Goal: Information Seeking & Learning: Learn about a topic

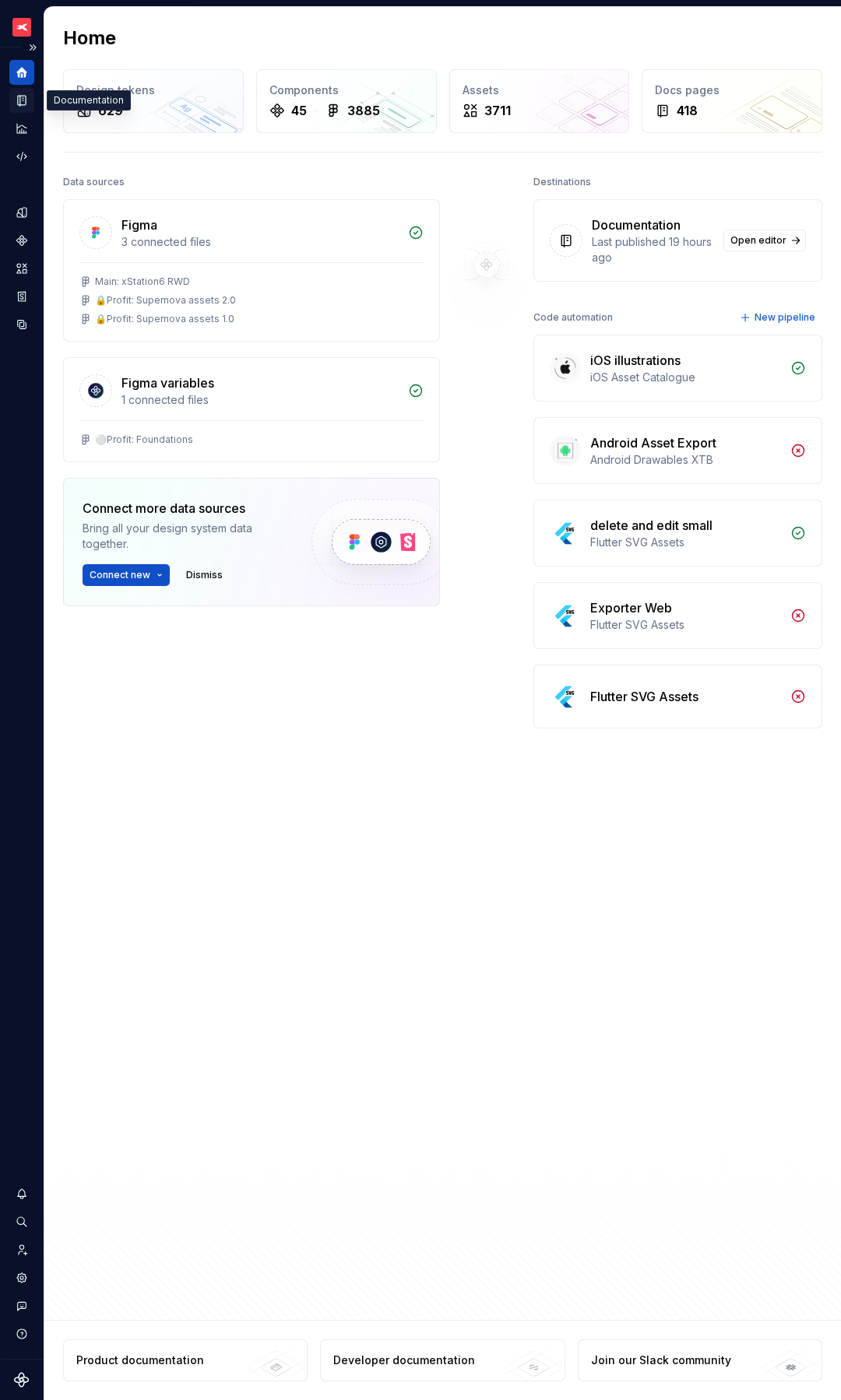
click at [21, 98] on icon "Documentation" at bounding box center [23, 101] width 6 height 9
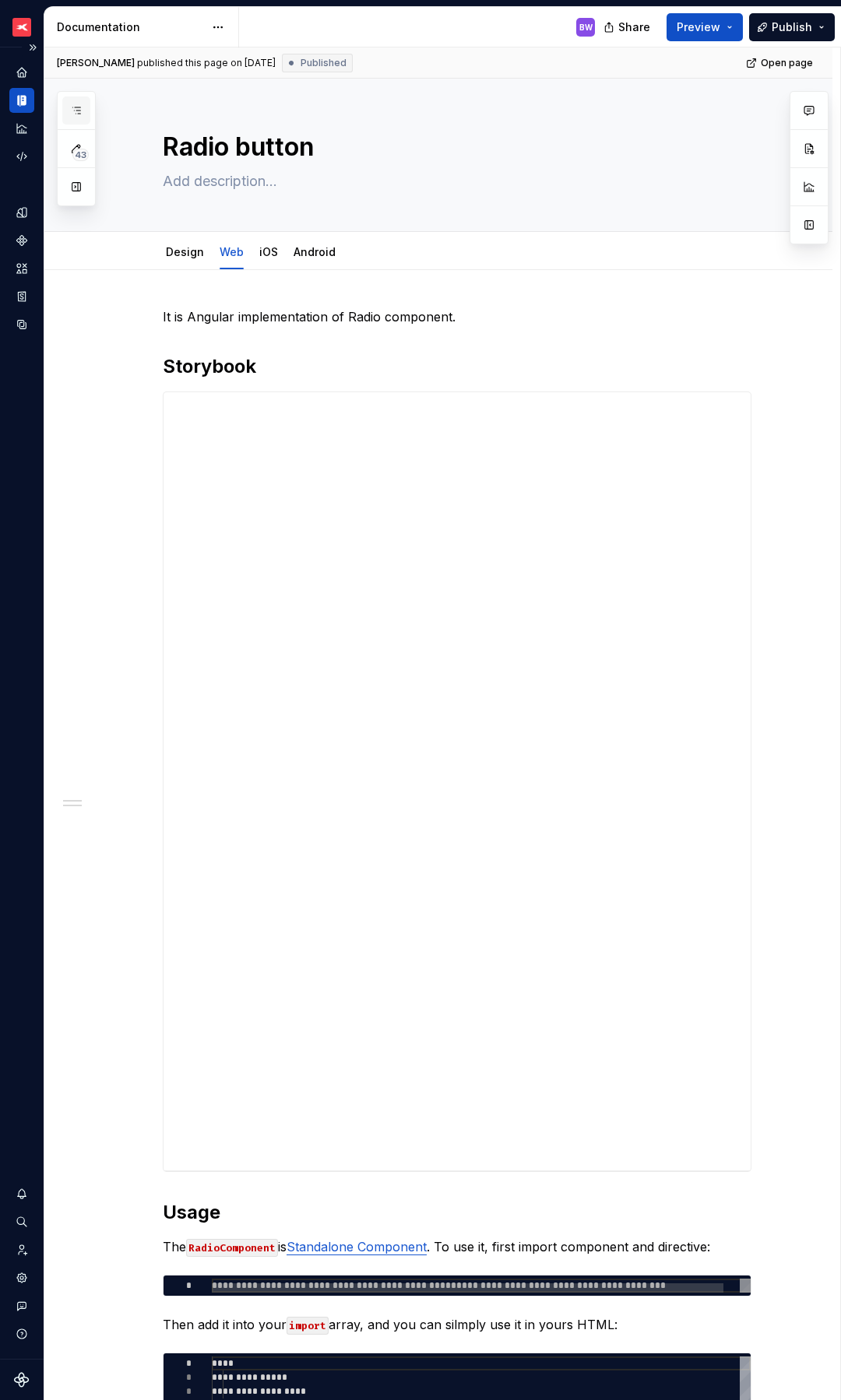
click at [80, 109] on icon "button" at bounding box center [76, 110] width 13 height 13
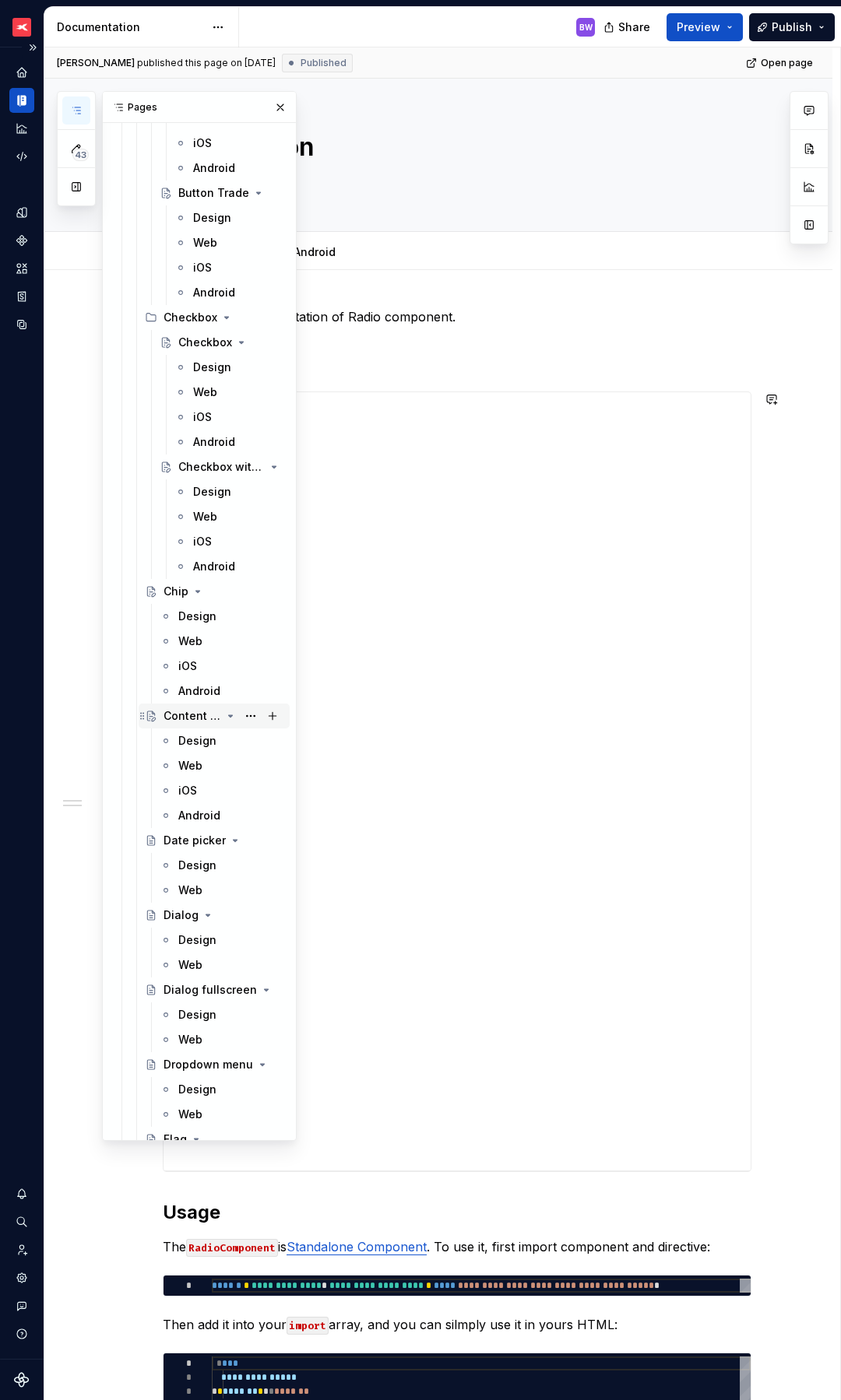
scroll to position [4283, 0]
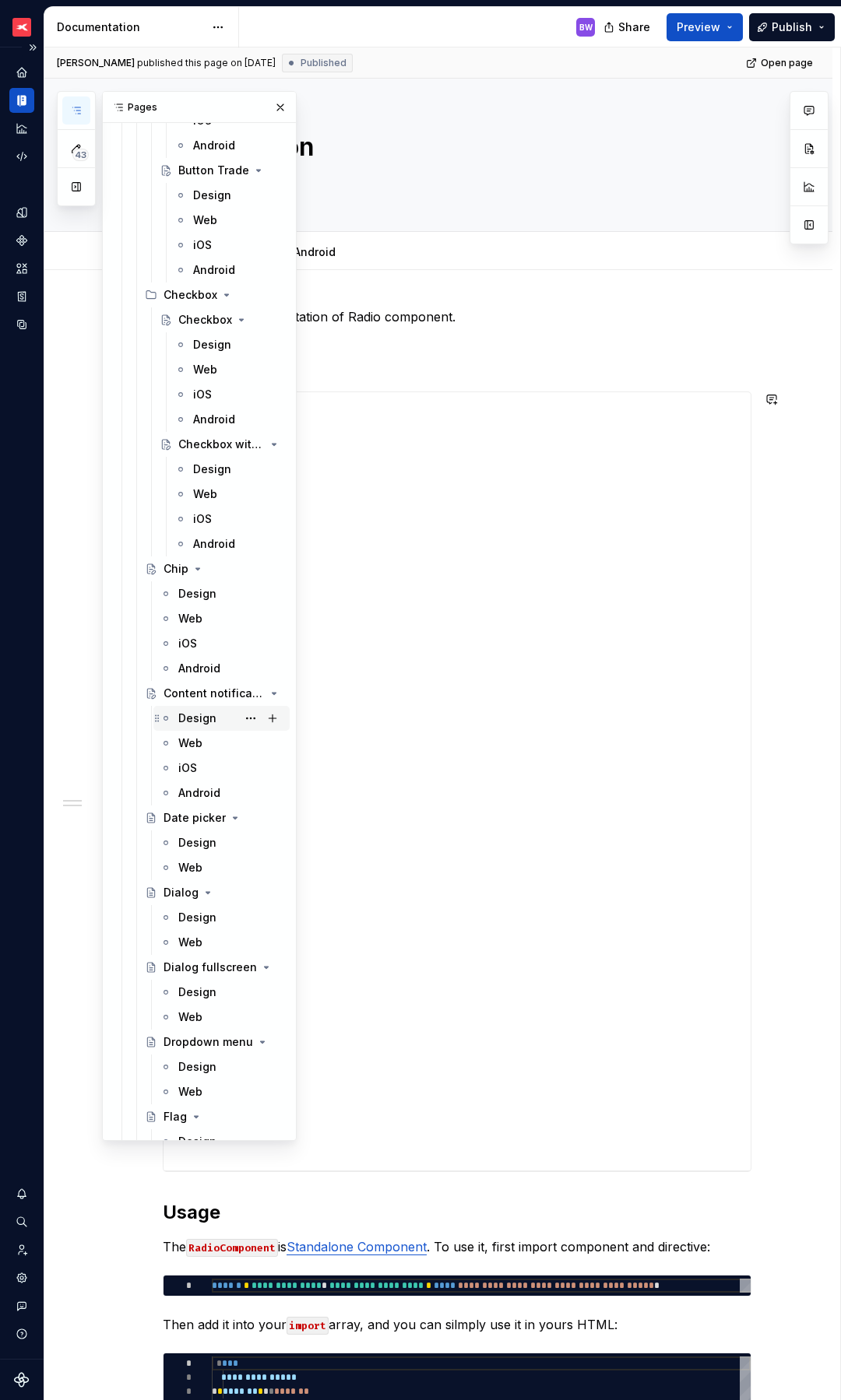
click at [192, 720] on div "Design" at bounding box center [197, 719] width 38 height 16
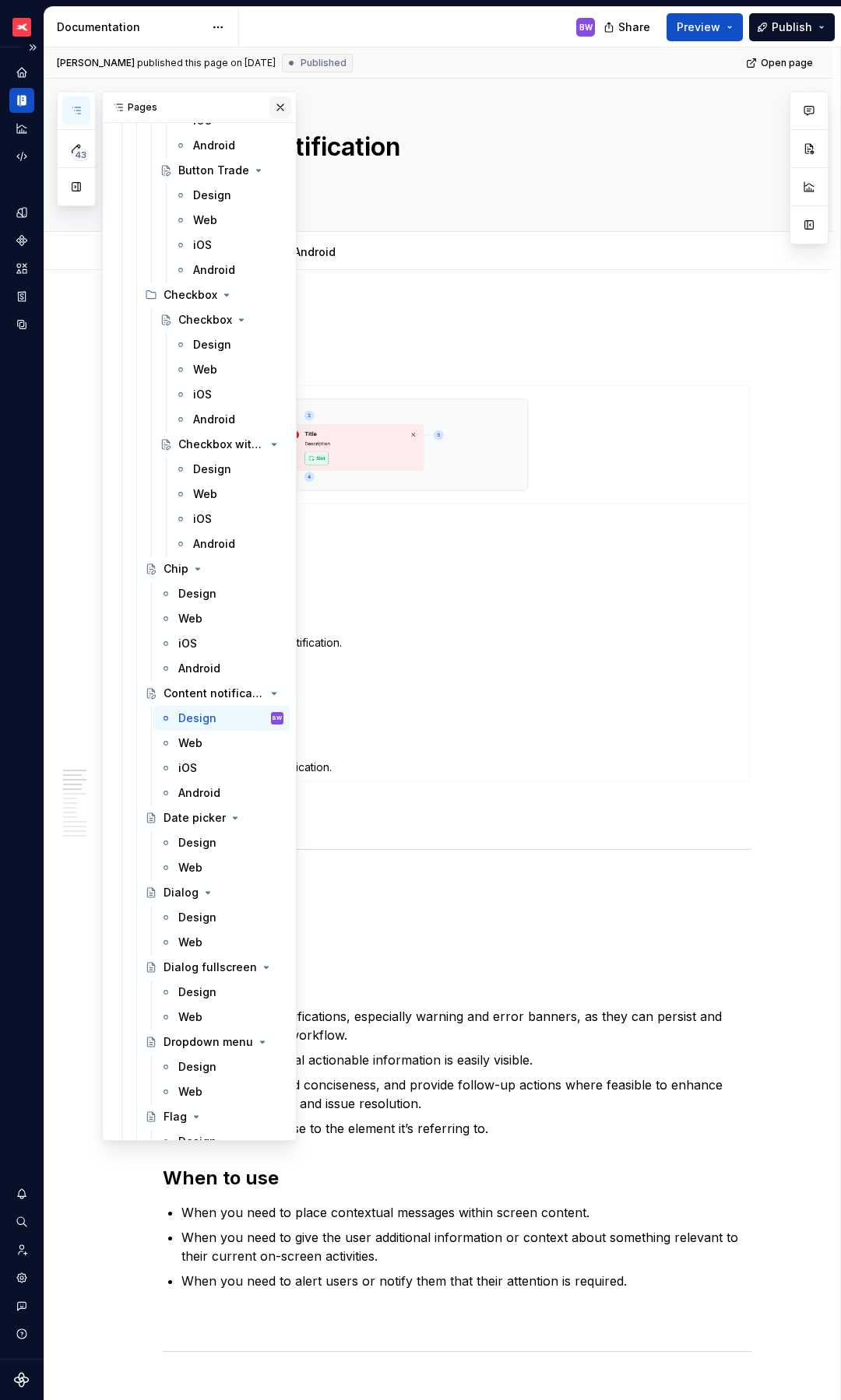
click at [269, 109] on button "button" at bounding box center [280, 108] width 22 height 22
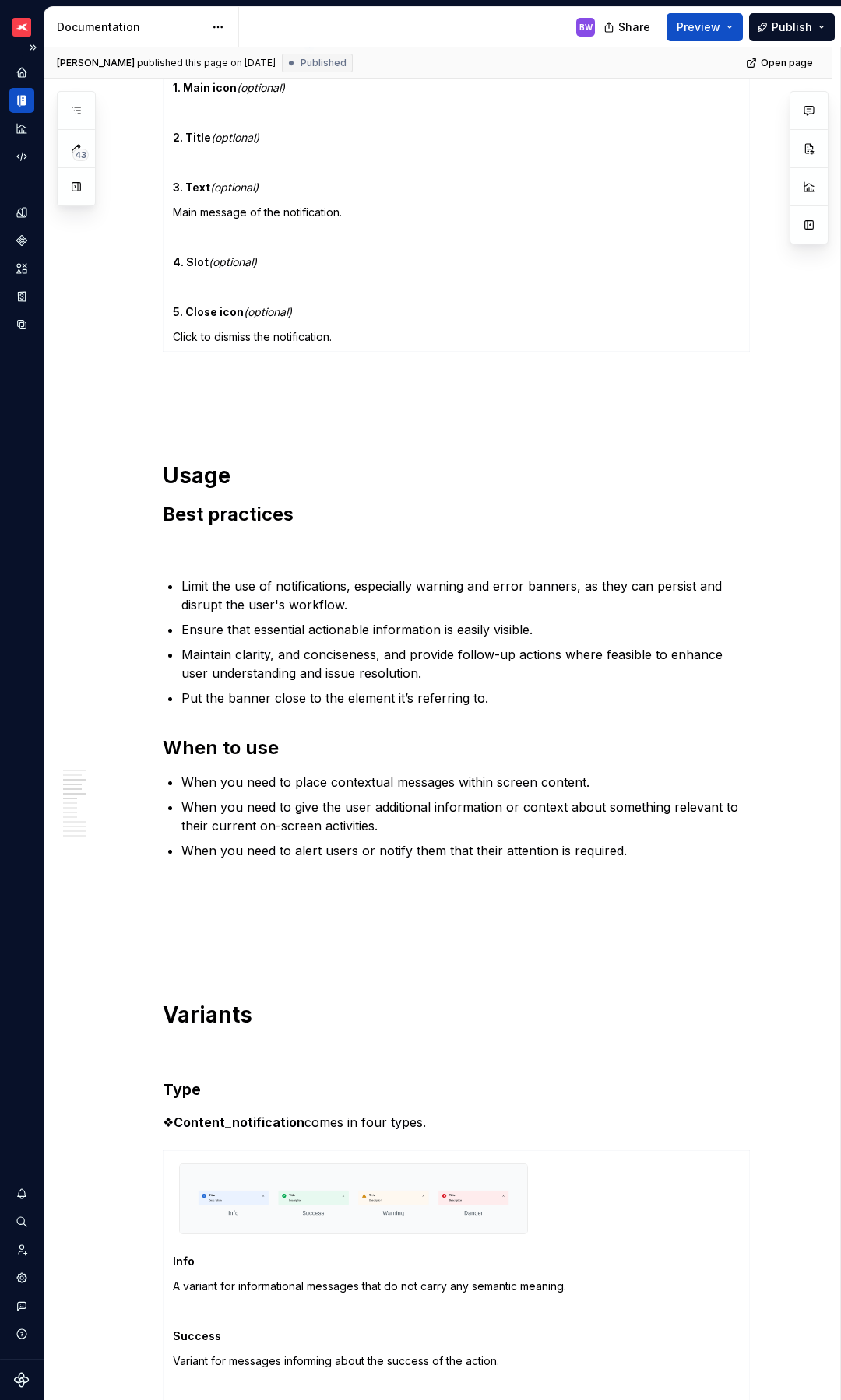
scroll to position [433, 0]
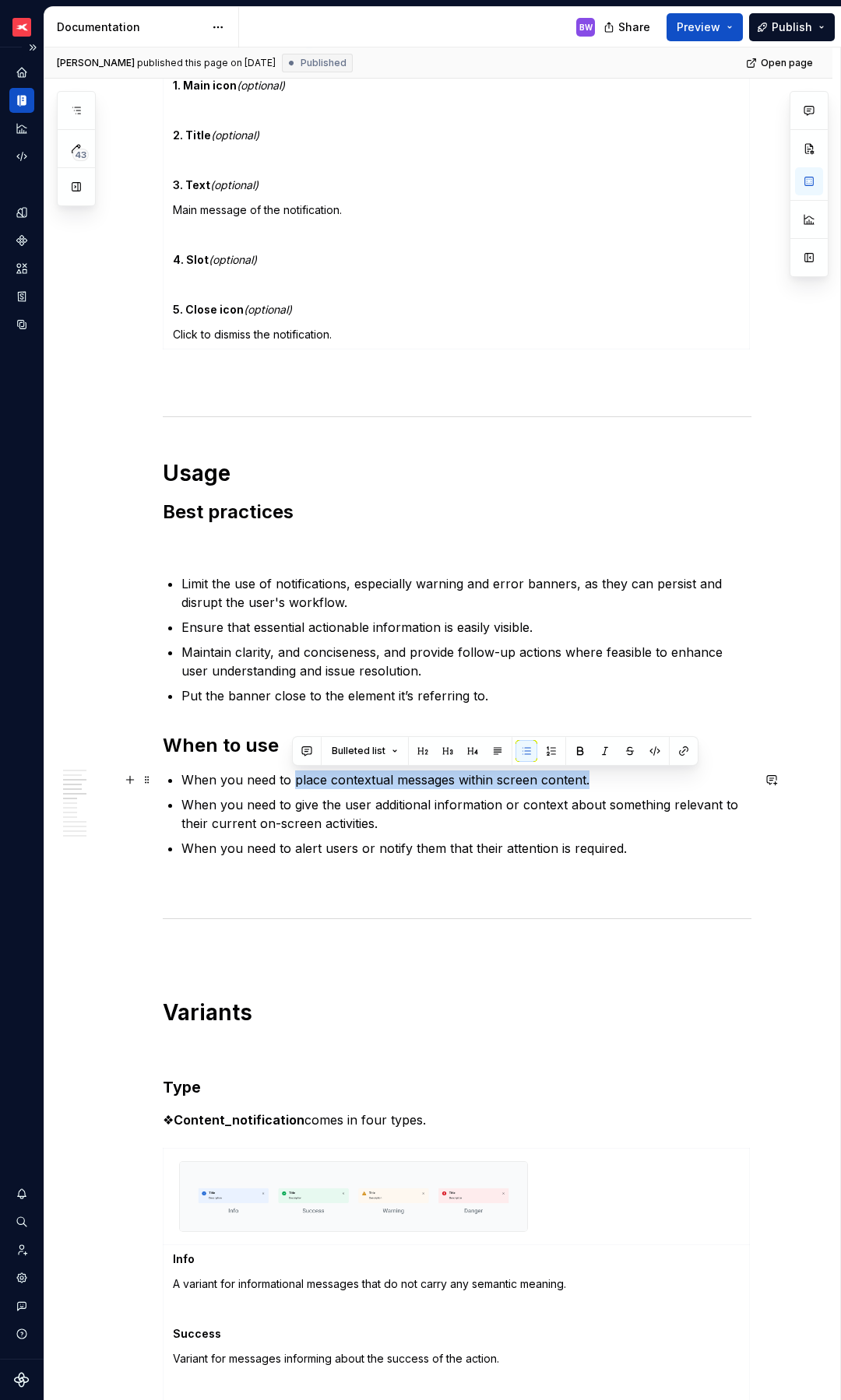
drag, startPoint x: 292, startPoint y: 781, endPoint x: 595, endPoint y: 782, distance: 303.0
click at [595, 782] on p "When you need to place contextual messages within screen content." at bounding box center [465, 779] width 570 height 19
copy p "place contextual messages within screen content."
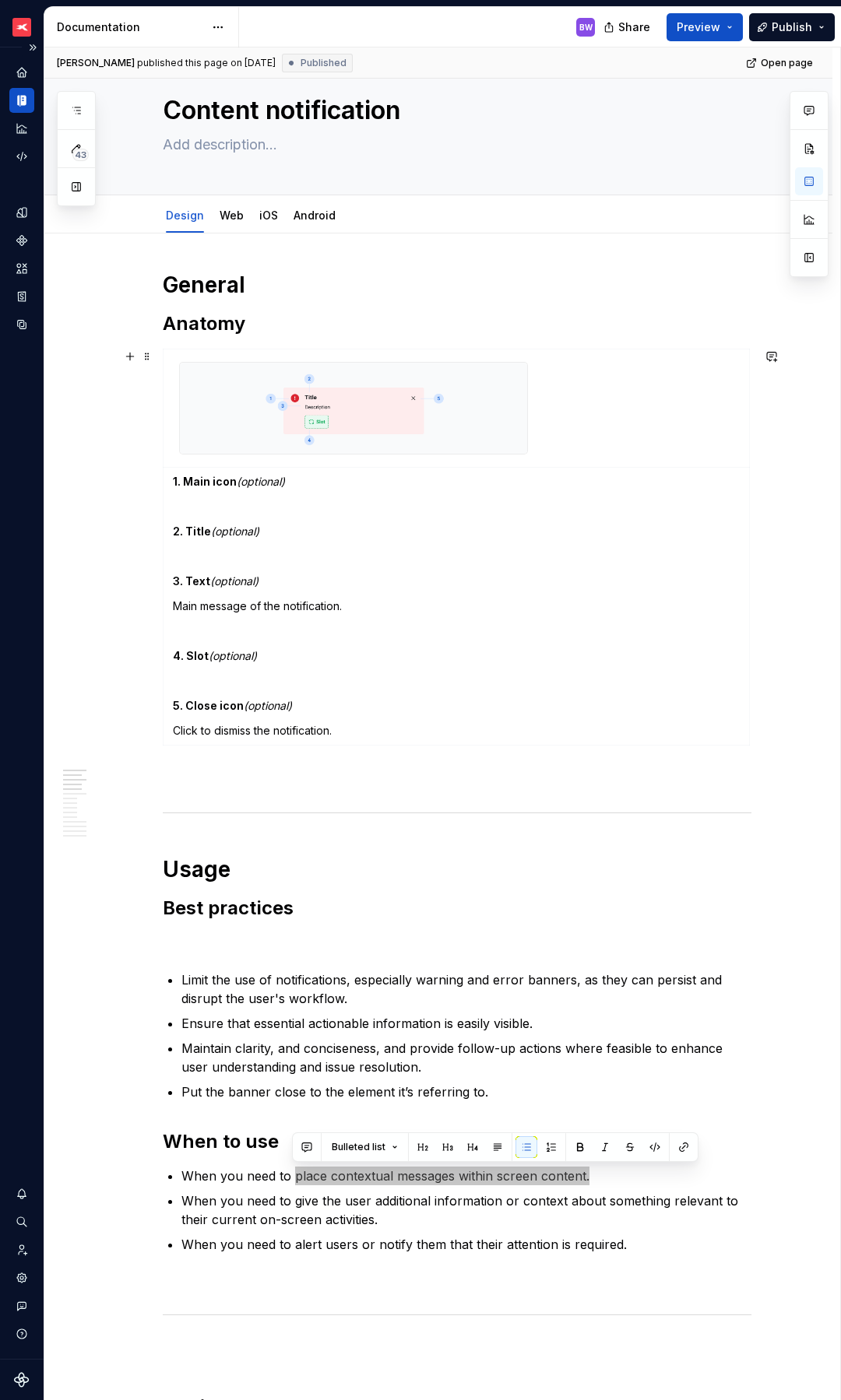
scroll to position [49, 0]
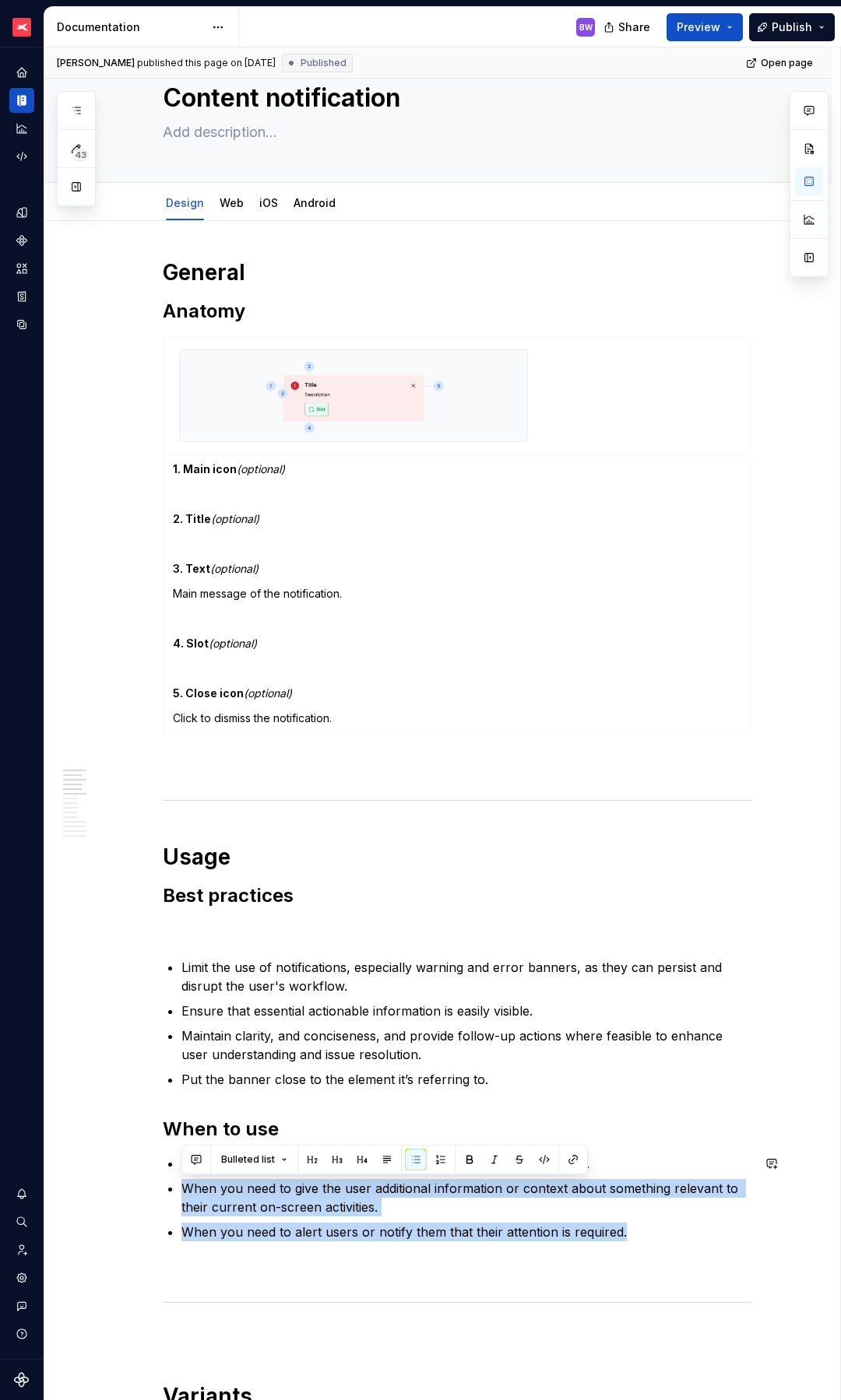
drag, startPoint x: 510, startPoint y: 1216, endPoint x: 183, endPoint y: 1188, distance: 328.2
click at [183, 1188] on ul "When you need to place contextual messages within screen content. When you need…" at bounding box center [465, 1198] width 570 height 87
copy ul "When you need to give the user additional information or context about somethin…"
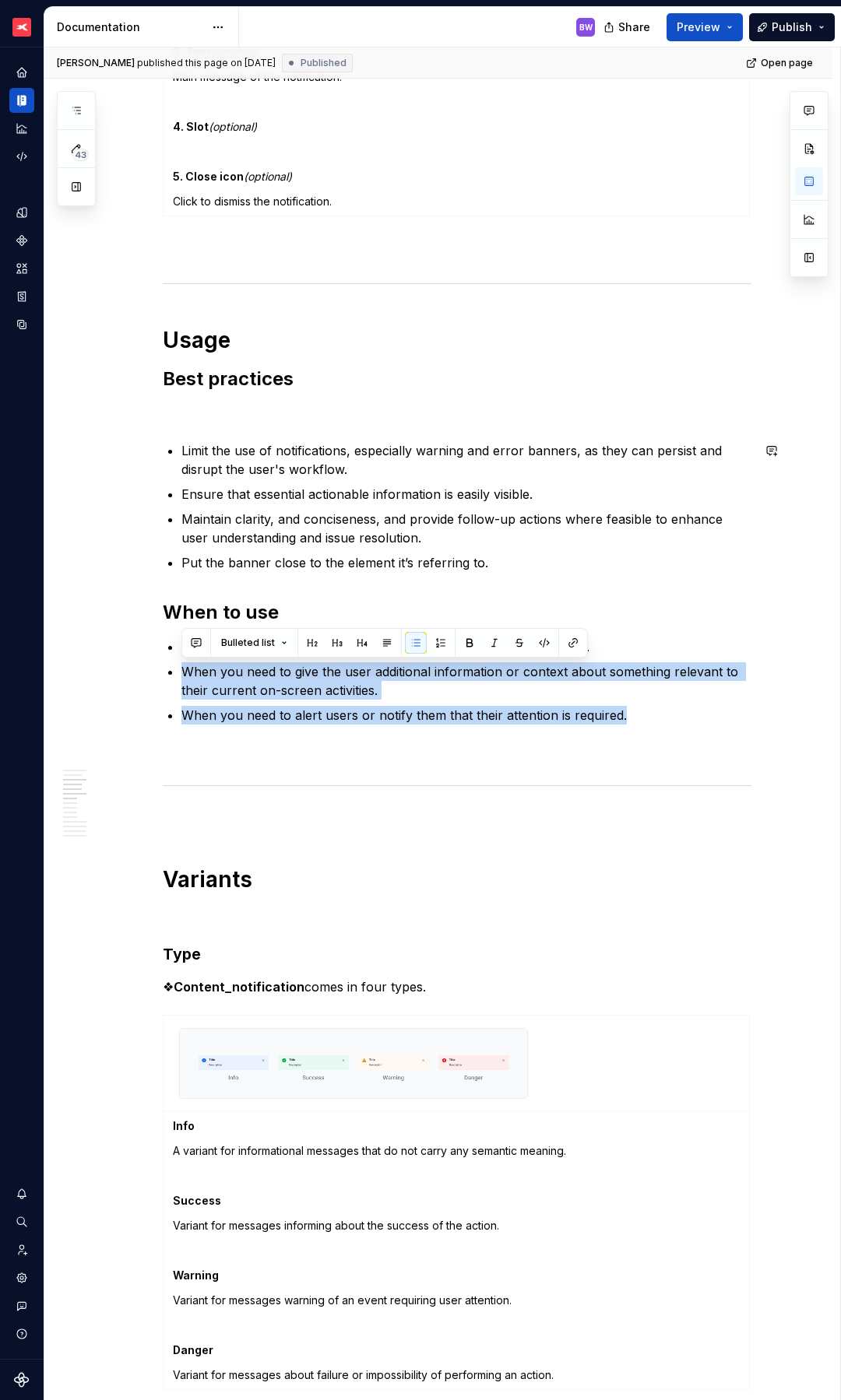
scroll to position [879, 0]
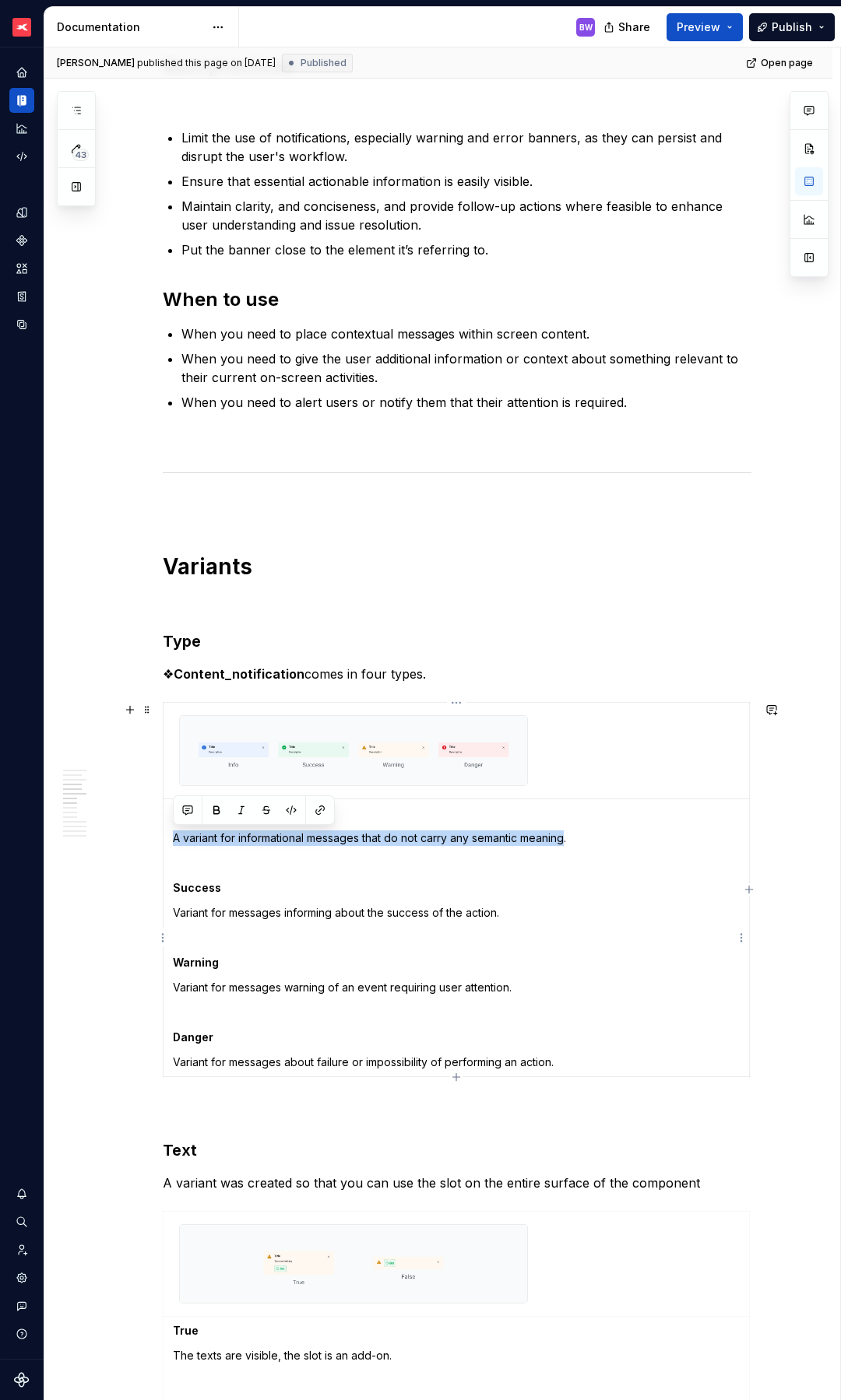
drag, startPoint x: 171, startPoint y: 839, endPoint x: 567, endPoint y: 843, distance: 396.0
click at [567, 843] on p "A variant for informational messages that do not carry any semantic meaning." at bounding box center [457, 838] width 567 height 16
copy p "A variant for informational messages that do not carry any semantic meaning"
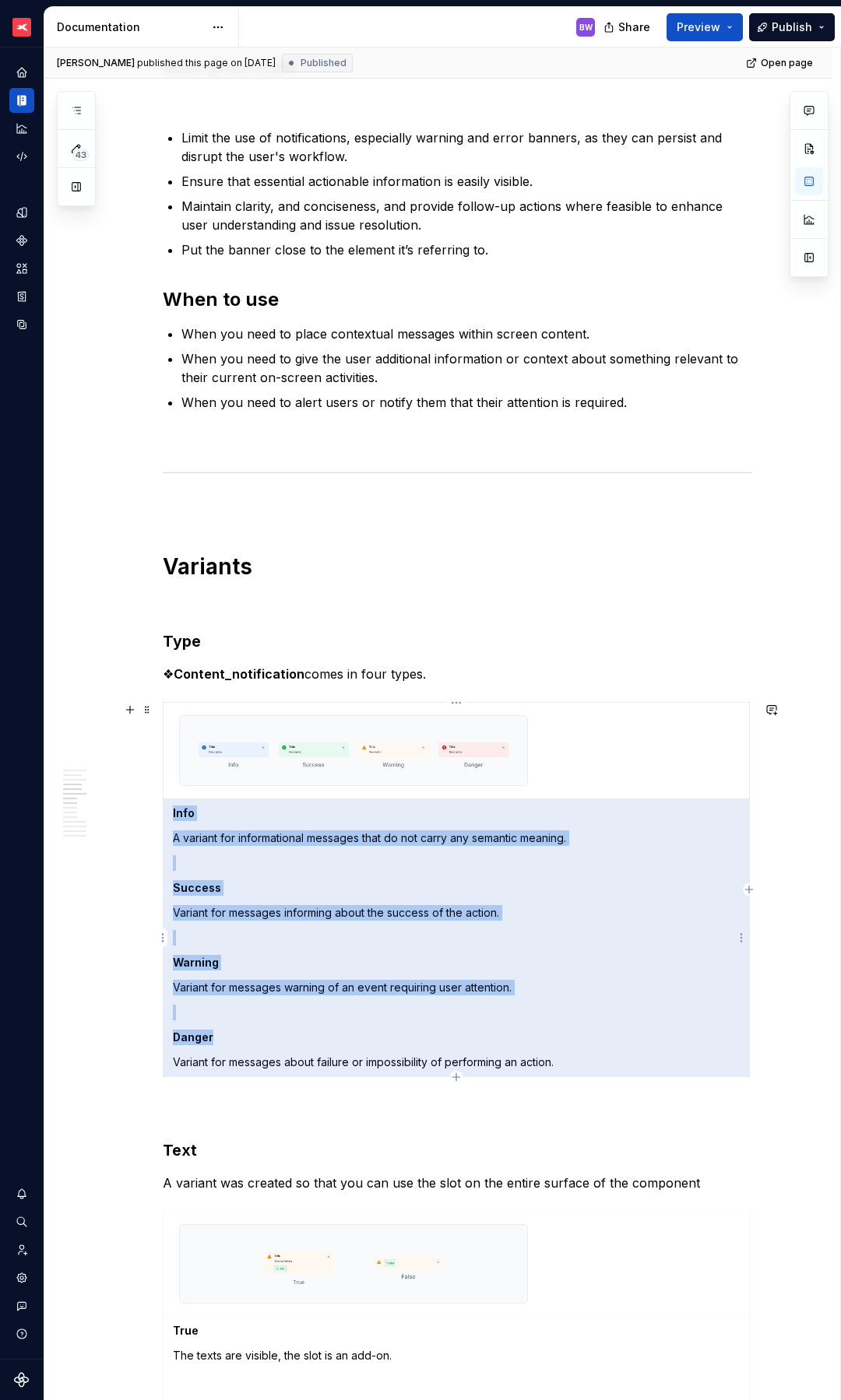
click at [227, 914] on p "Variant for messages informing about the success of the action." at bounding box center [457, 913] width 567 height 16
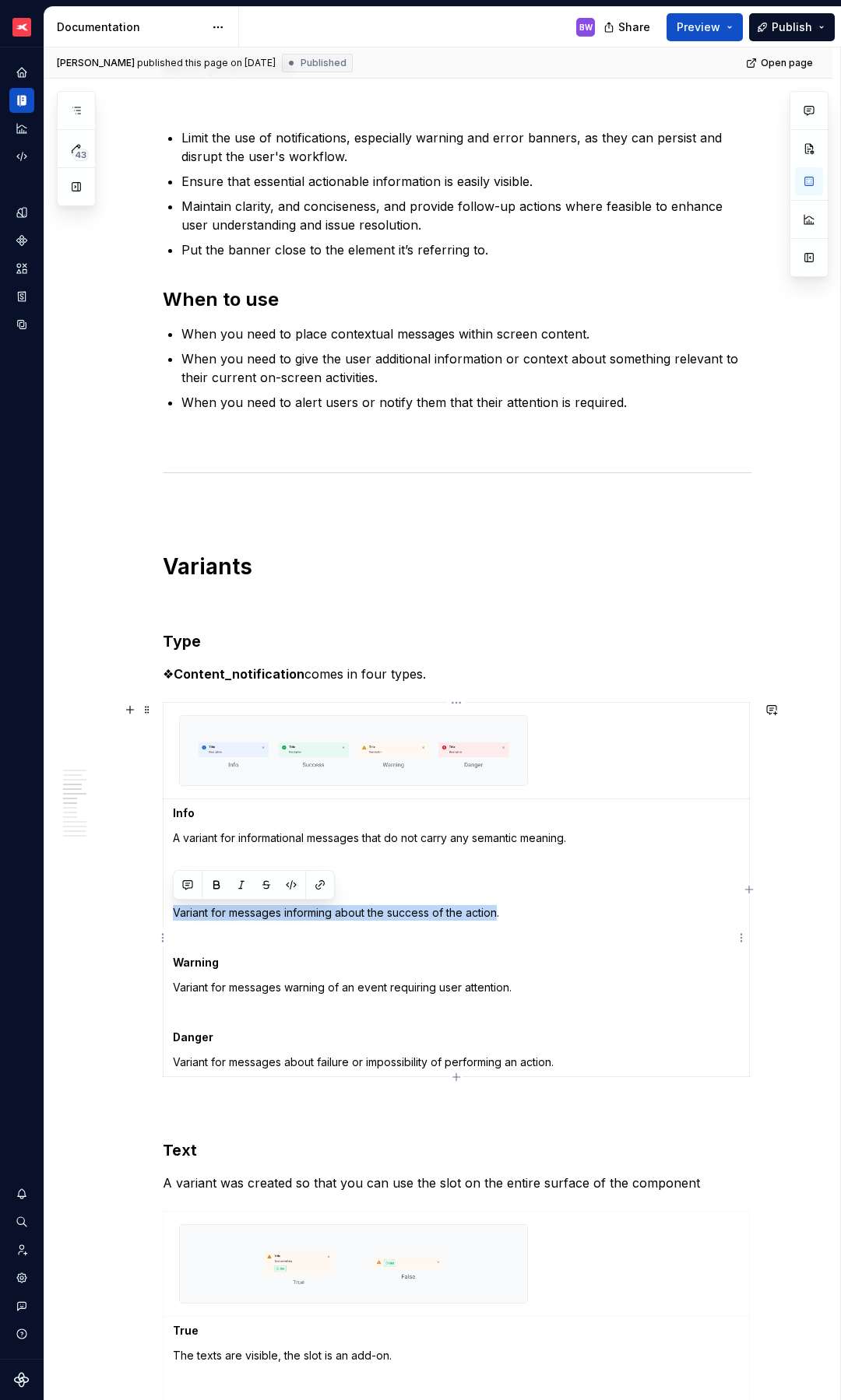
drag, startPoint x: 170, startPoint y: 911, endPoint x: 500, endPoint y: 910, distance: 330.0
click at [500, 910] on td "Info A variant for informational messages that do not carry any semantic meanin…" at bounding box center [456, 939] width 586 height 278
copy p "Variant for messages informing about the success of the action"
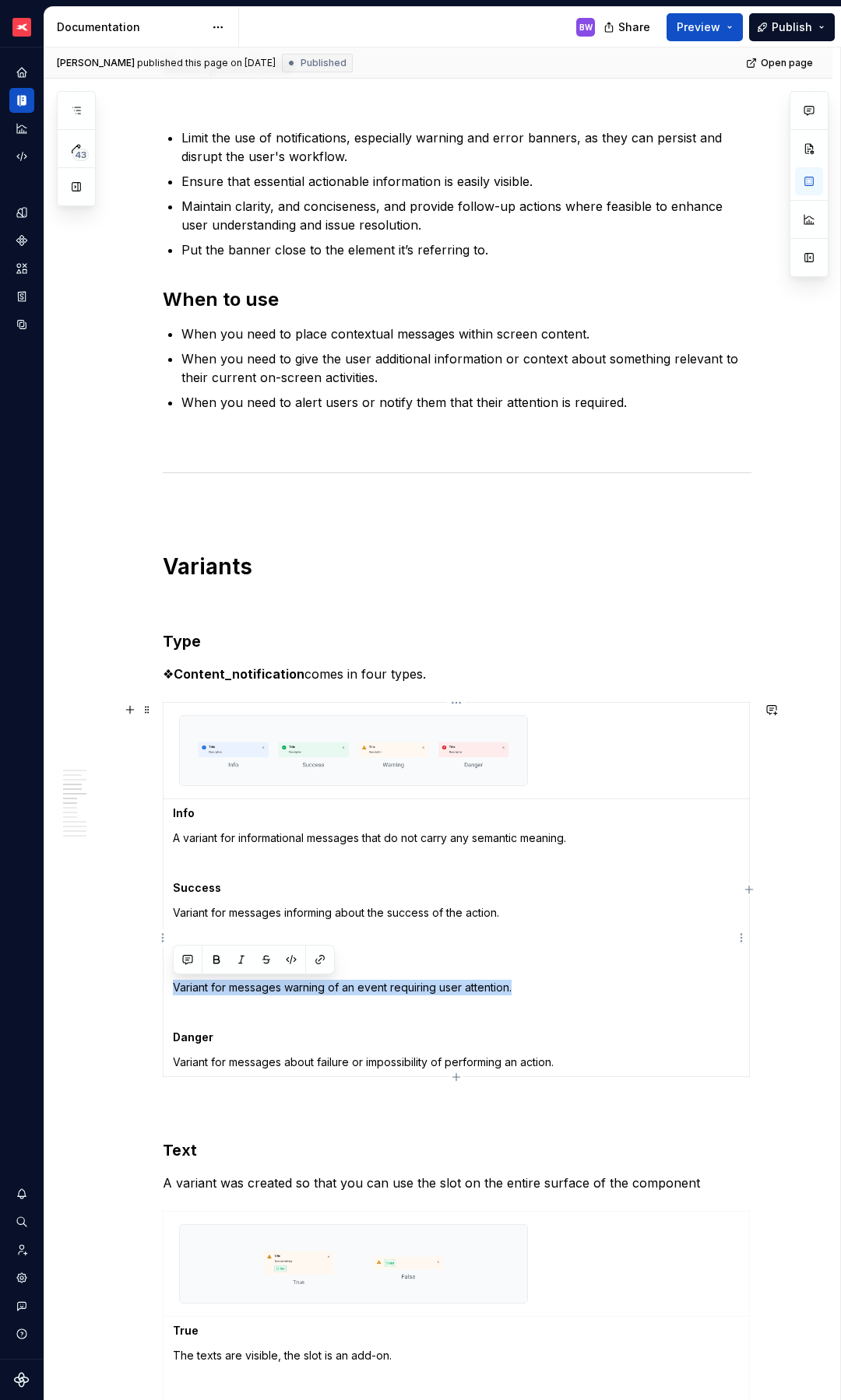
drag, startPoint x: 174, startPoint y: 987, endPoint x: 525, endPoint y: 990, distance: 351.0
click at [525, 990] on p "Variant for messages warning of an event requiring user attention." at bounding box center [457, 987] width 567 height 16
copy p "Variant for messages warning of an event requiring user attention."
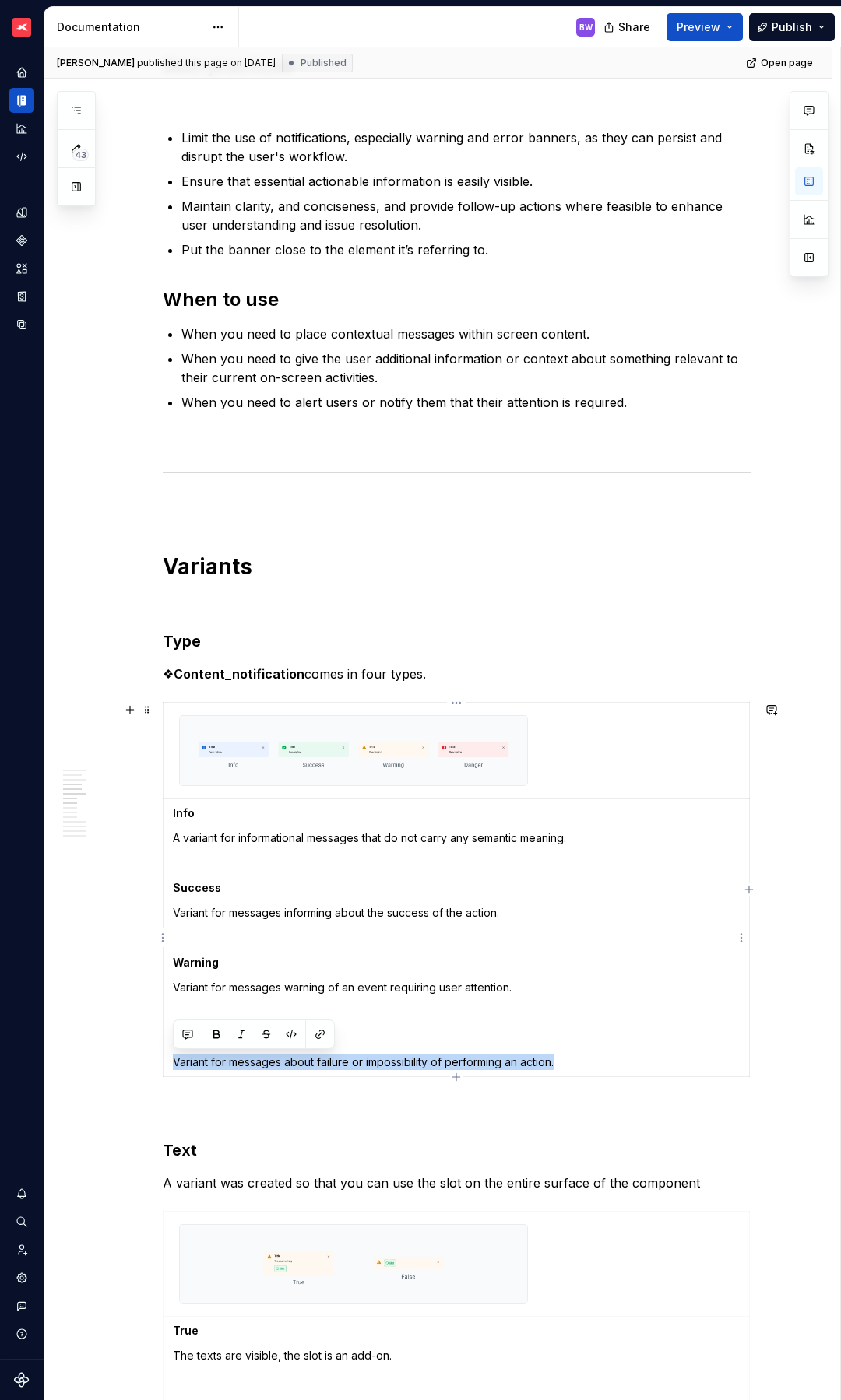
drag, startPoint x: 169, startPoint y: 1061, endPoint x: 562, endPoint y: 1063, distance: 393.0
click at [562, 1063] on td "Info A variant for informational messages that do not carry any semantic meanin…" at bounding box center [456, 939] width 586 height 278
copy p "Variant for messages about failure or impossibility of performing an action."
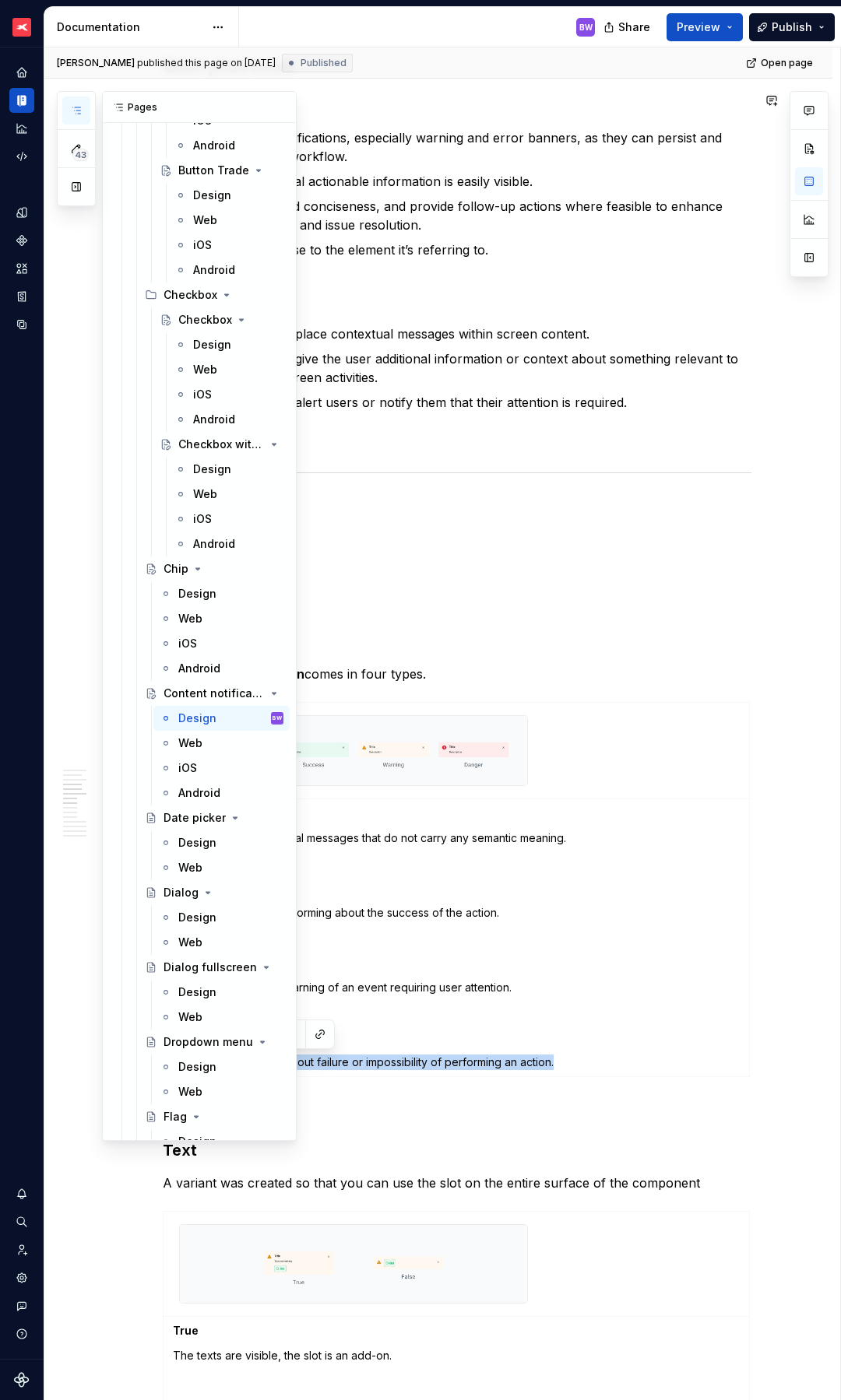
click at [71, 109] on icon "button" at bounding box center [76, 110] width 13 height 13
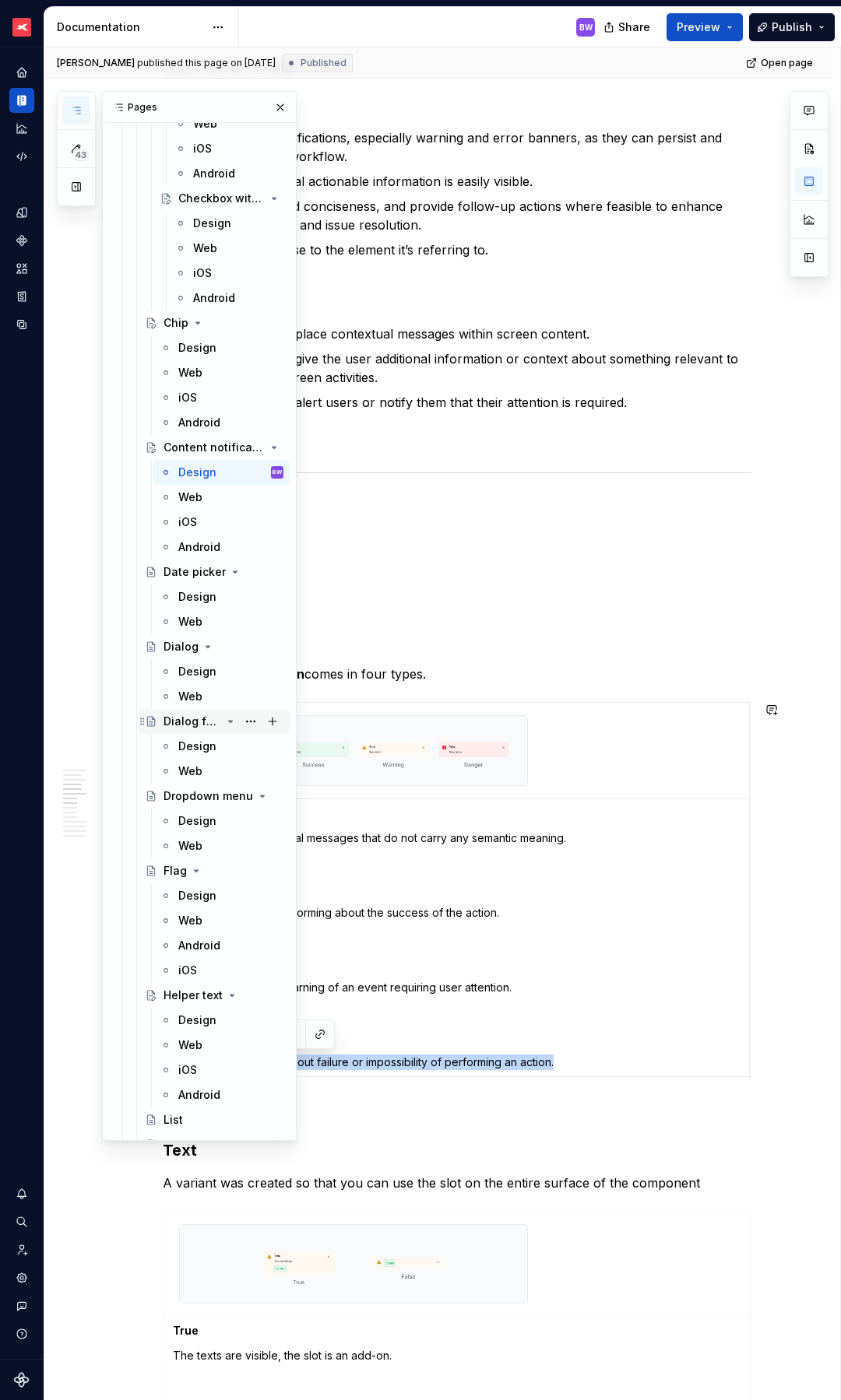
scroll to position [4541, 0]
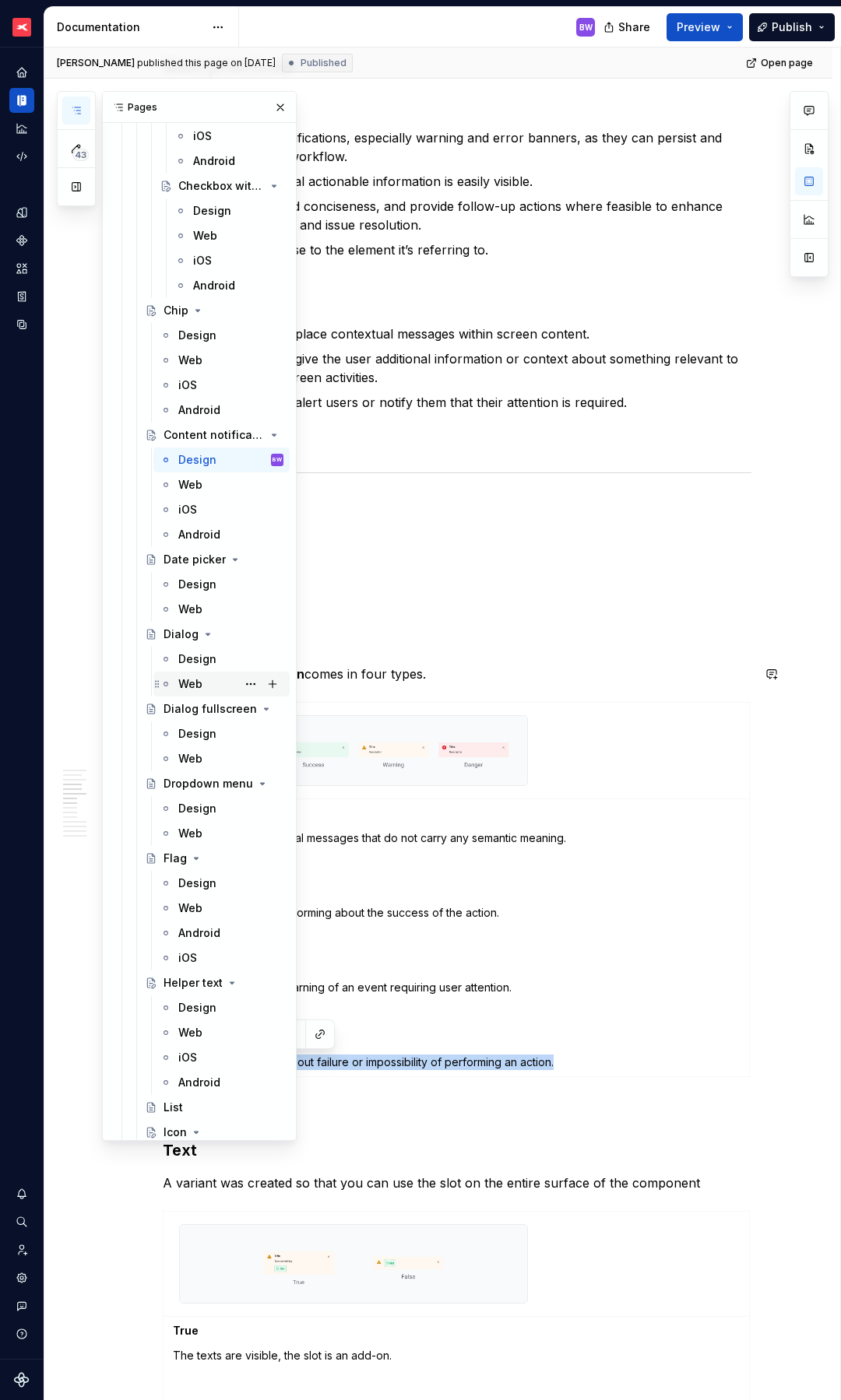
click at [185, 684] on div "Web" at bounding box center [190, 684] width 24 height 16
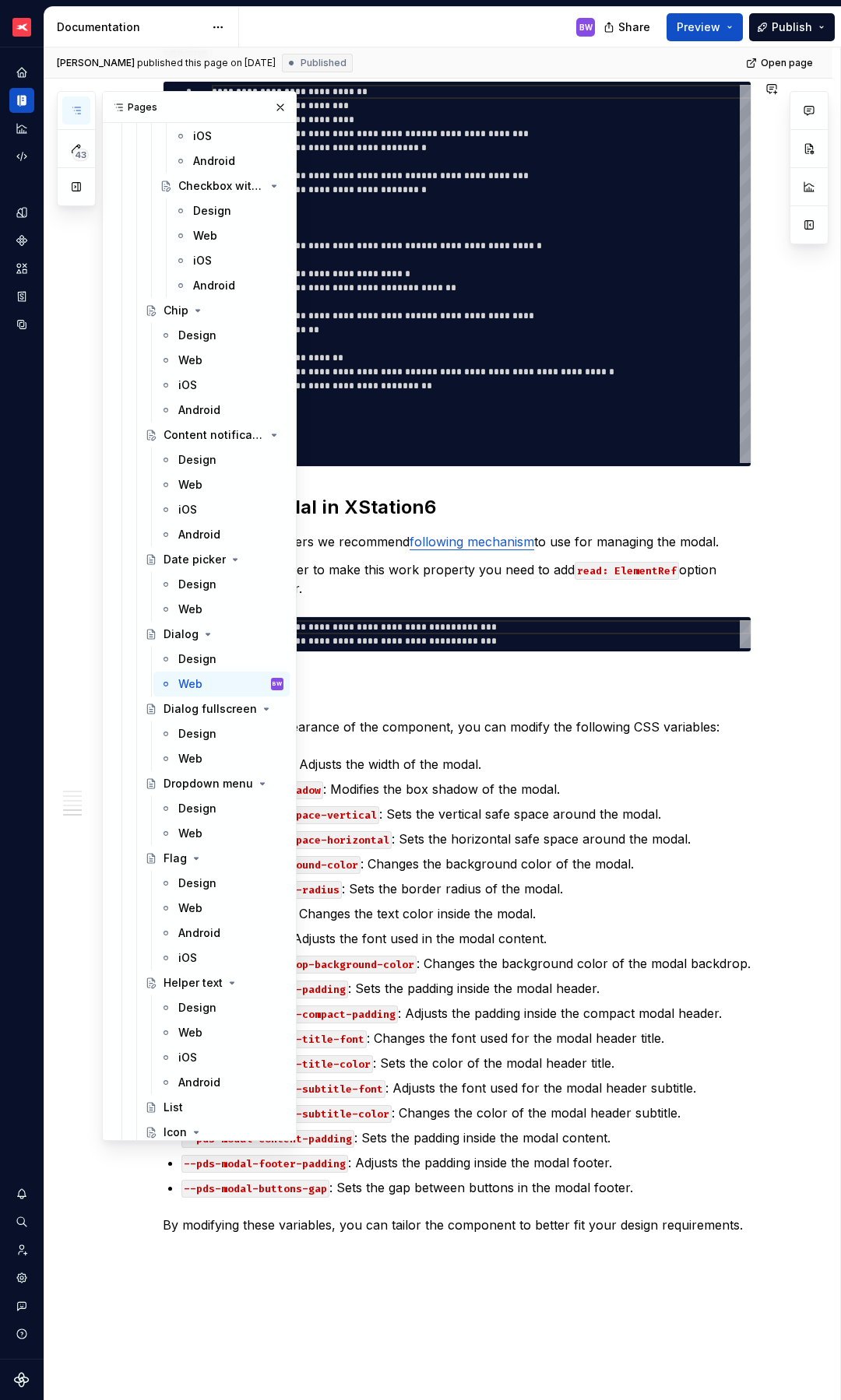
scroll to position [2825, 0]
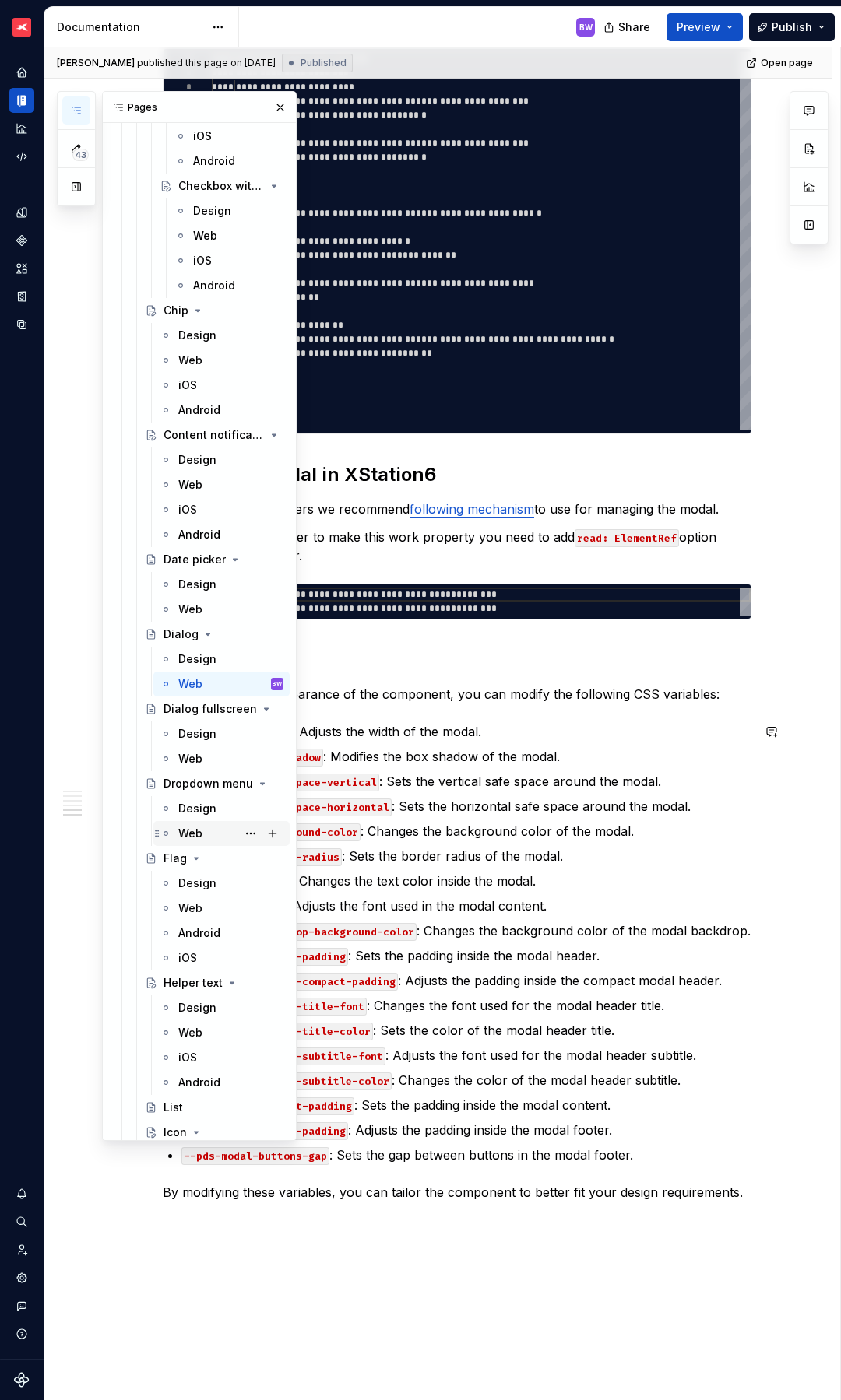
click at [193, 838] on div "Web" at bounding box center [190, 834] width 24 height 16
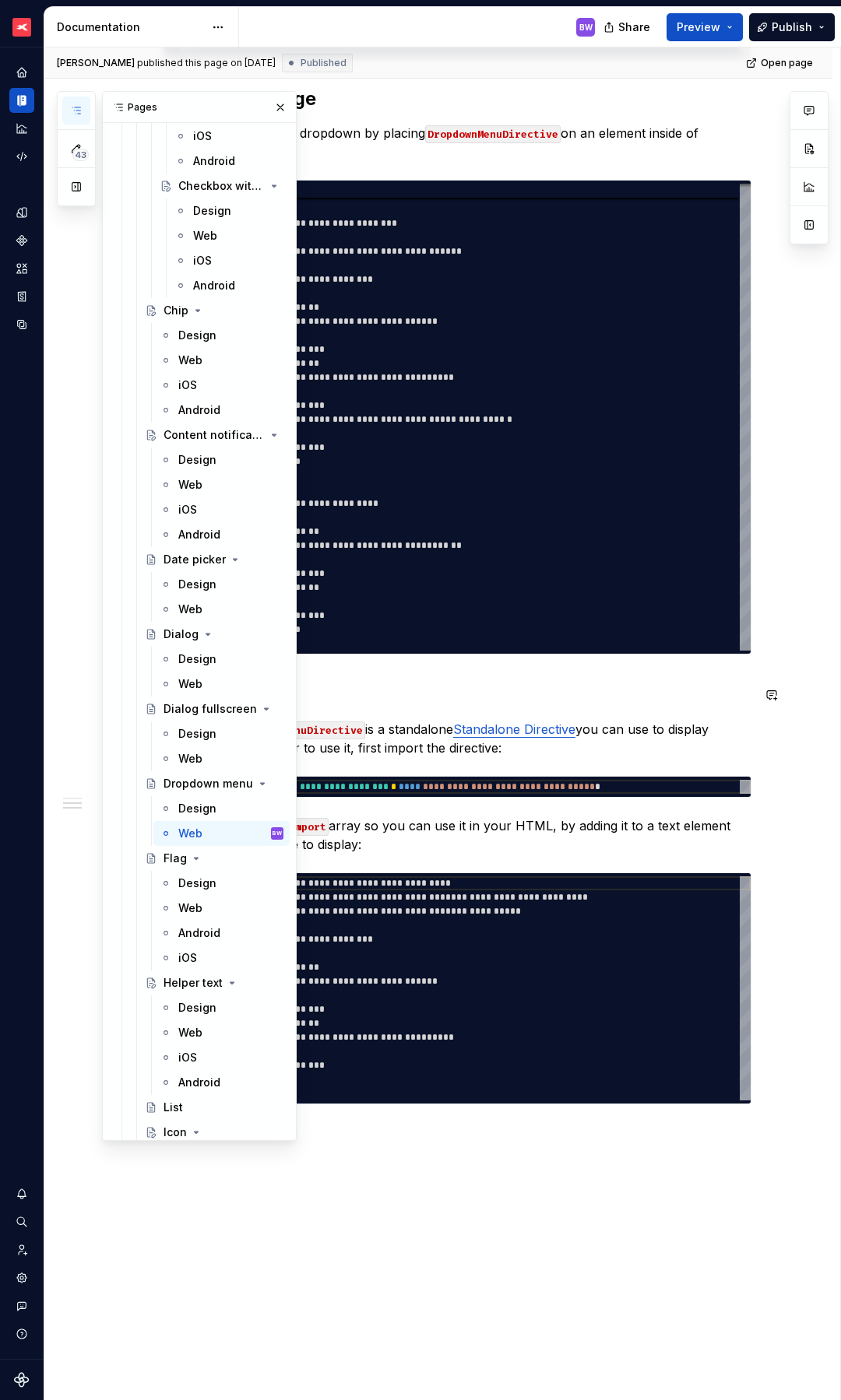
scroll to position [1178, 0]
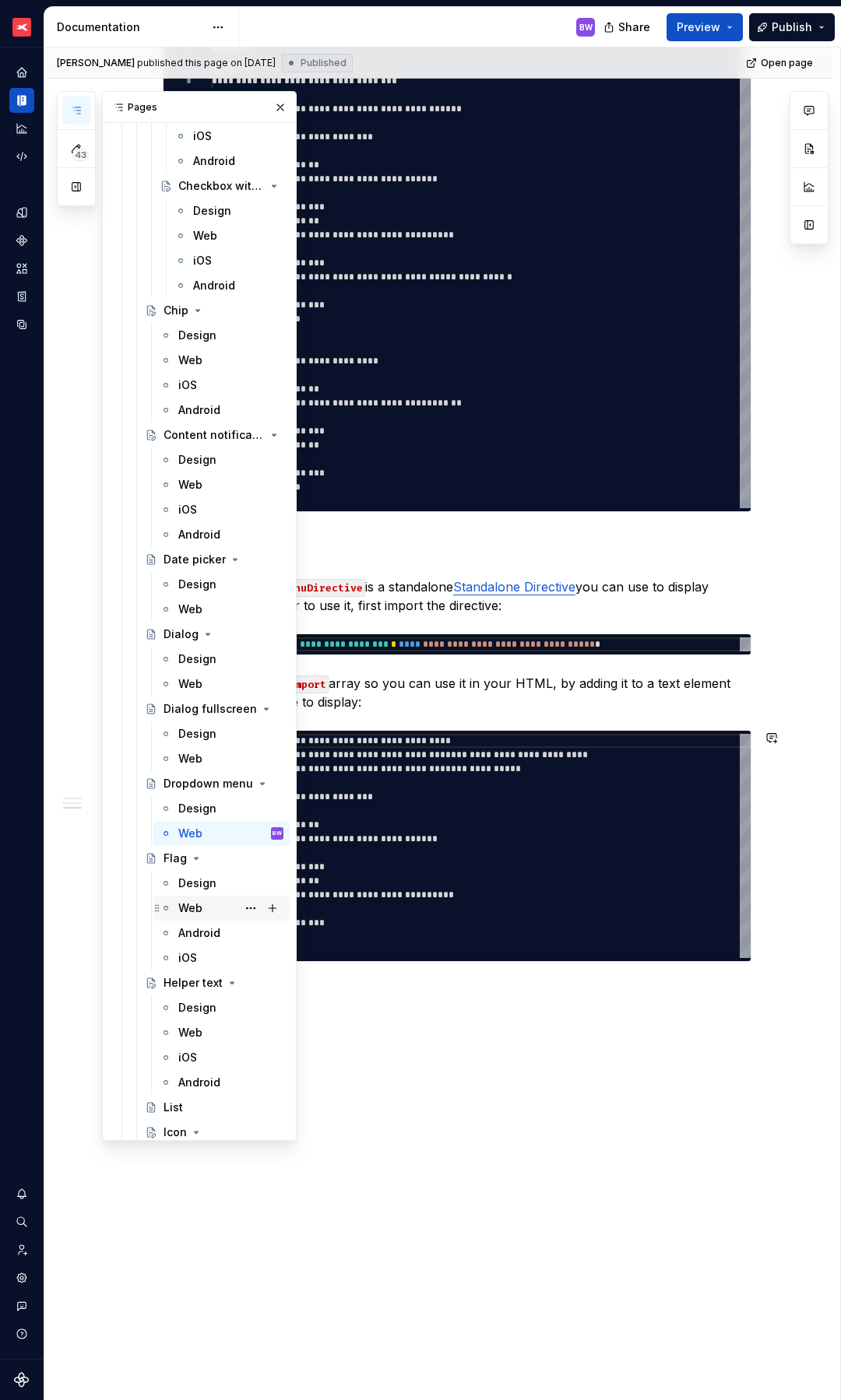
click at [189, 911] on div "Web" at bounding box center [190, 908] width 24 height 16
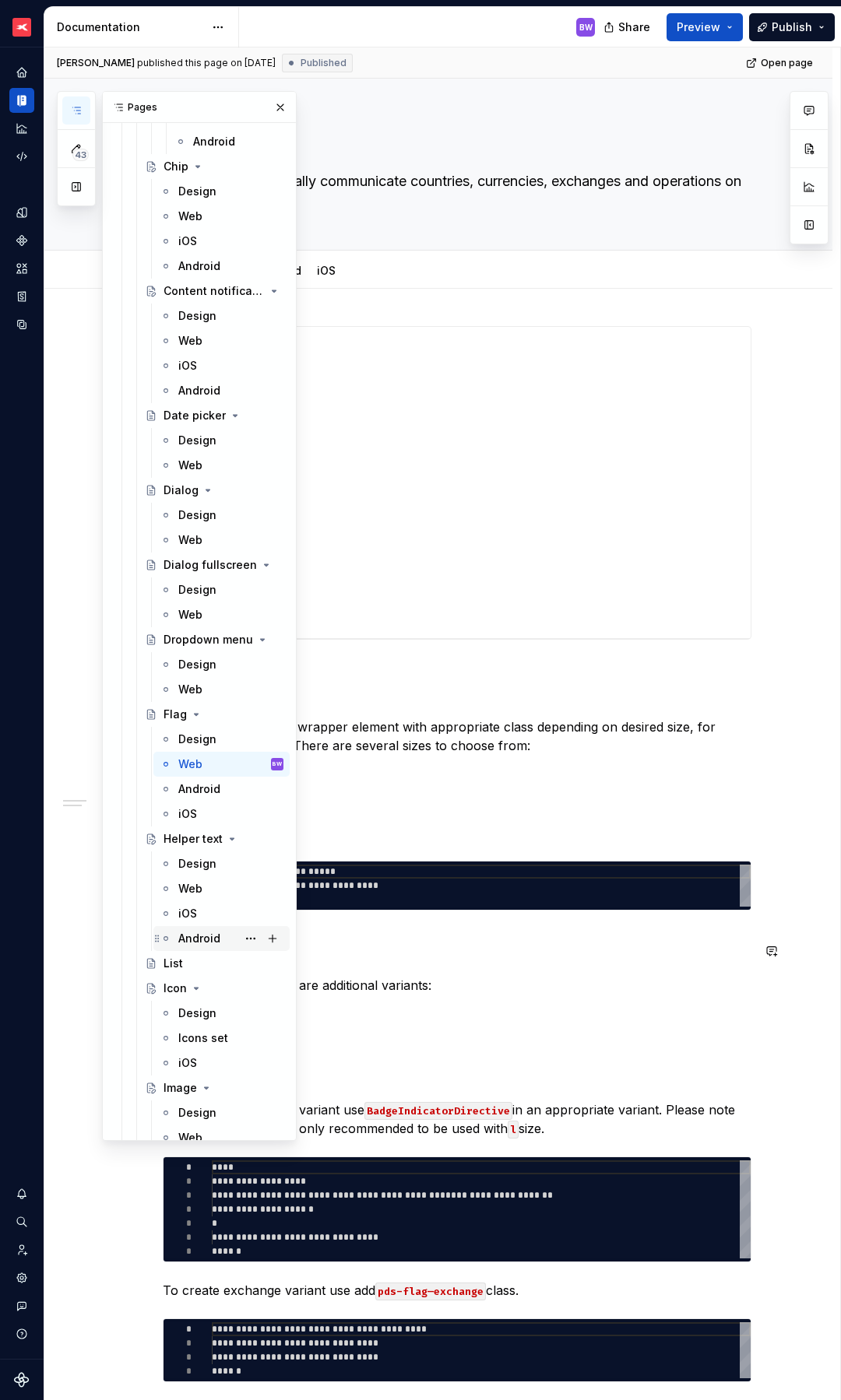
scroll to position [4688, 0]
click at [197, 886] on div "Web" at bounding box center [190, 887] width 24 height 16
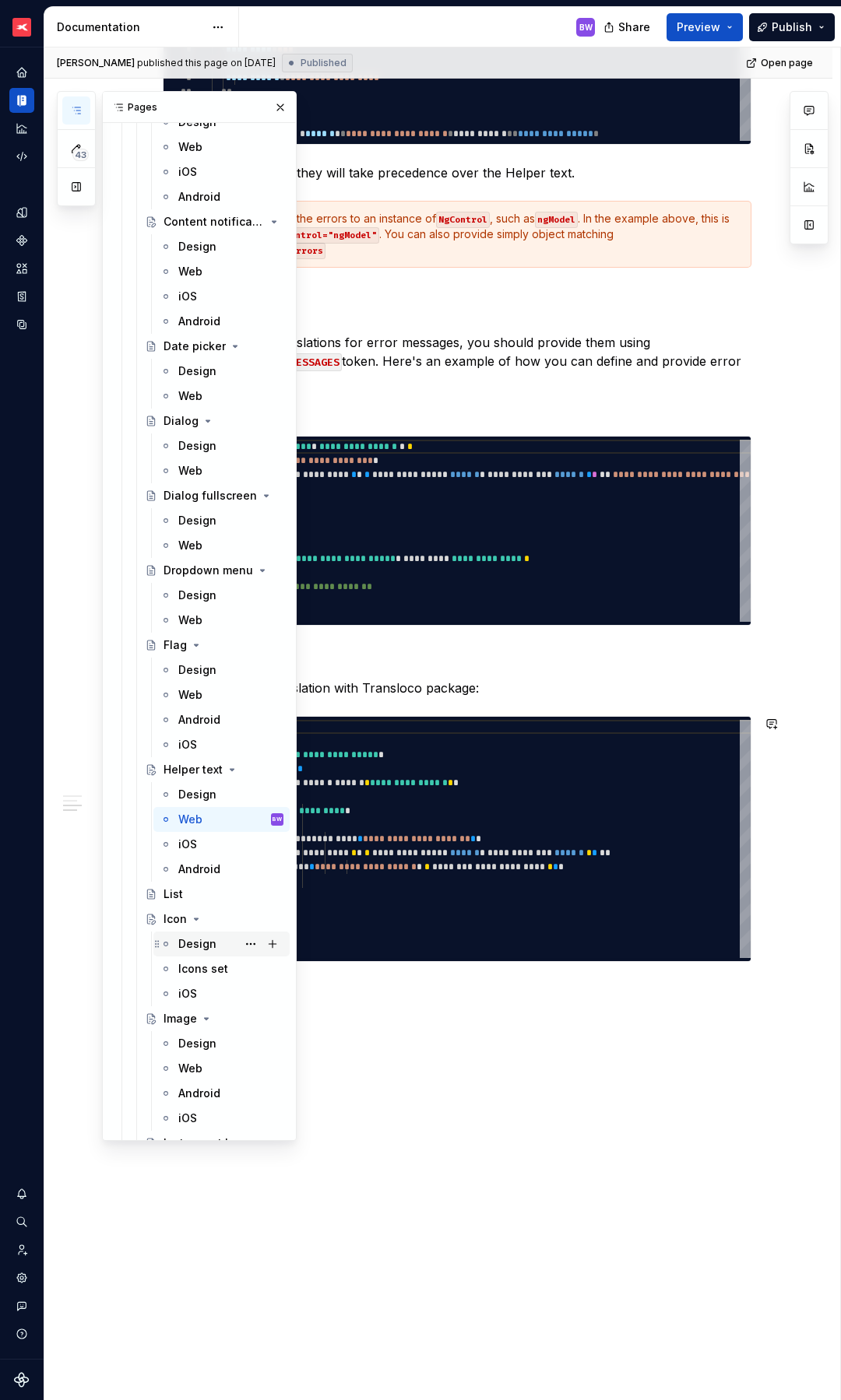
scroll to position [4929, 0]
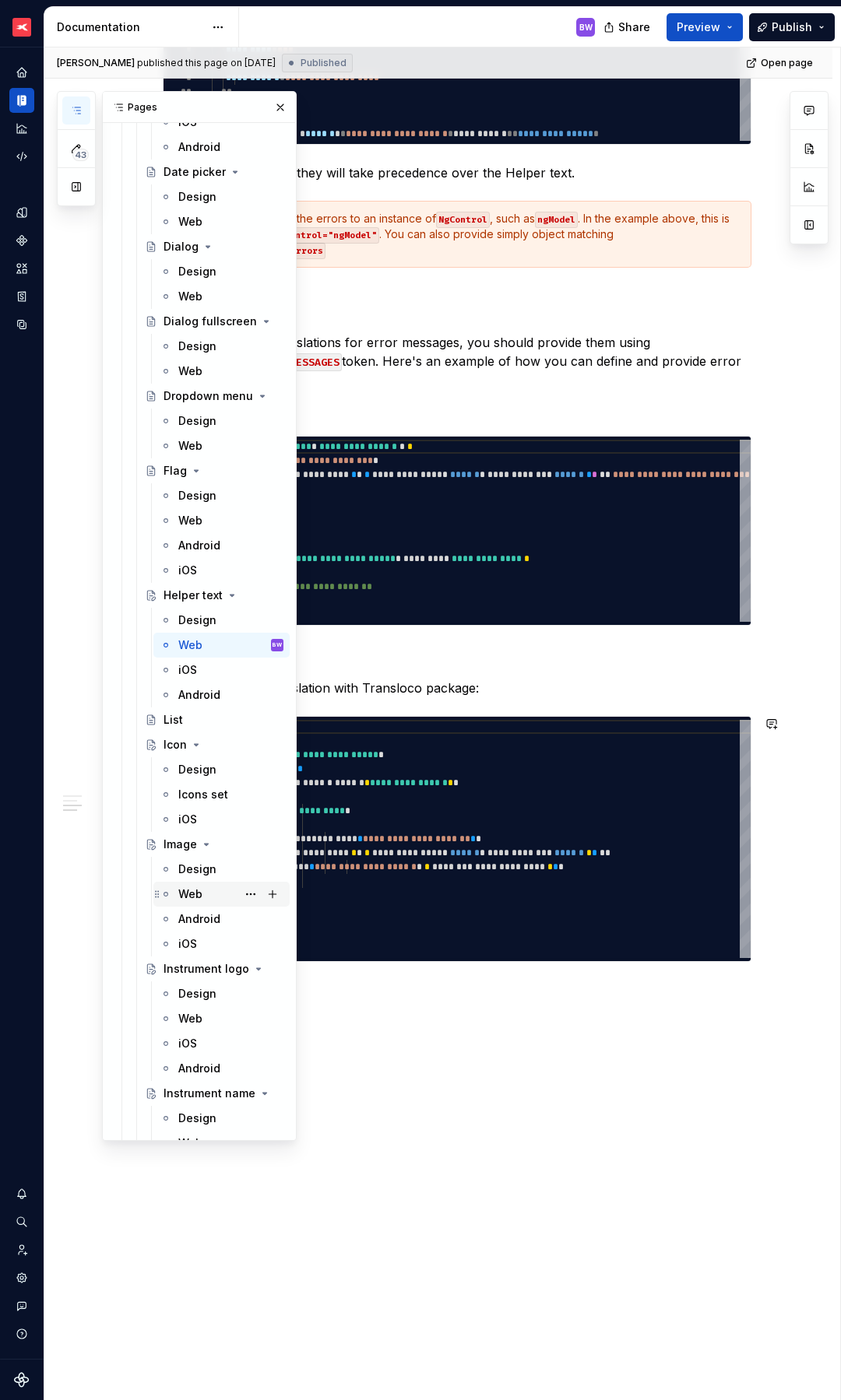
click at [193, 895] on div "Web" at bounding box center [190, 895] width 24 height 16
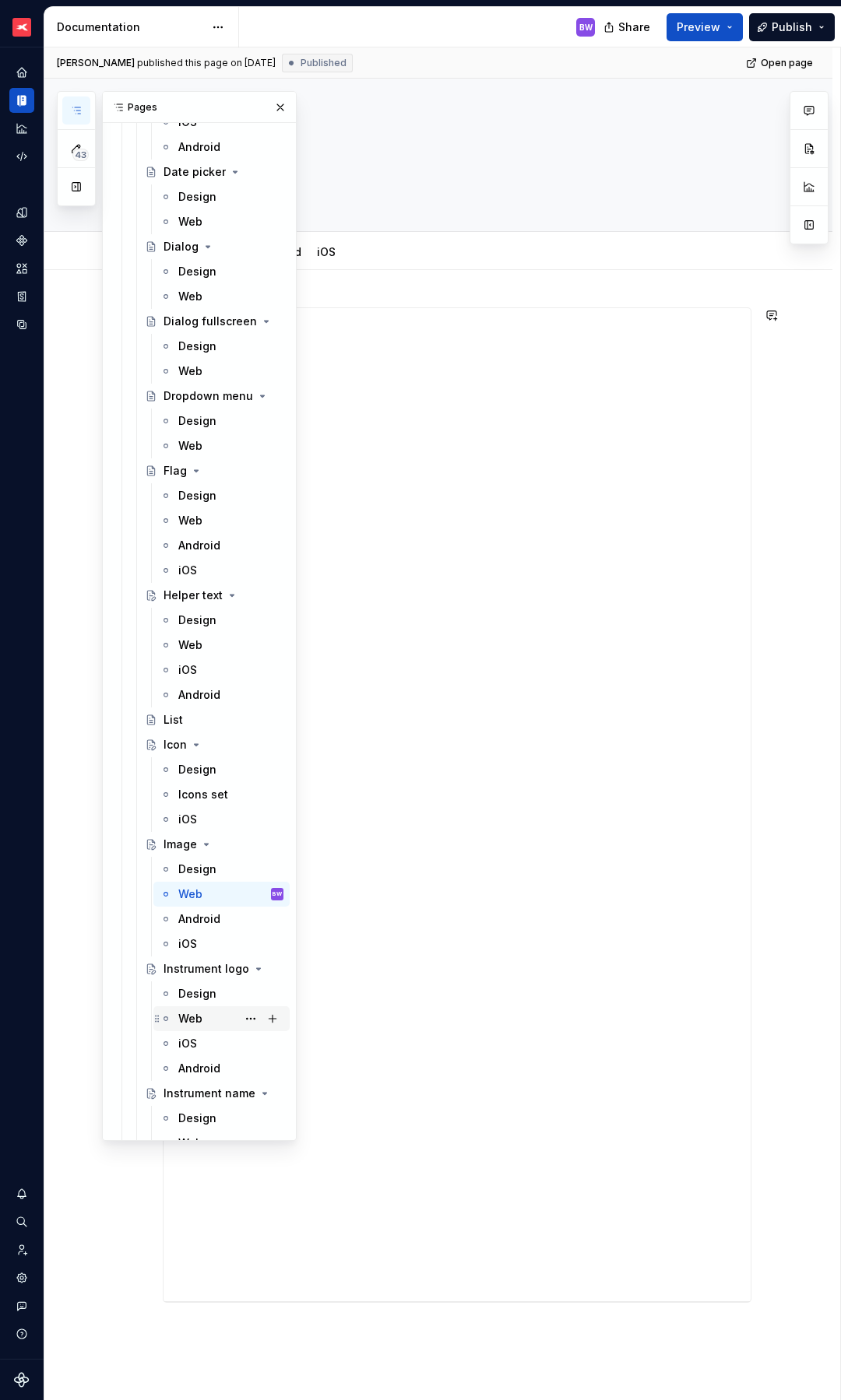
click at [191, 1022] on div "Web" at bounding box center [190, 1019] width 24 height 16
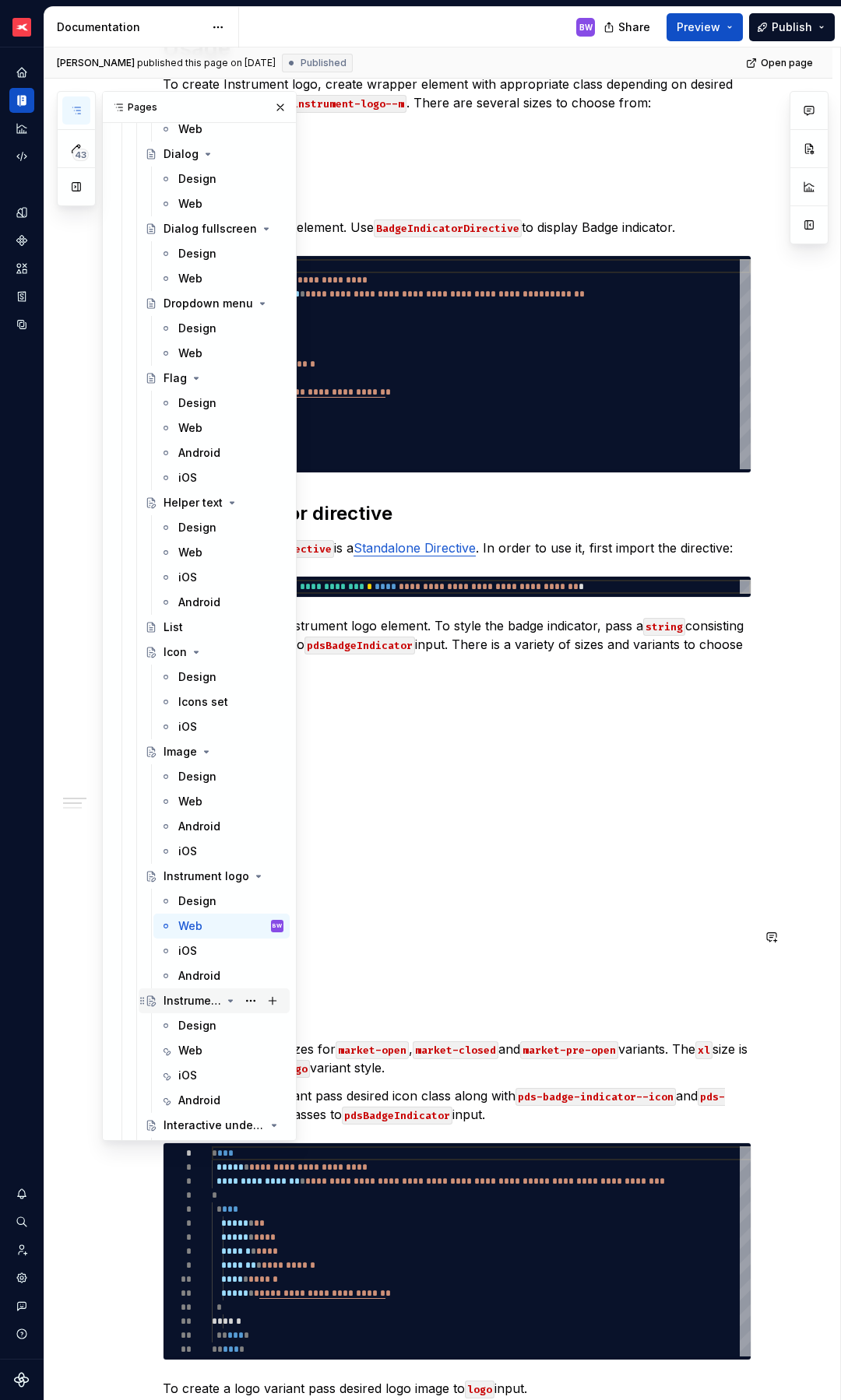
scroll to position [5034, 0]
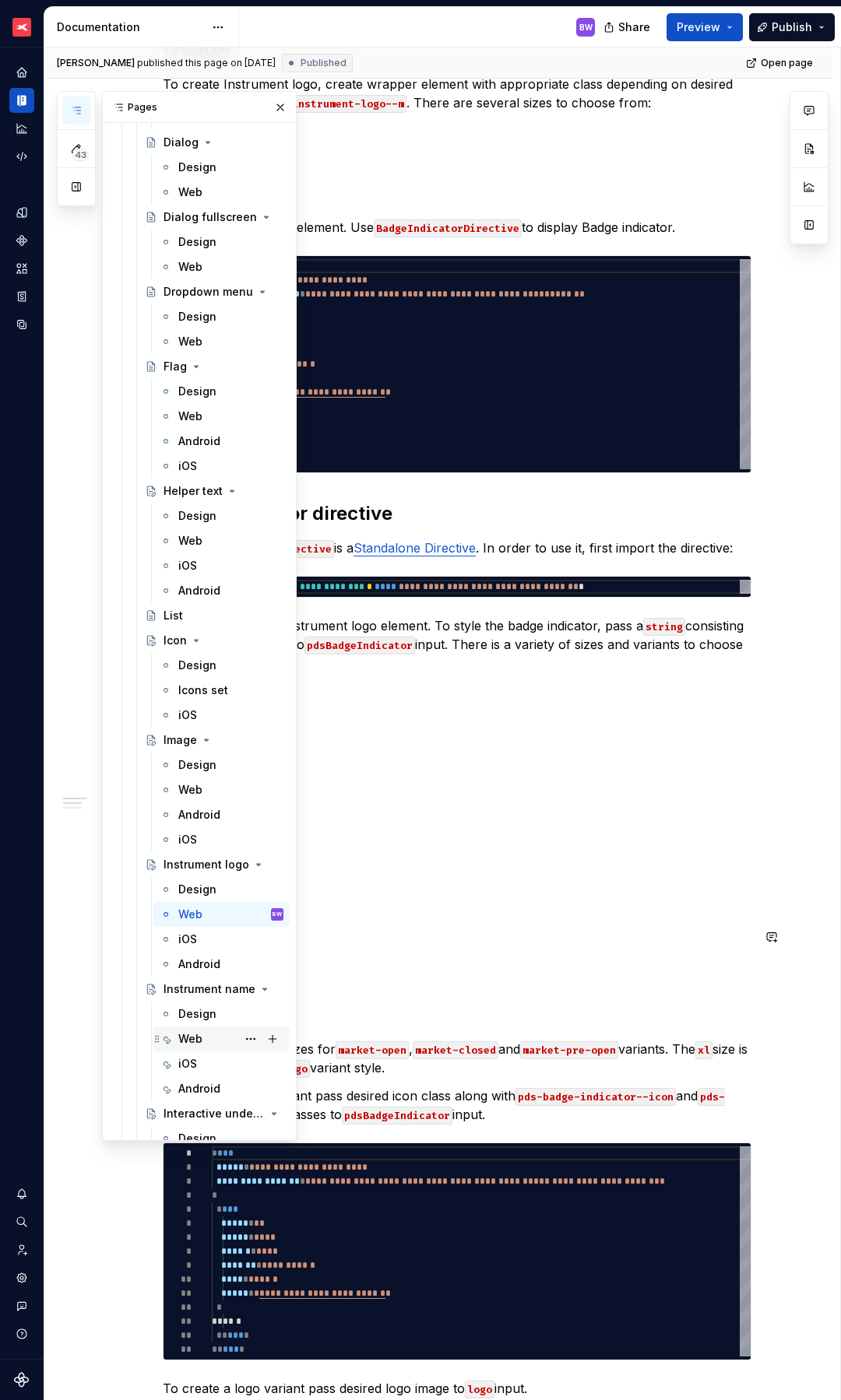
click at [194, 1040] on div "Web" at bounding box center [190, 1039] width 24 height 16
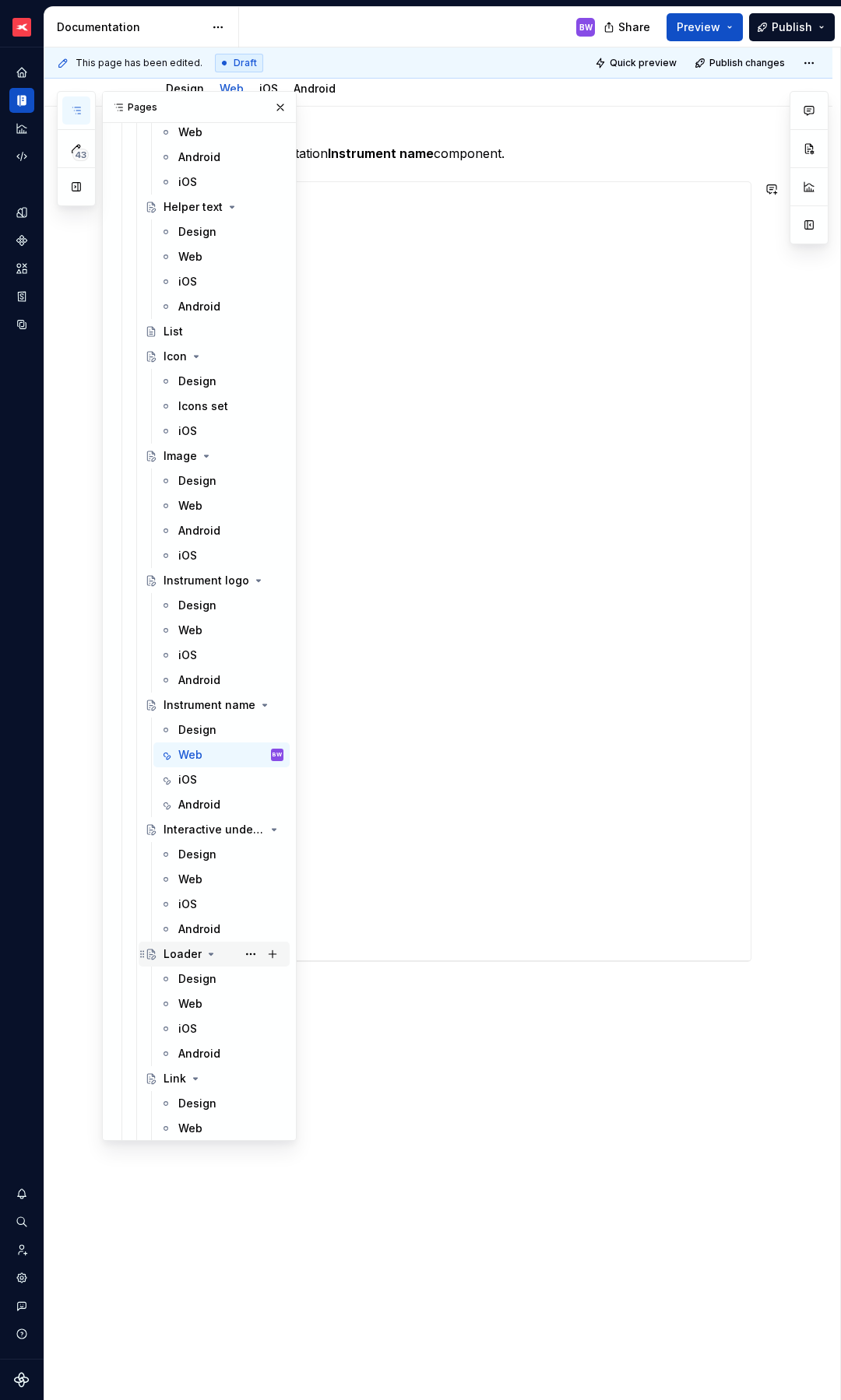
scroll to position [5318, 0]
click at [193, 878] on div "Web" at bounding box center [190, 879] width 24 height 16
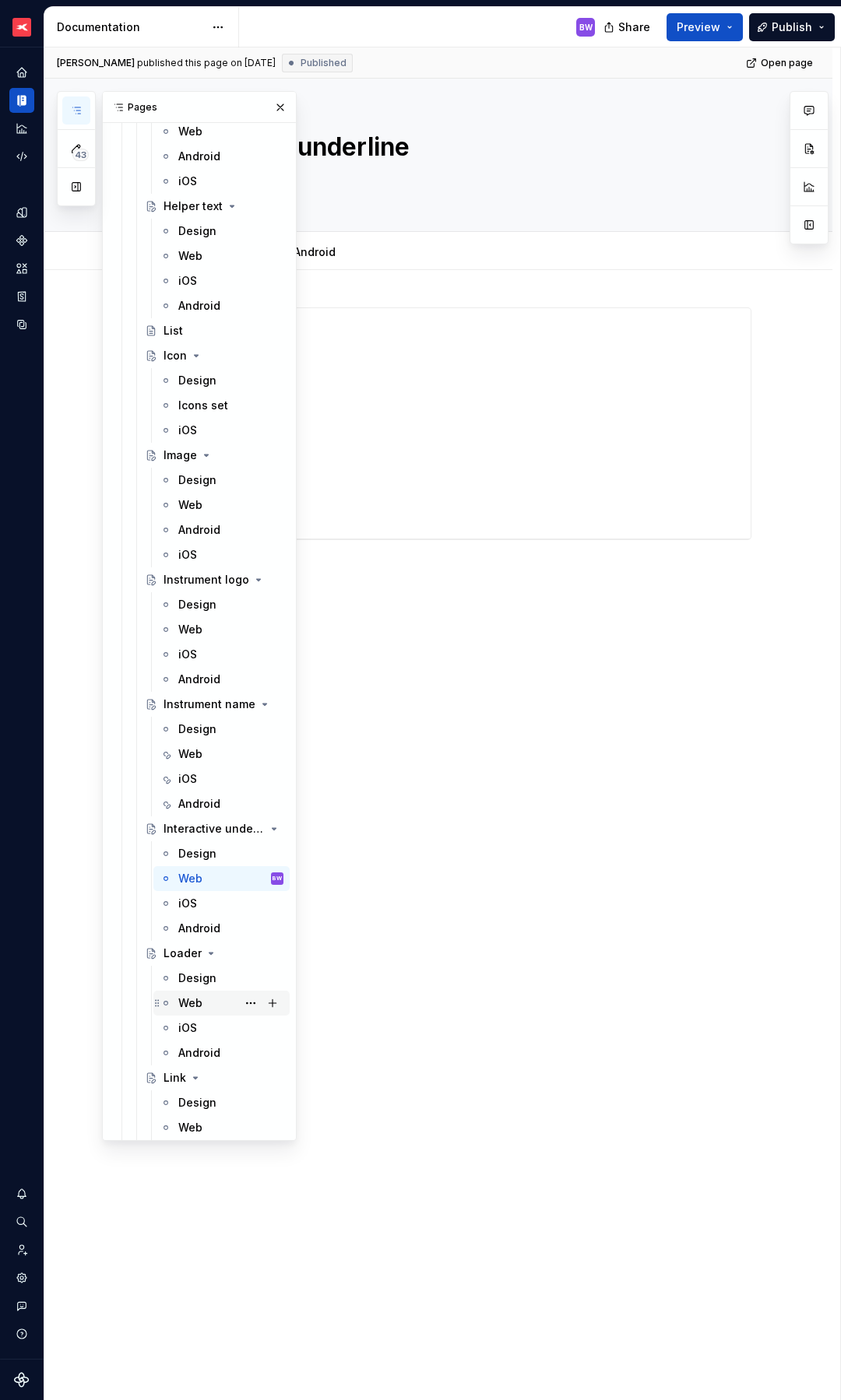
click at [191, 1003] on div "Web" at bounding box center [190, 1003] width 24 height 16
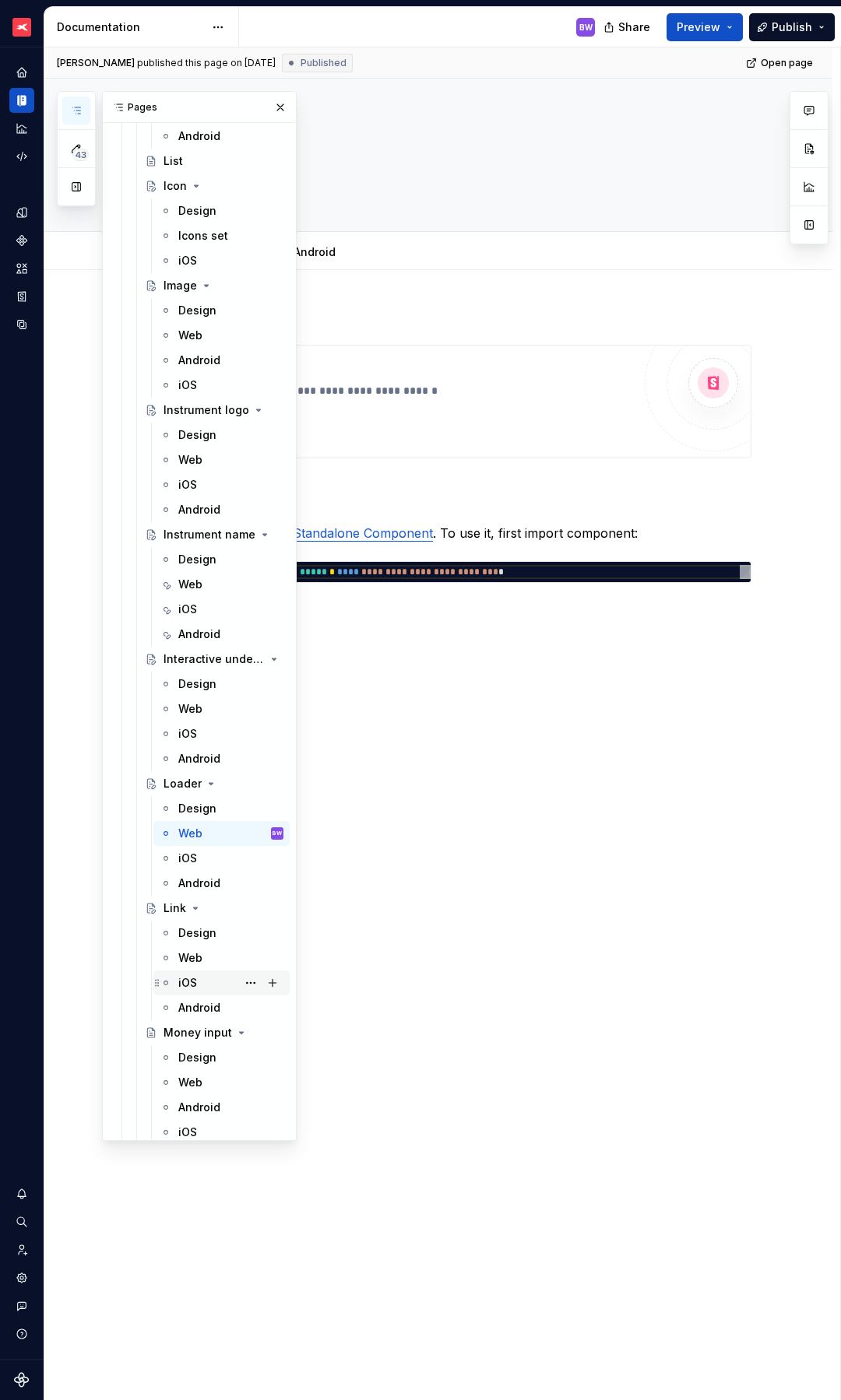
scroll to position [5519, 0]
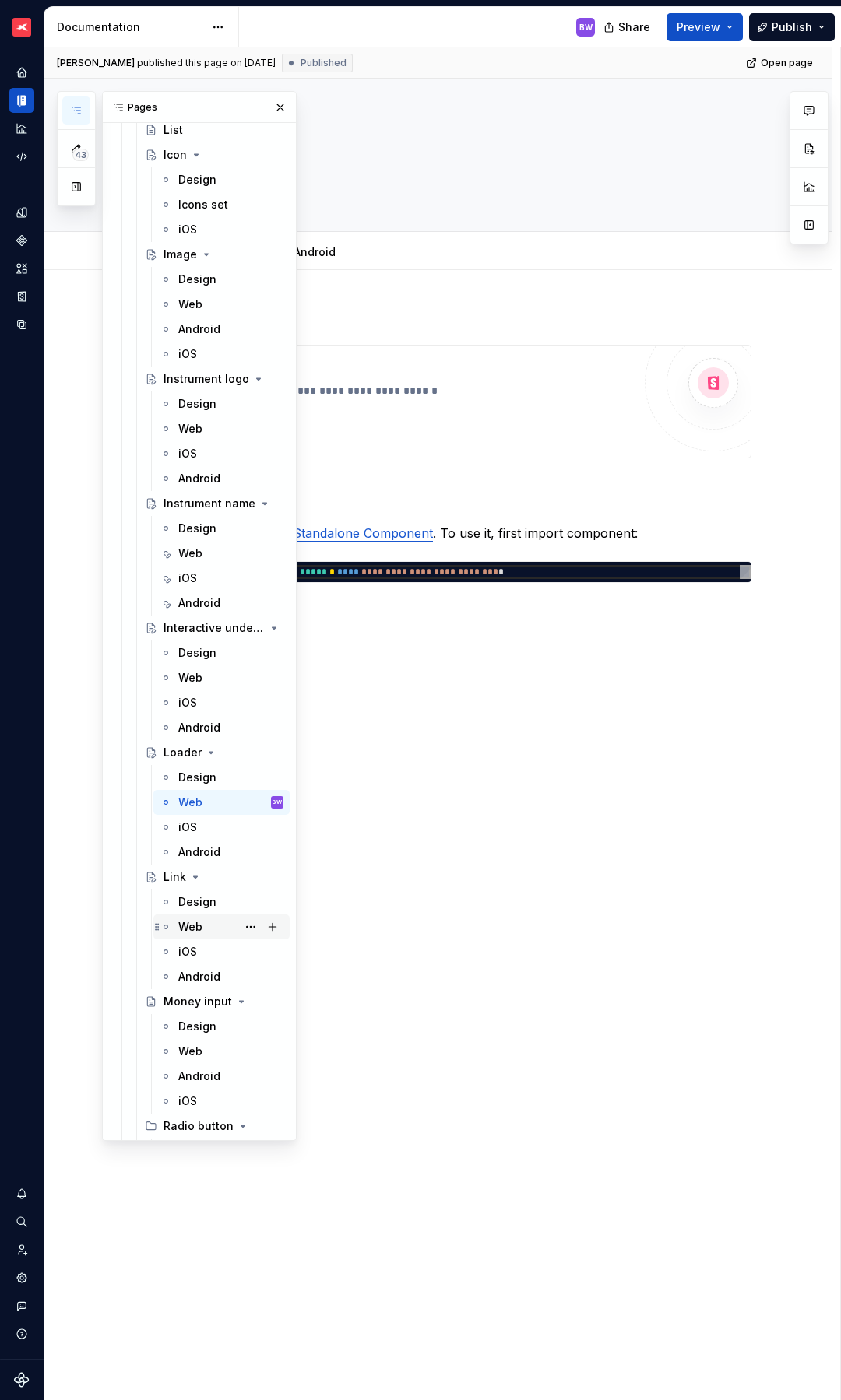
click at [195, 928] on div "Web" at bounding box center [190, 927] width 24 height 16
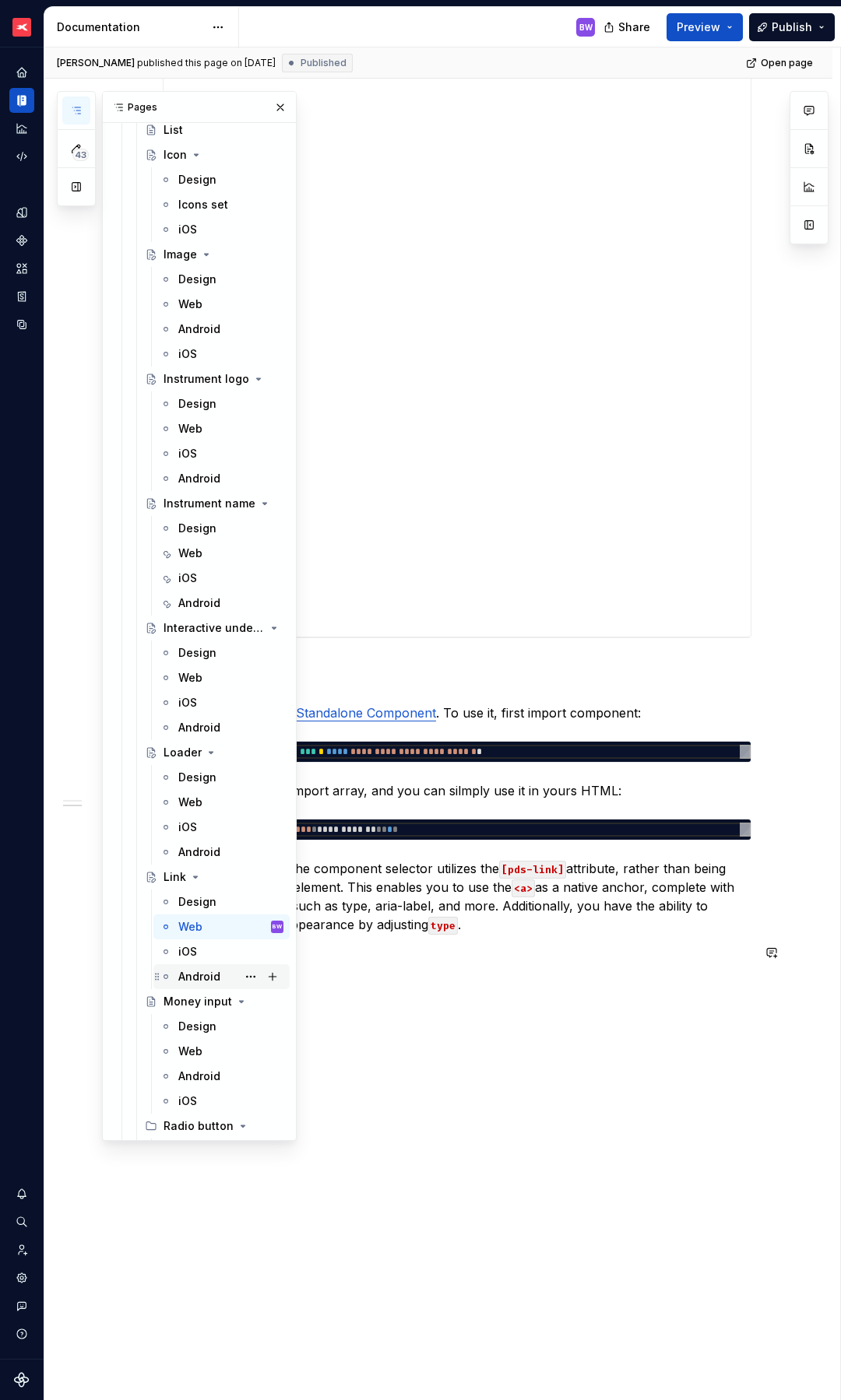
scroll to position [5545, 0]
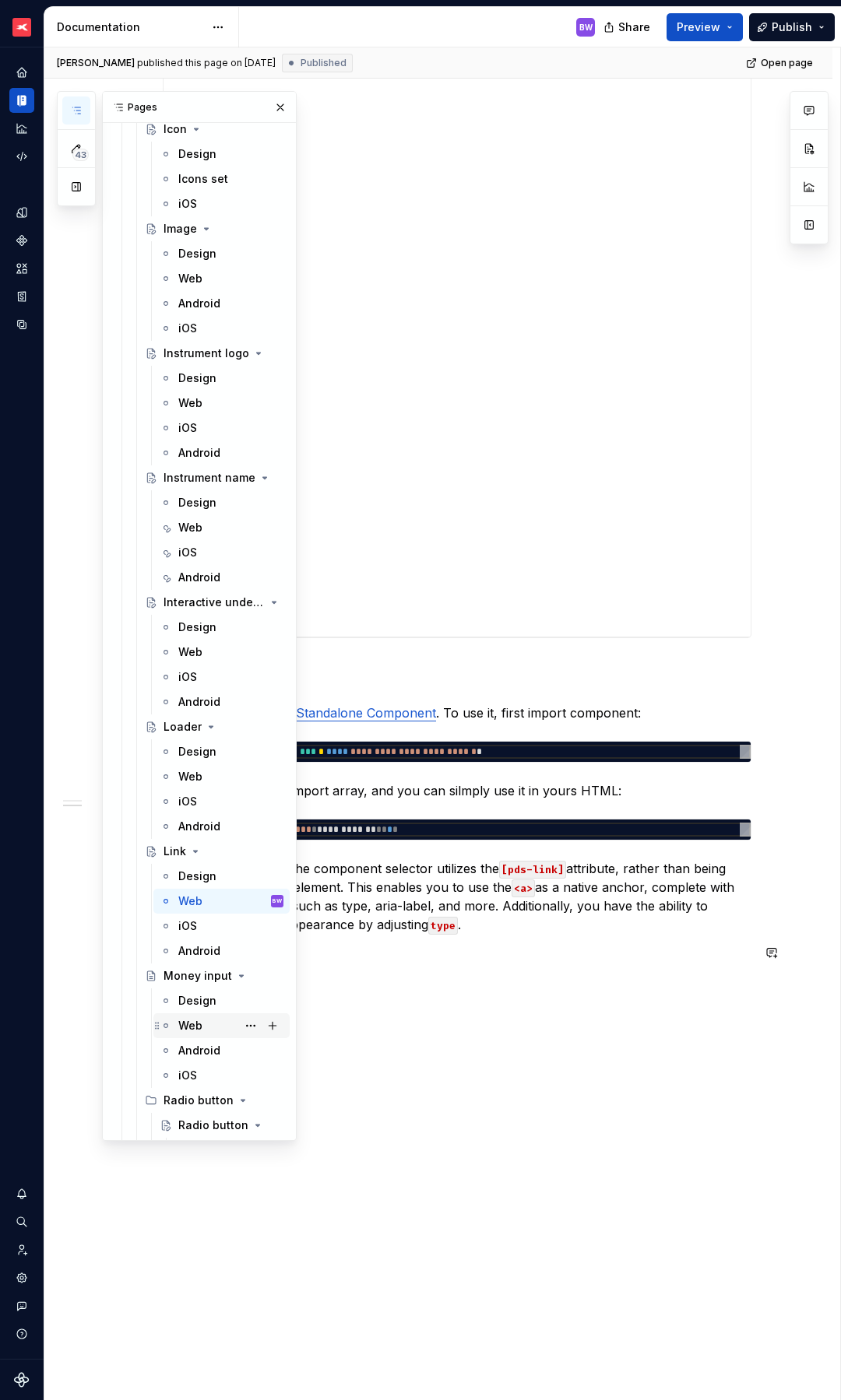
click at [199, 1022] on div "Web" at bounding box center [190, 1026] width 24 height 16
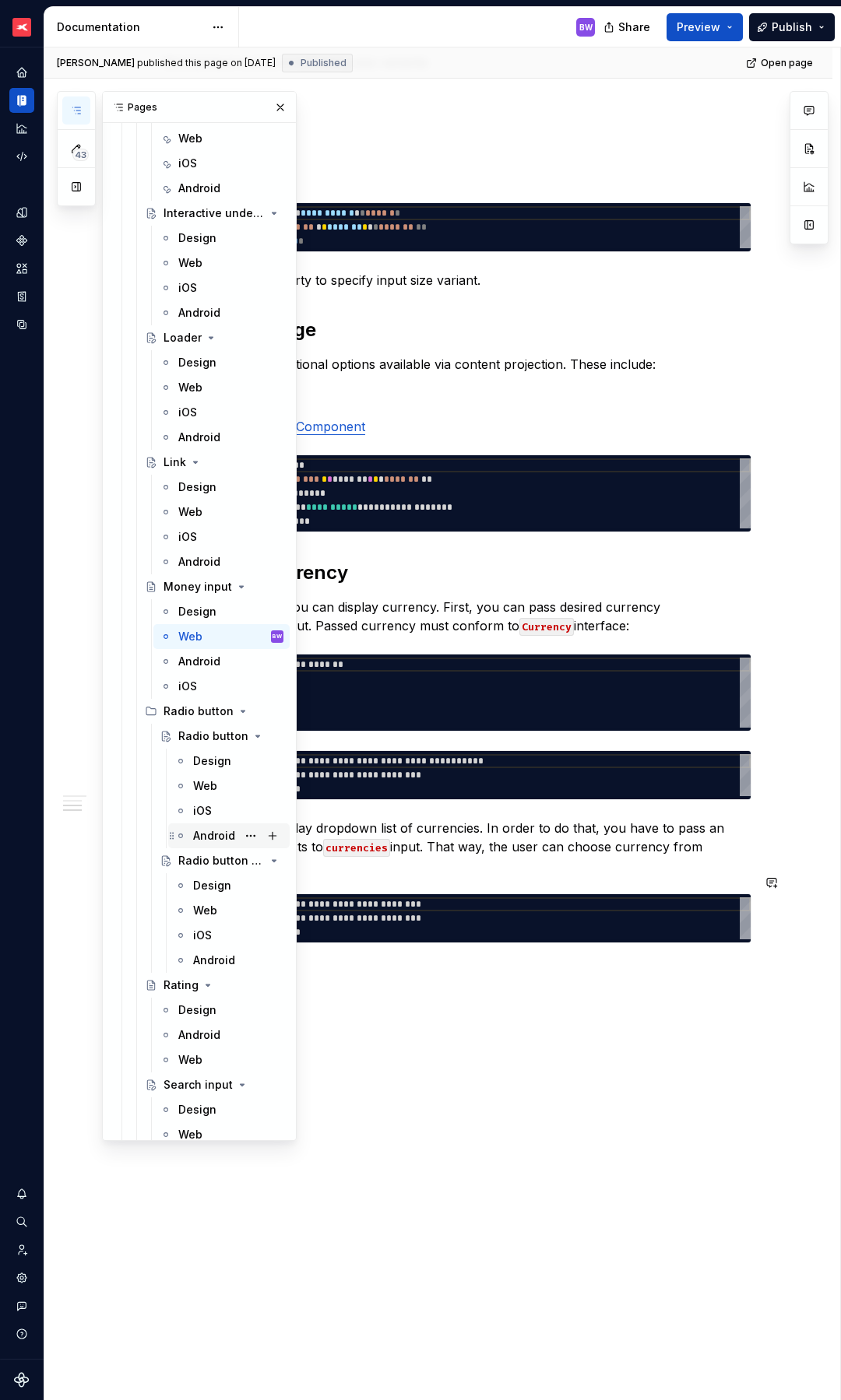
scroll to position [5943, 0]
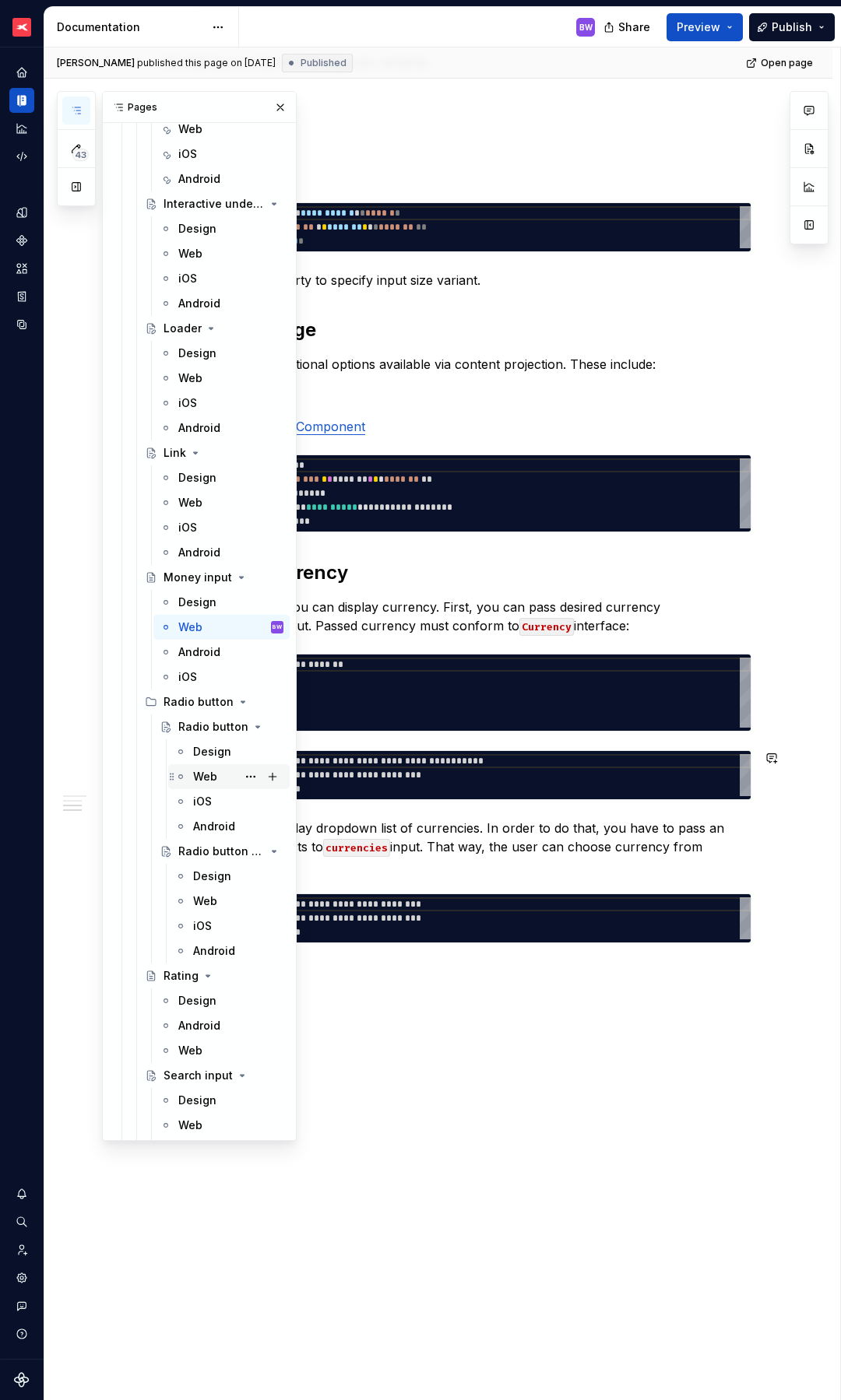
click at [212, 777] on div "Web" at bounding box center [204, 777] width 24 height 16
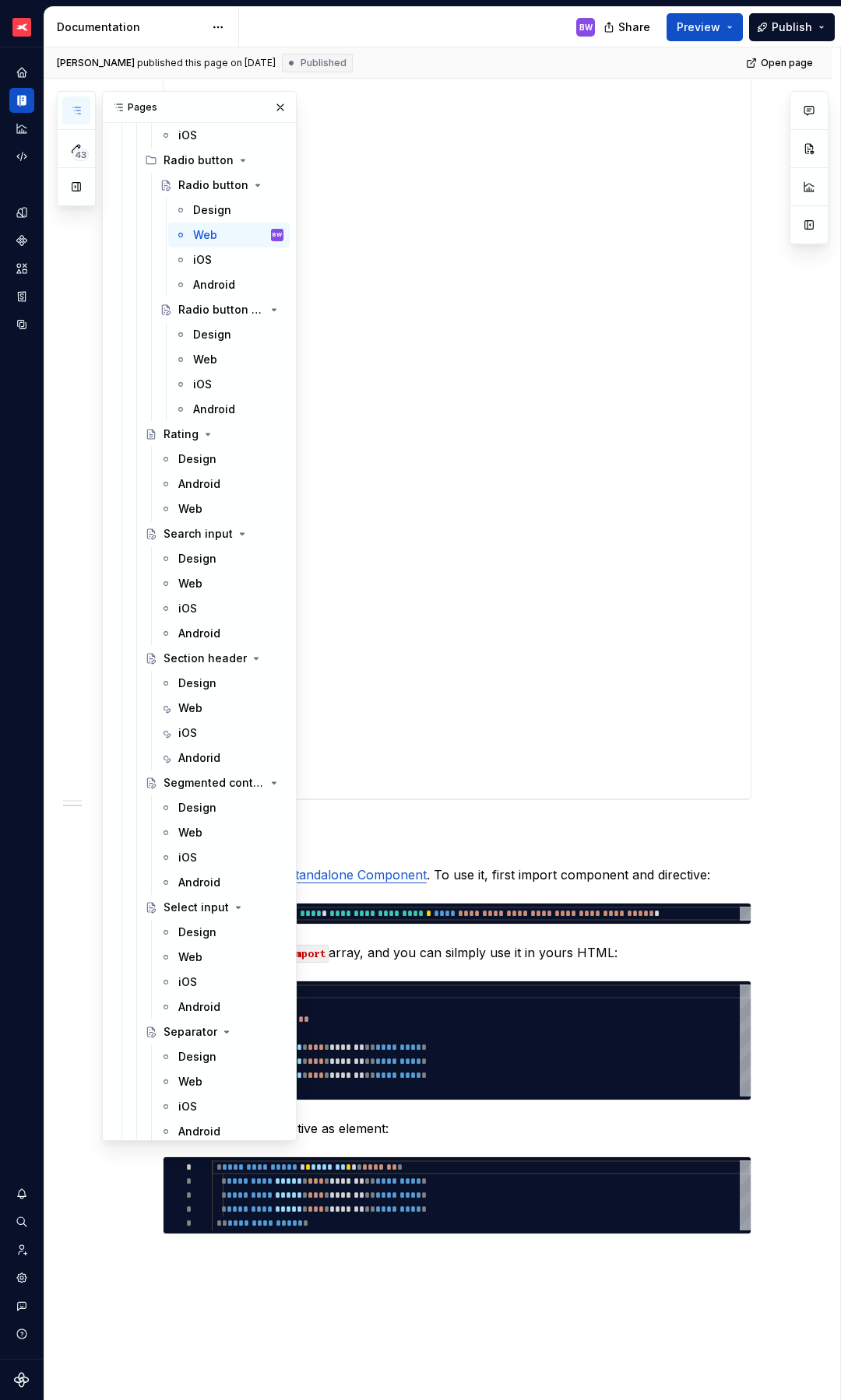
scroll to position [6313, 0]
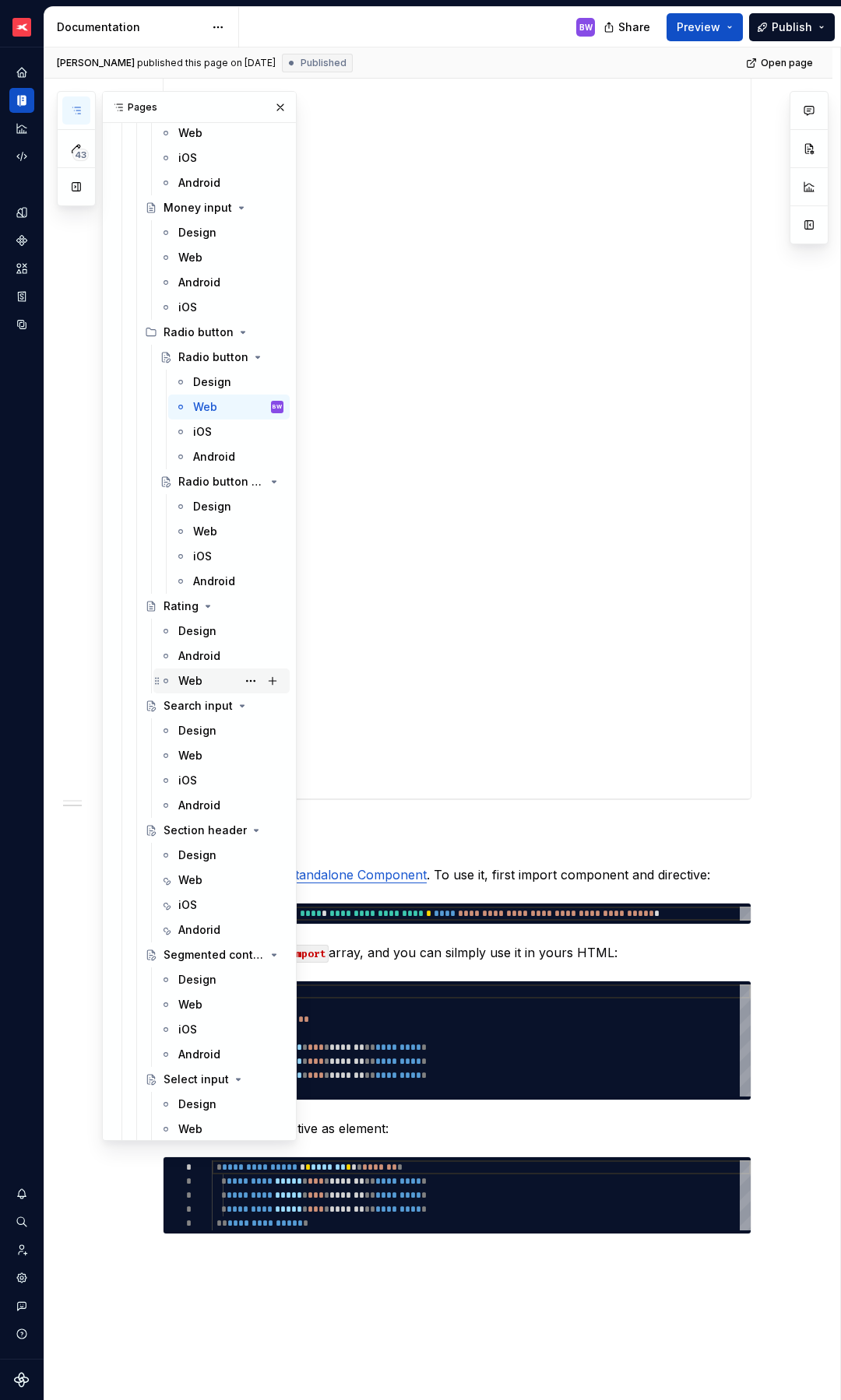
click at [189, 674] on div "Web" at bounding box center [190, 681] width 24 height 16
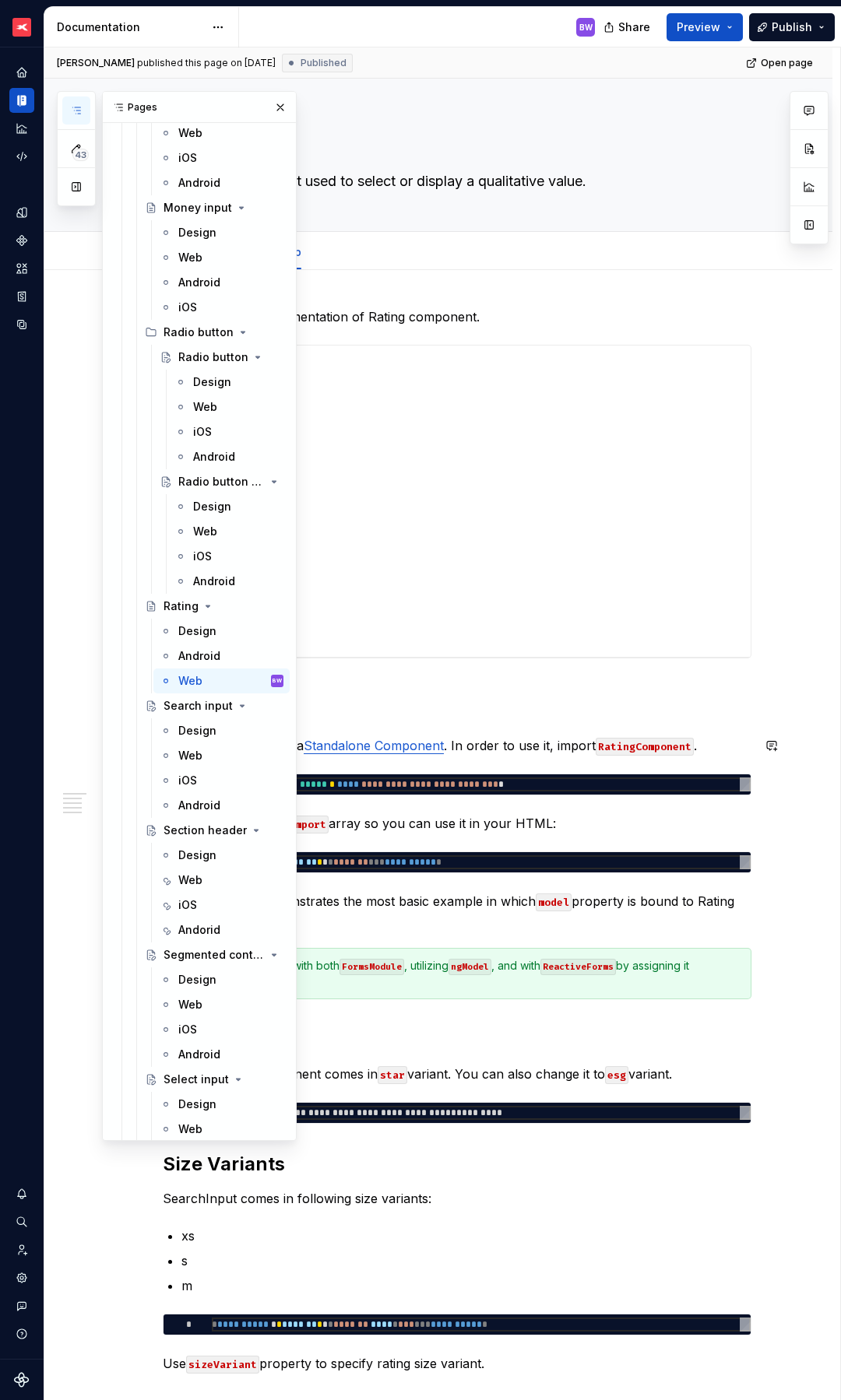
scroll to position [754, 0]
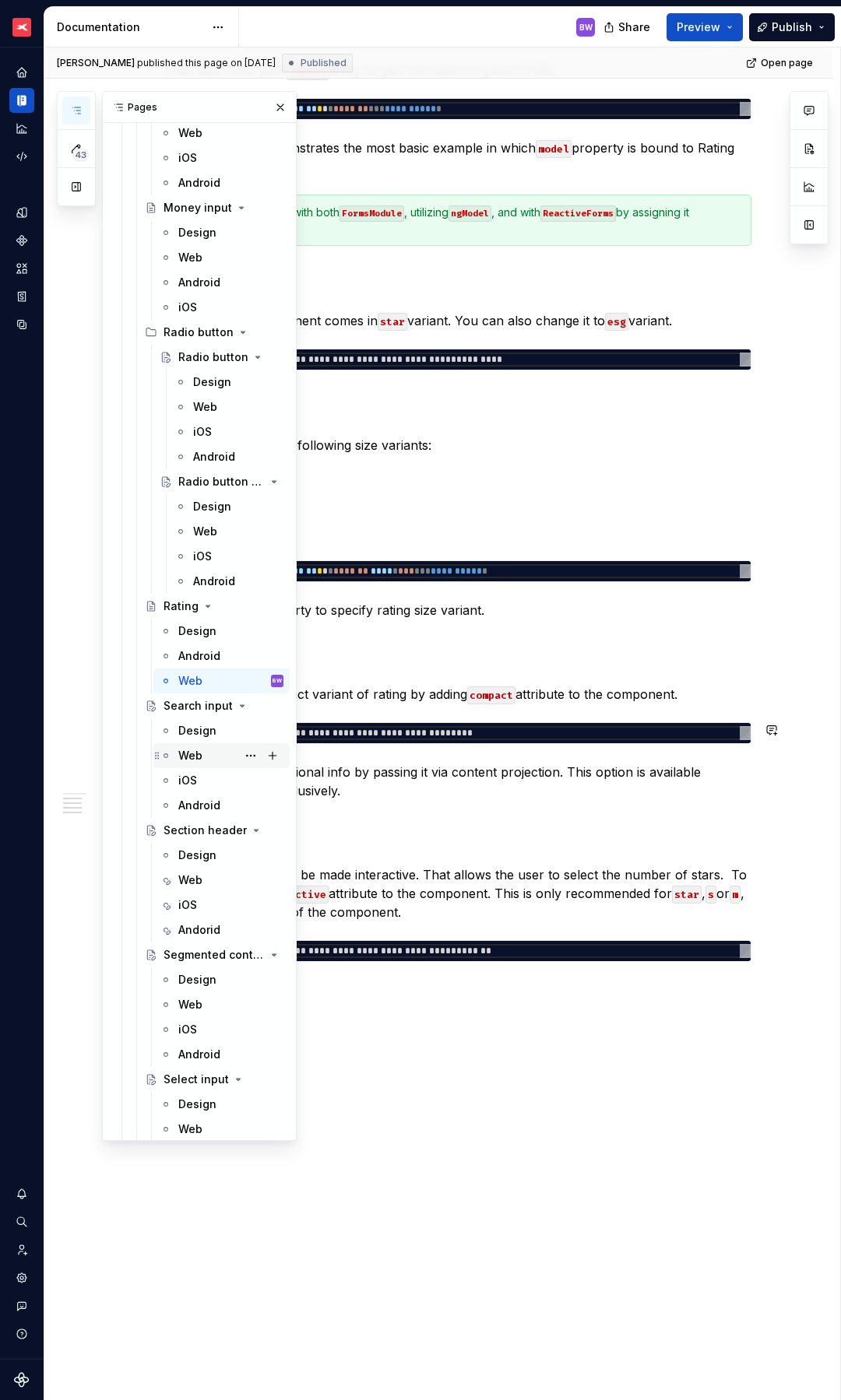
click at [197, 756] on div "Web" at bounding box center [190, 756] width 24 height 16
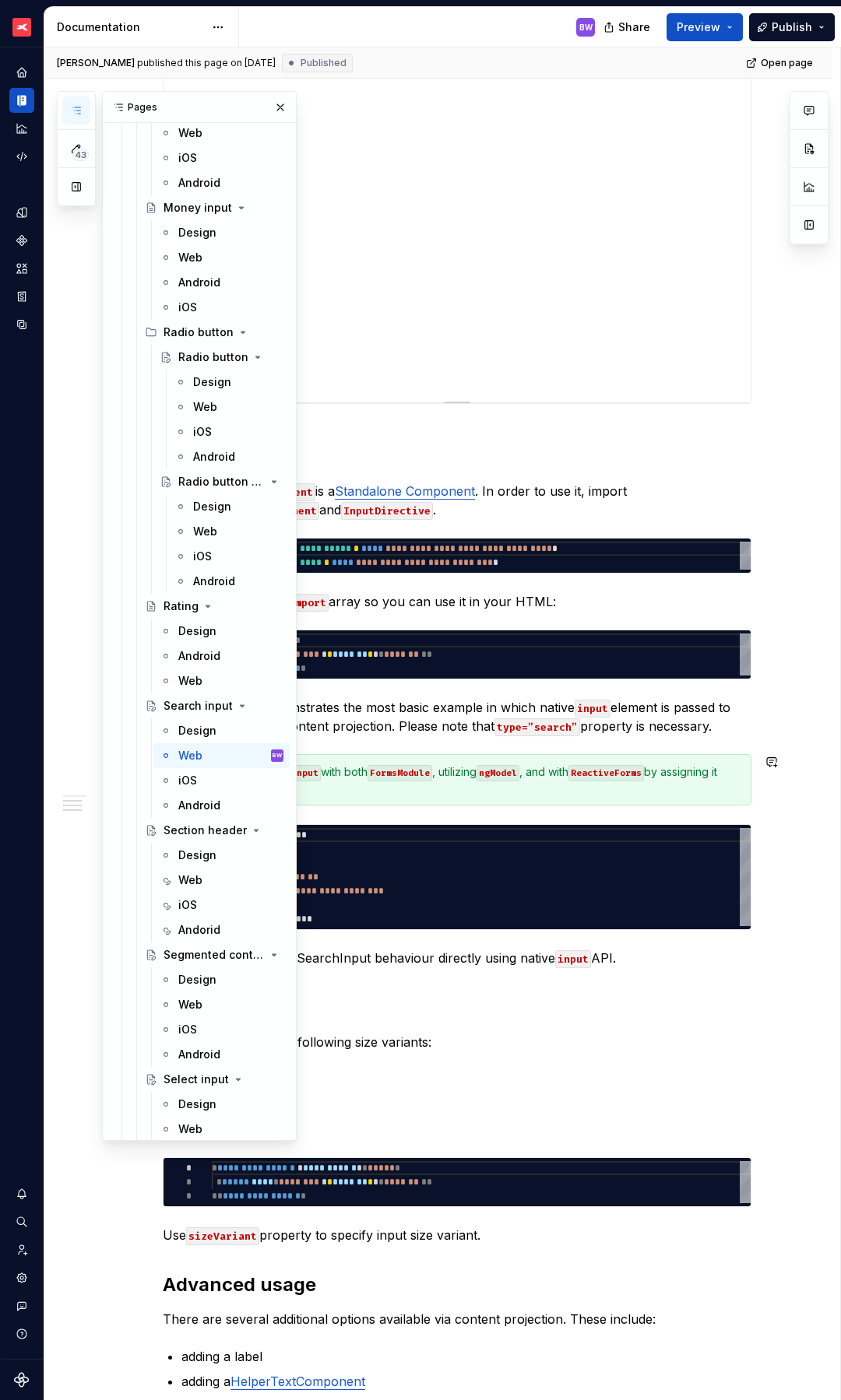
scroll to position [1816, 0]
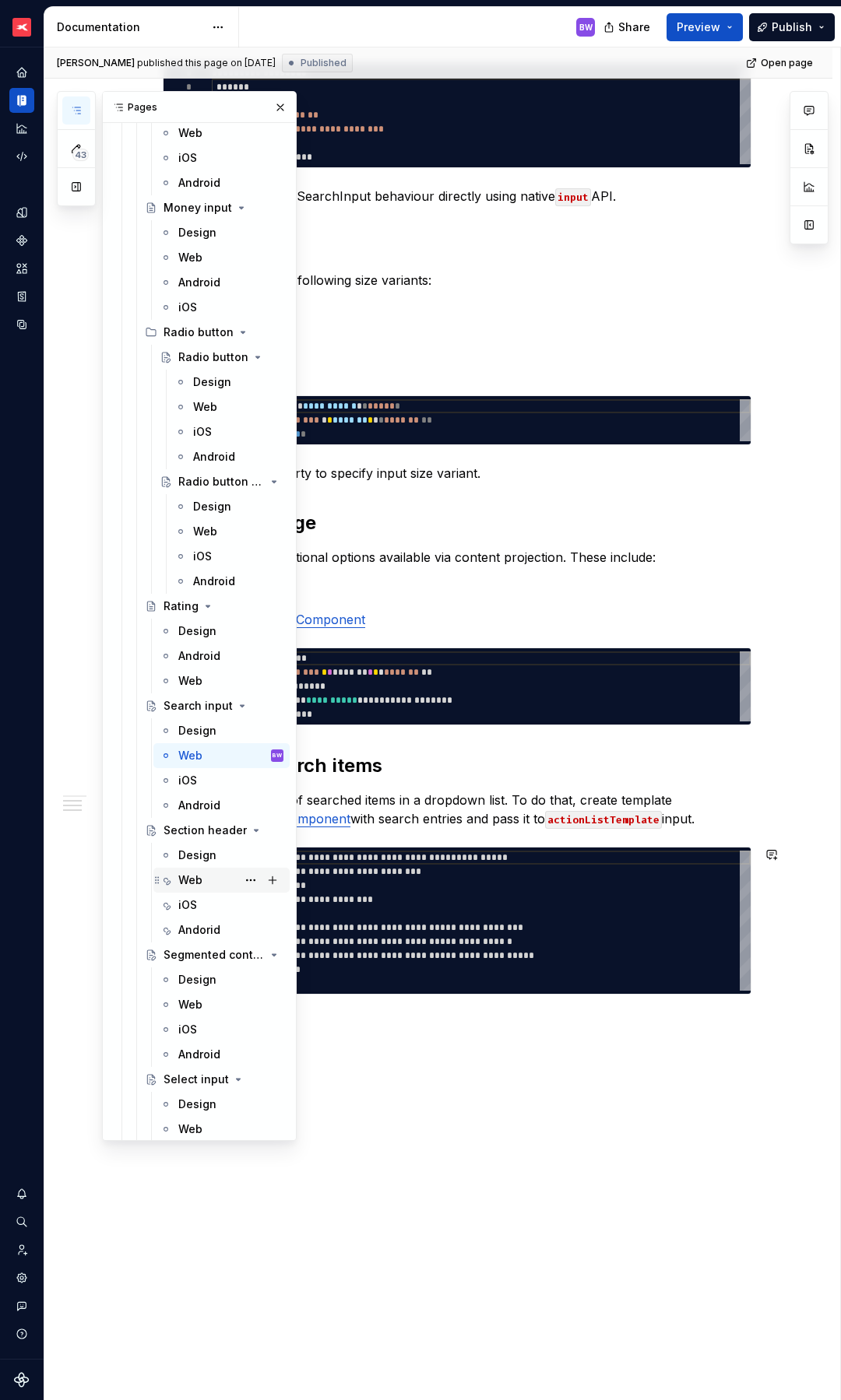
click at [197, 880] on div "Web" at bounding box center [190, 880] width 24 height 16
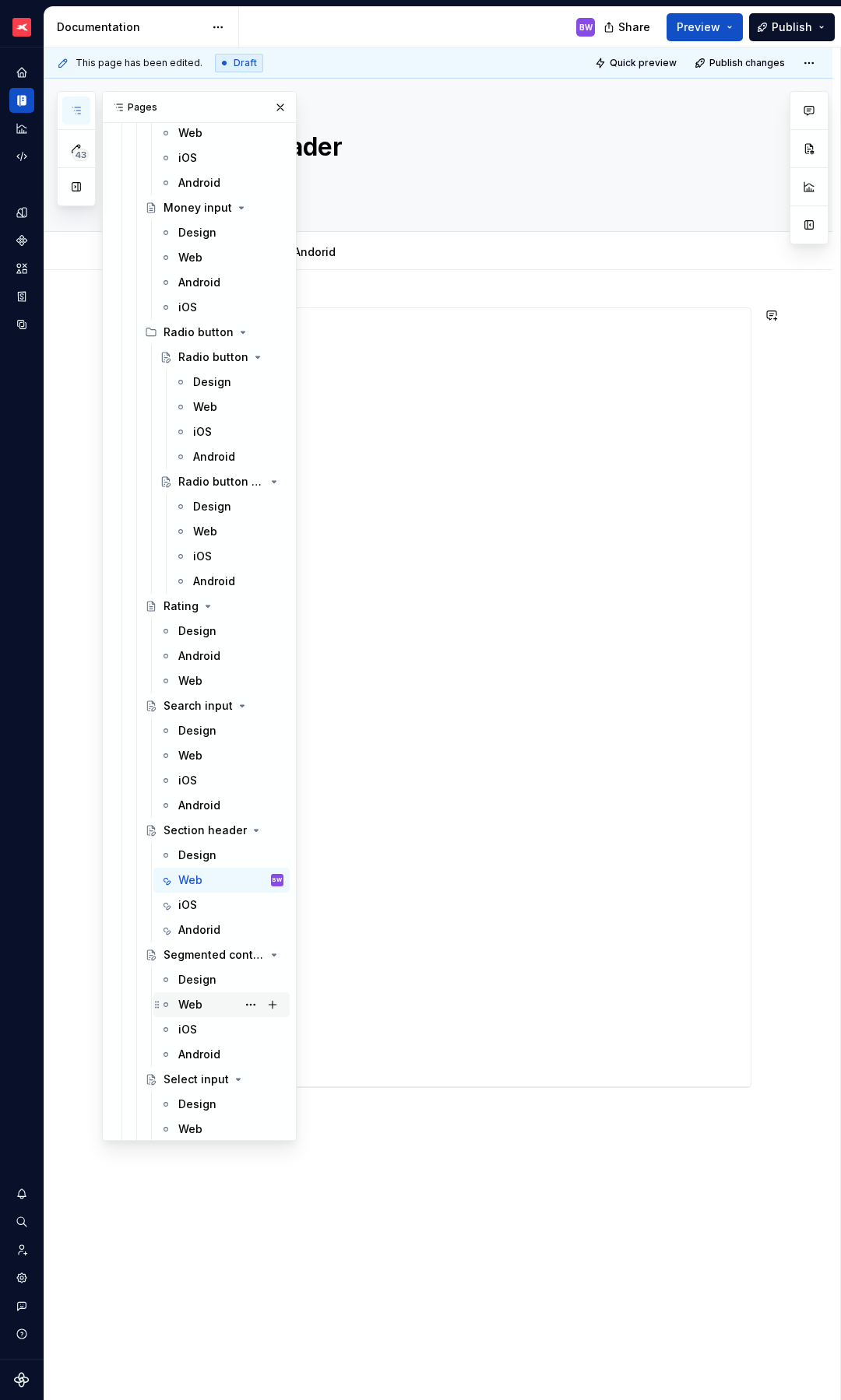
click at [190, 1001] on div "Web" at bounding box center [190, 1005] width 24 height 16
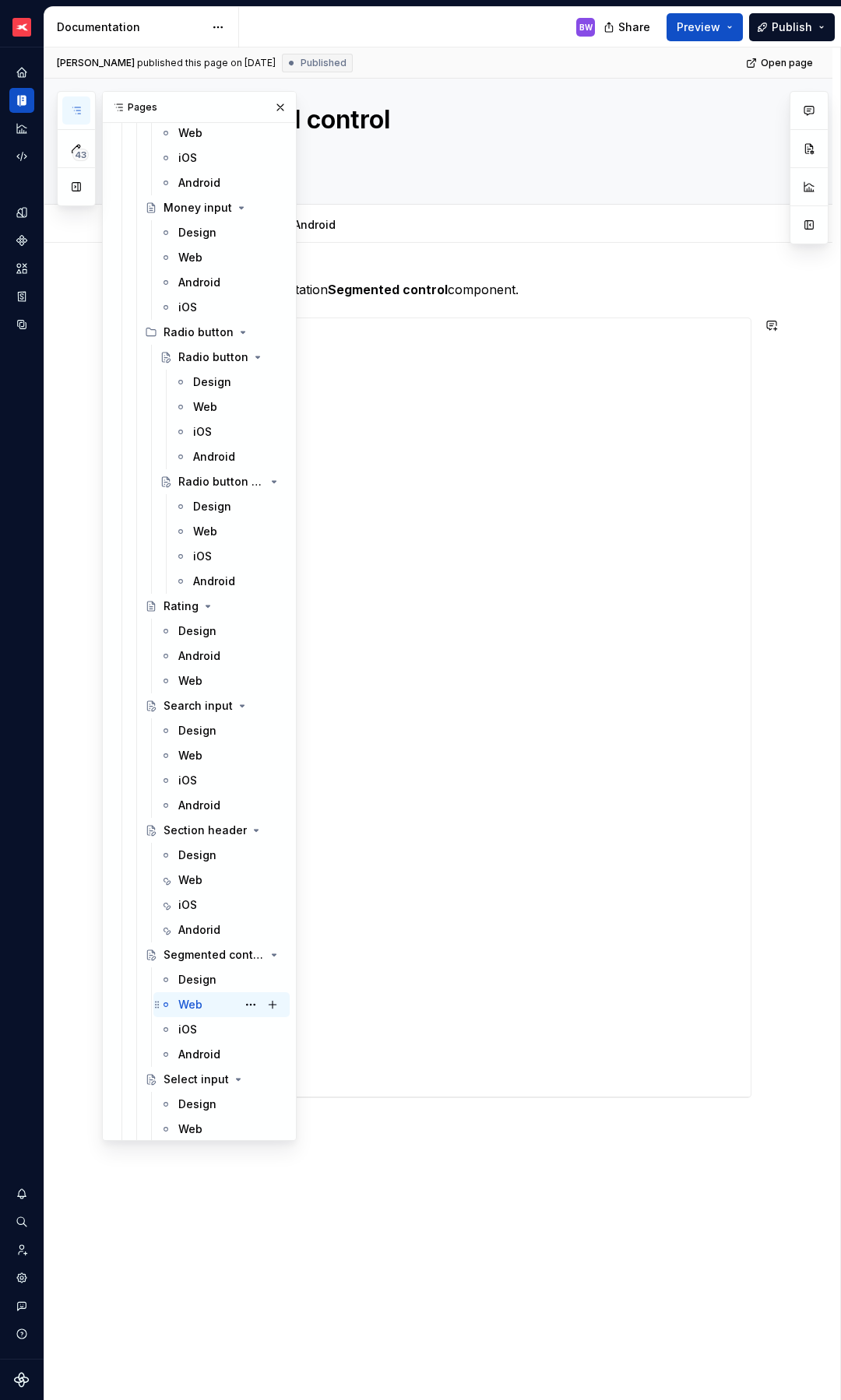
scroll to position [6718, 0]
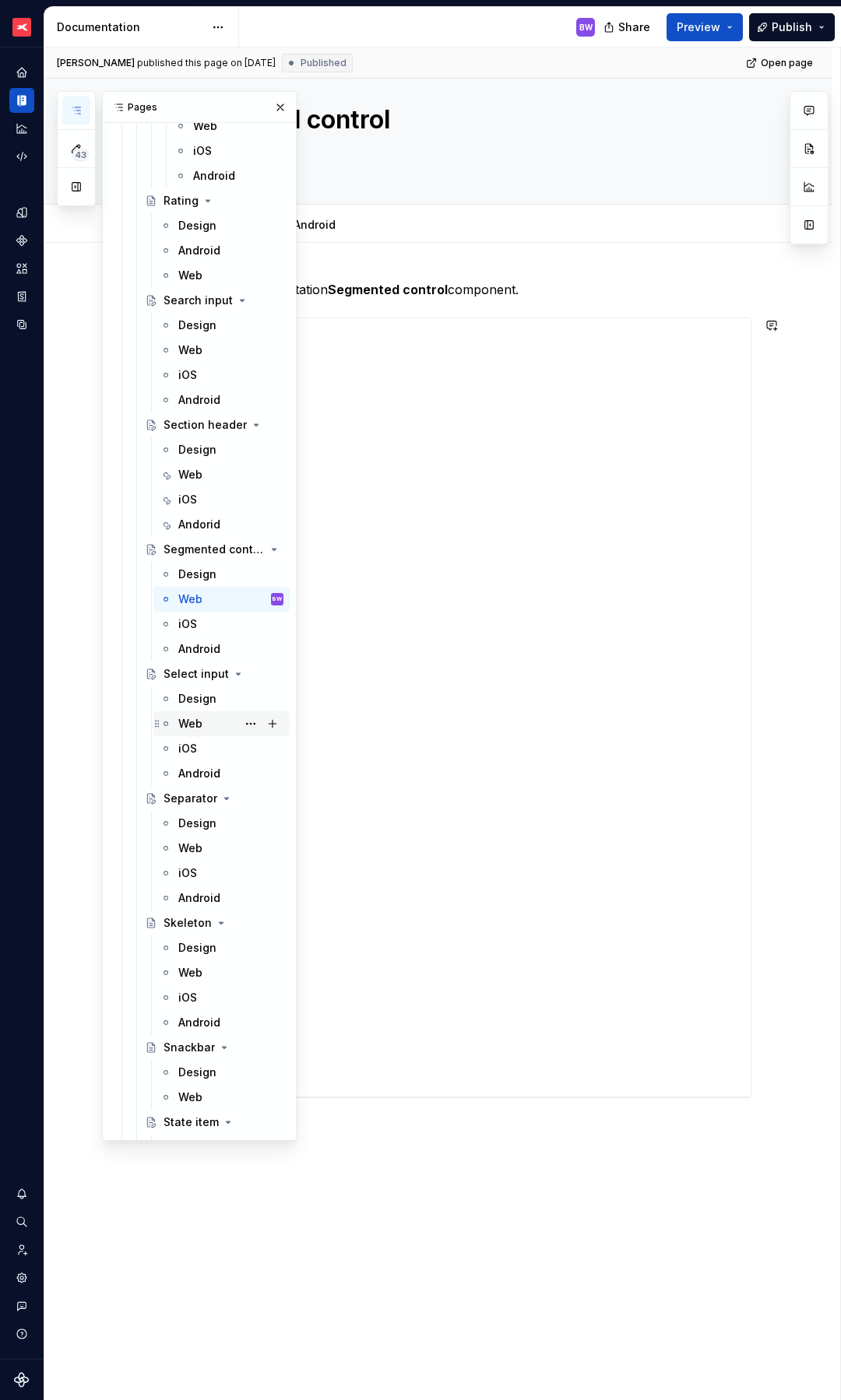
click at [199, 722] on div "Web" at bounding box center [190, 723] width 24 height 16
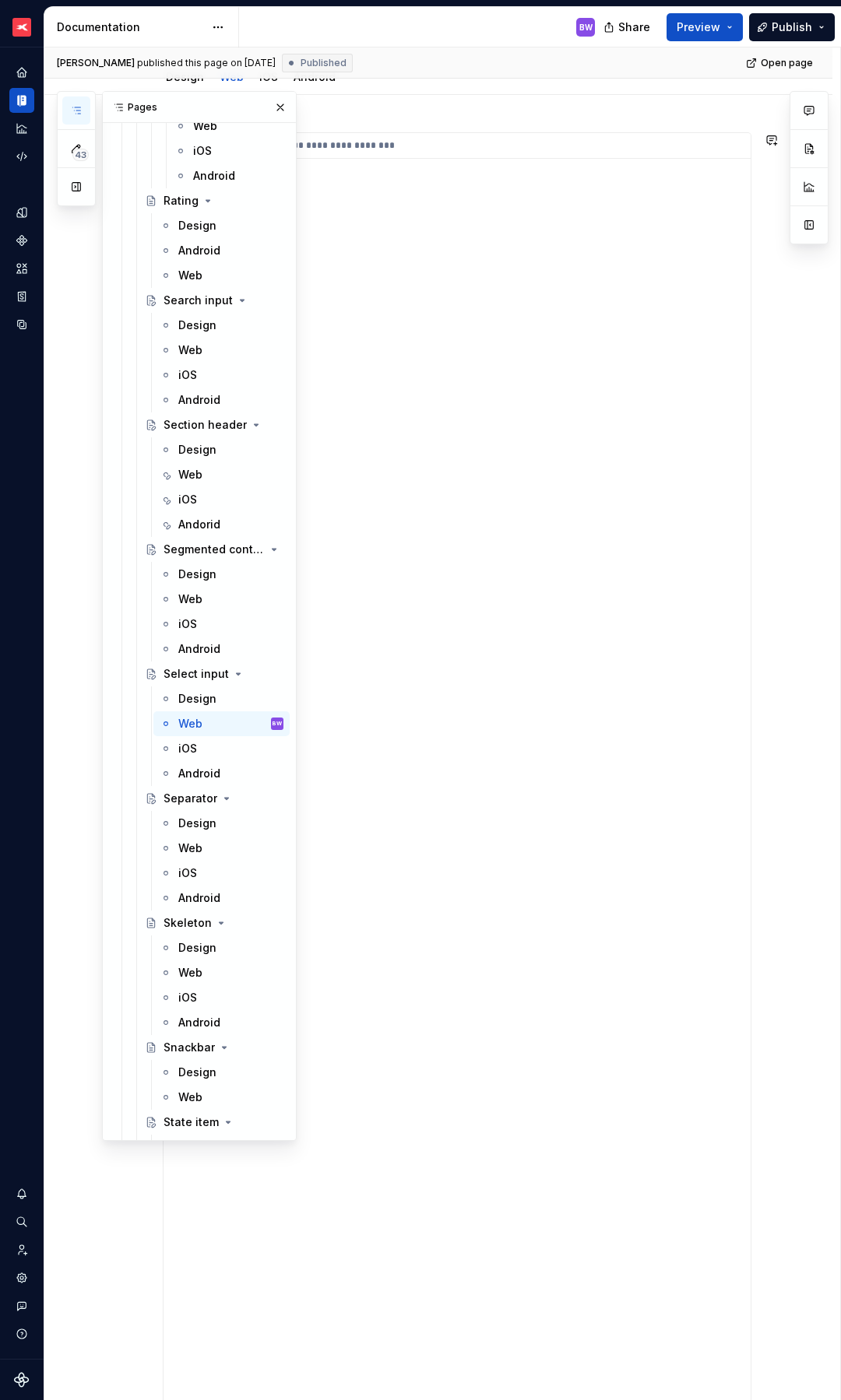
scroll to position [39, 0]
click at [214, 849] on div "Web" at bounding box center [230, 849] width 105 height 22
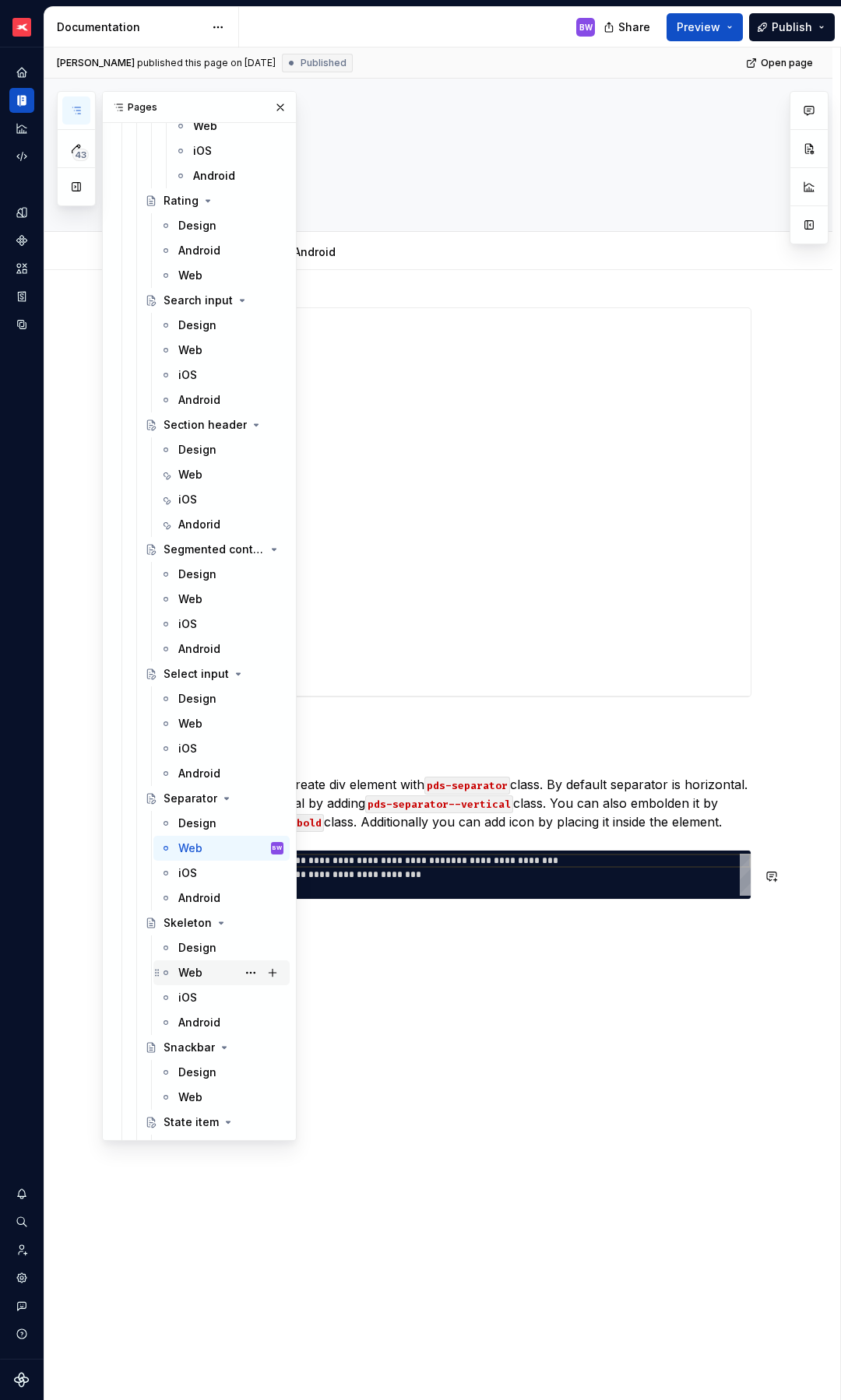
click at [185, 977] on div "Web" at bounding box center [190, 973] width 24 height 16
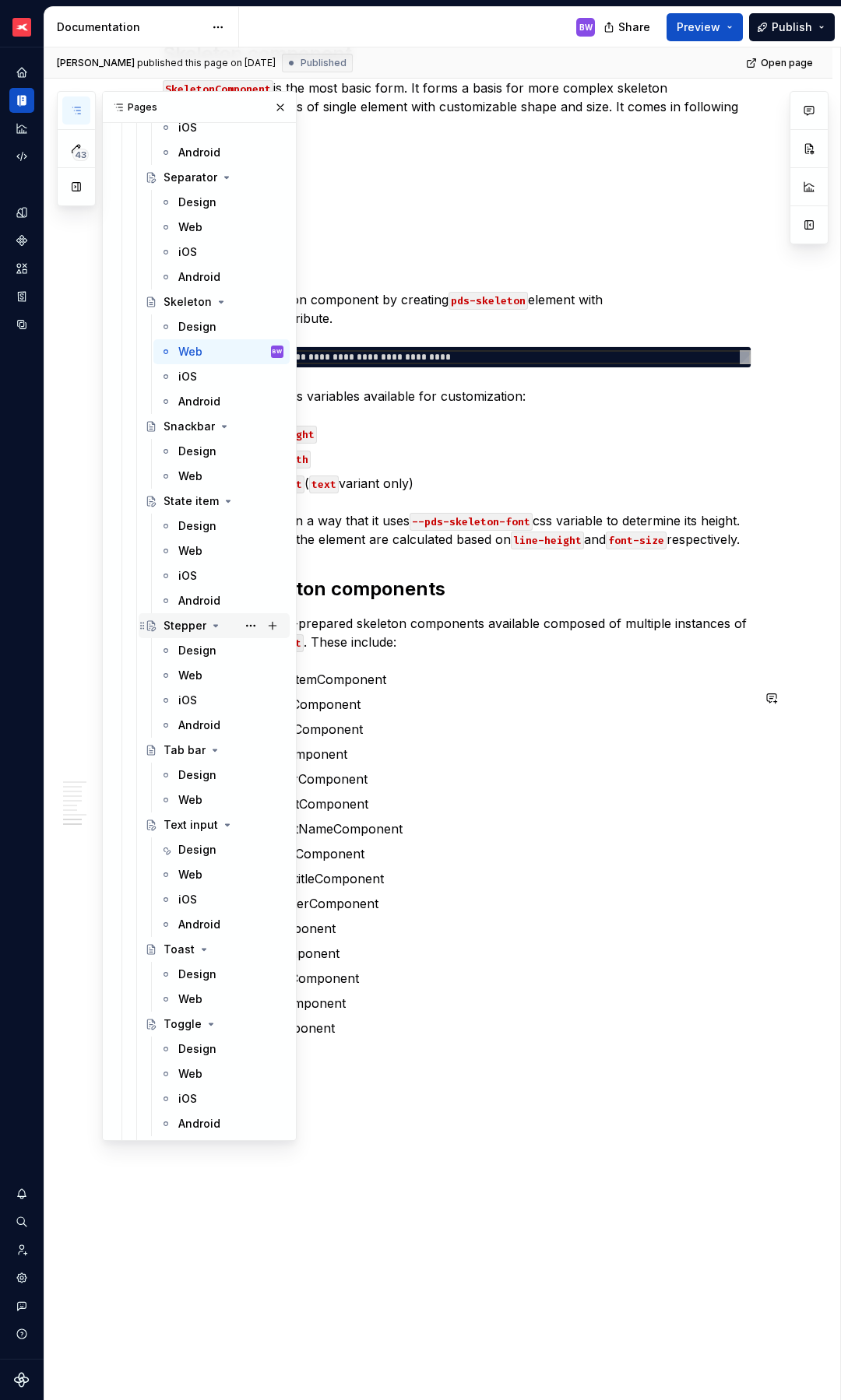
scroll to position [7068, 0]
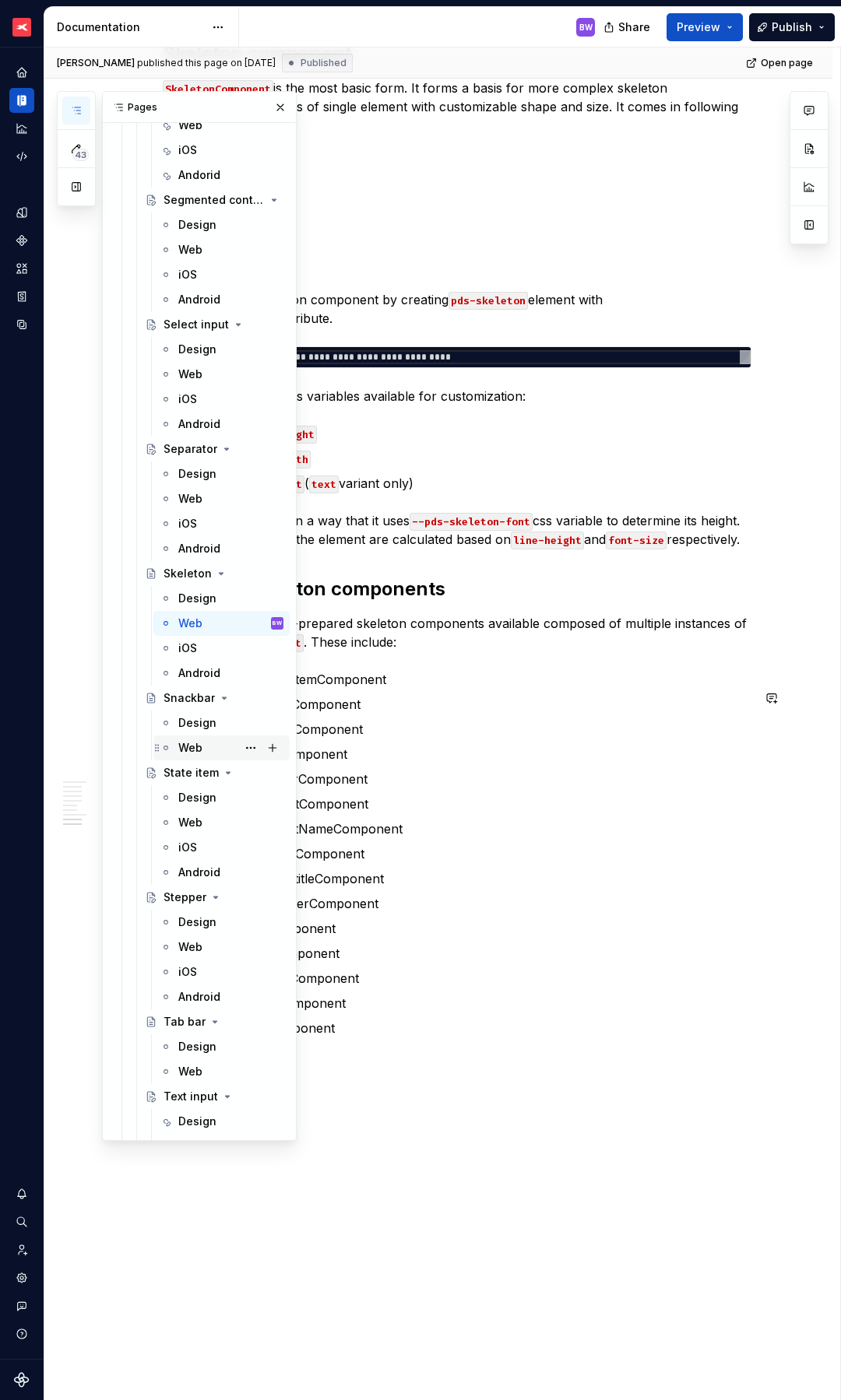
click at [189, 745] on div "Web" at bounding box center [190, 748] width 24 height 16
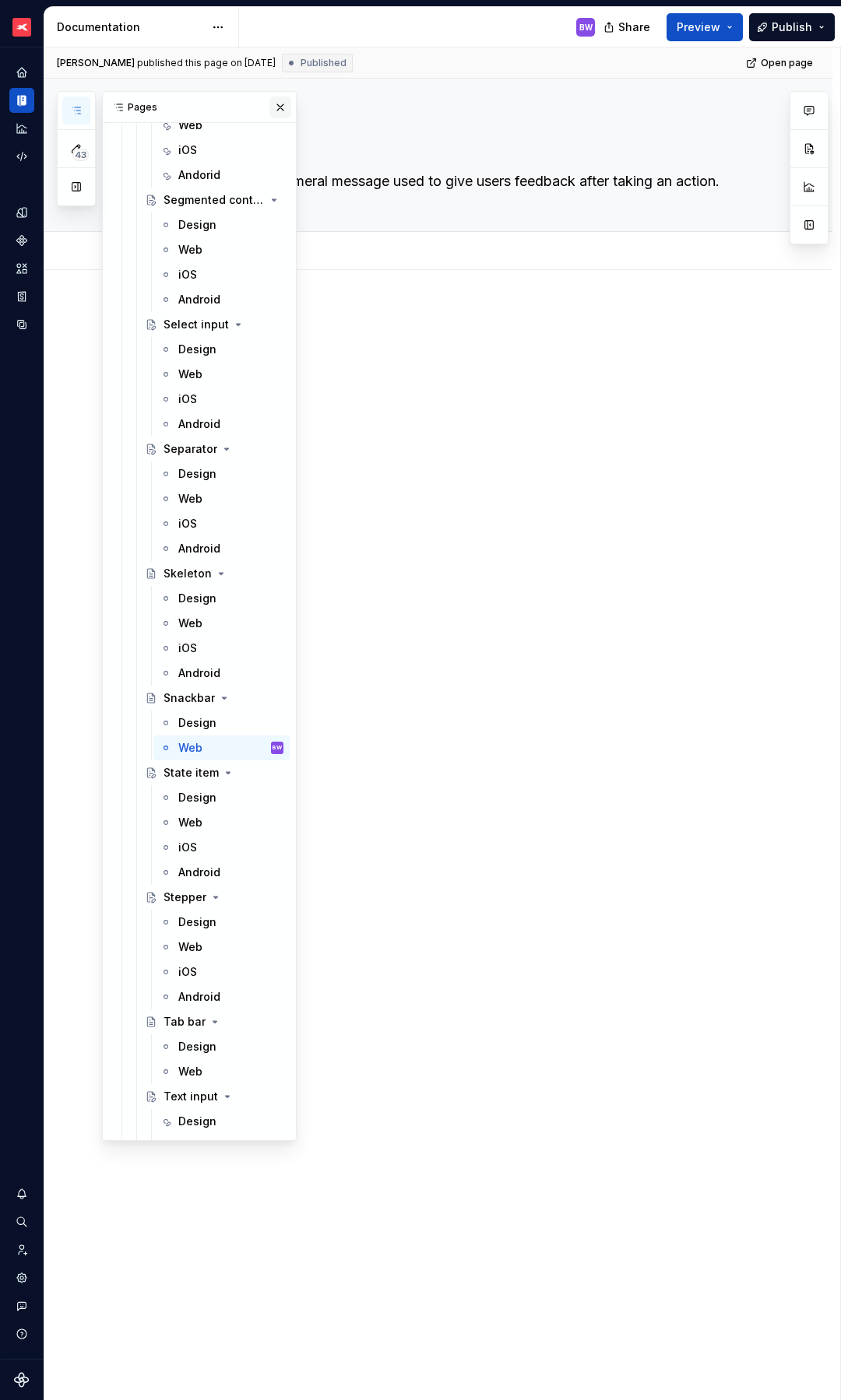
click at [273, 108] on button "button" at bounding box center [280, 108] width 22 height 22
click at [79, 105] on icon "button" at bounding box center [76, 110] width 13 height 13
click at [198, 826] on div "Web" at bounding box center [190, 823] width 24 height 16
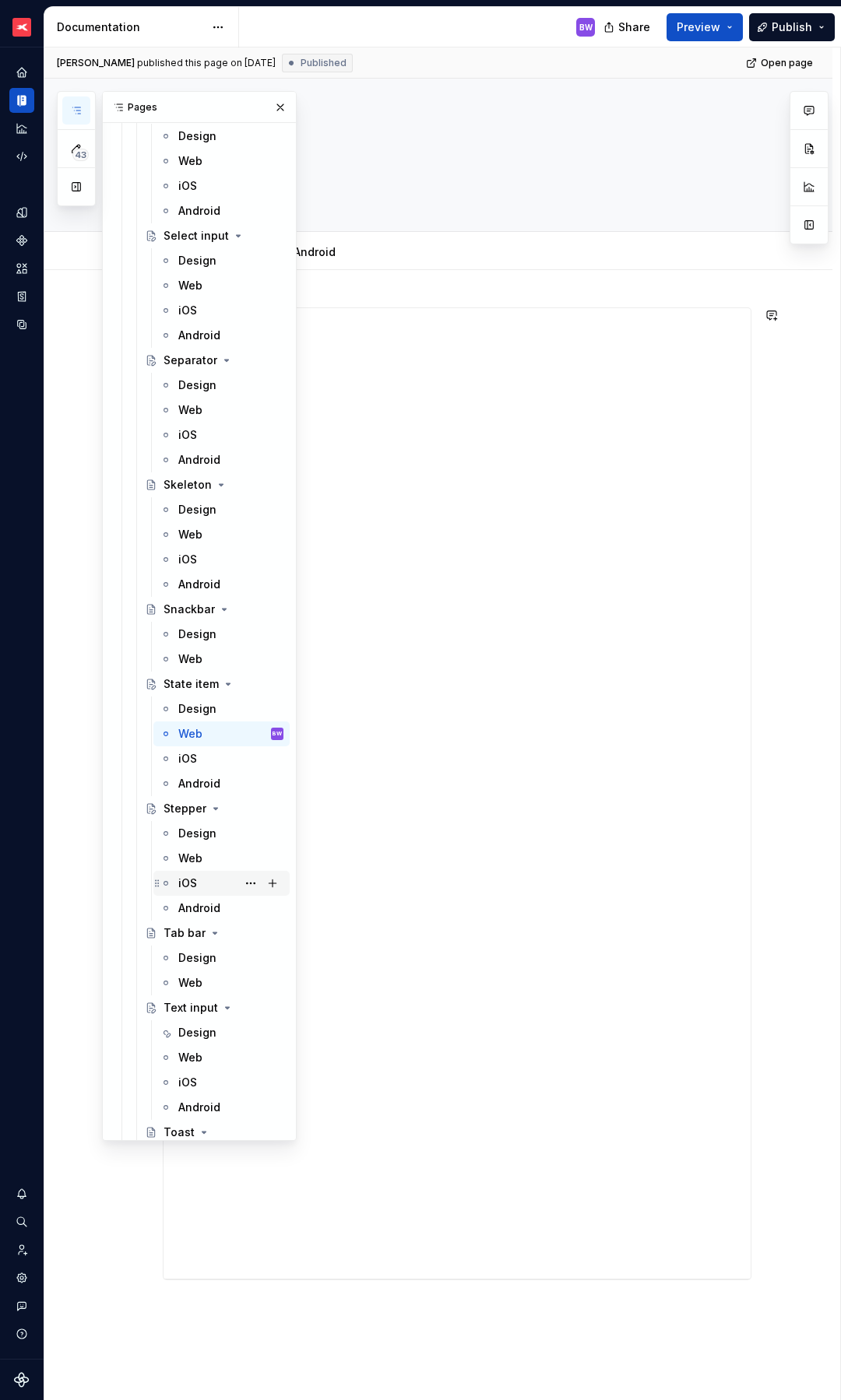
scroll to position [7169, 0]
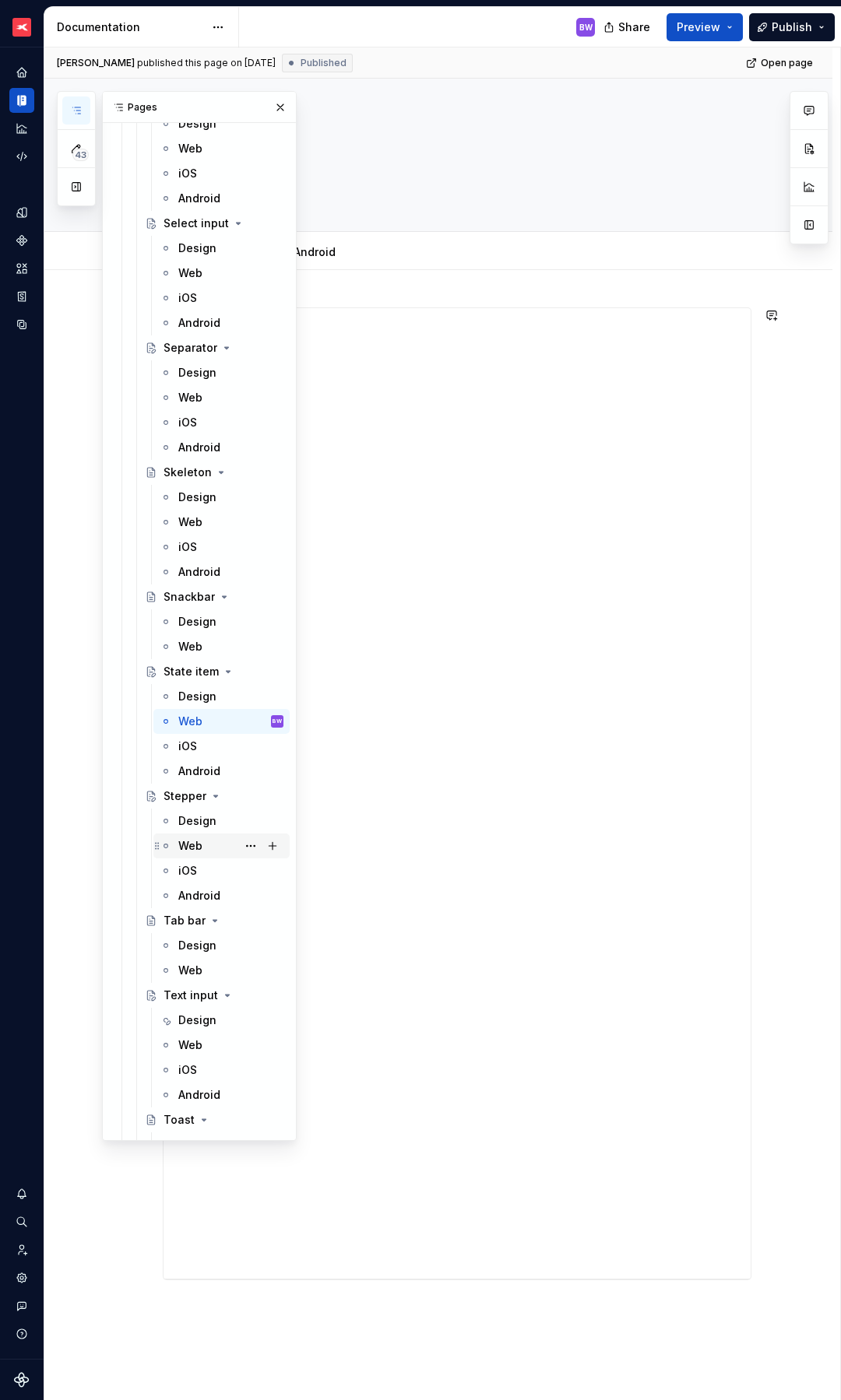
click at [193, 848] on div "Web" at bounding box center [190, 846] width 24 height 16
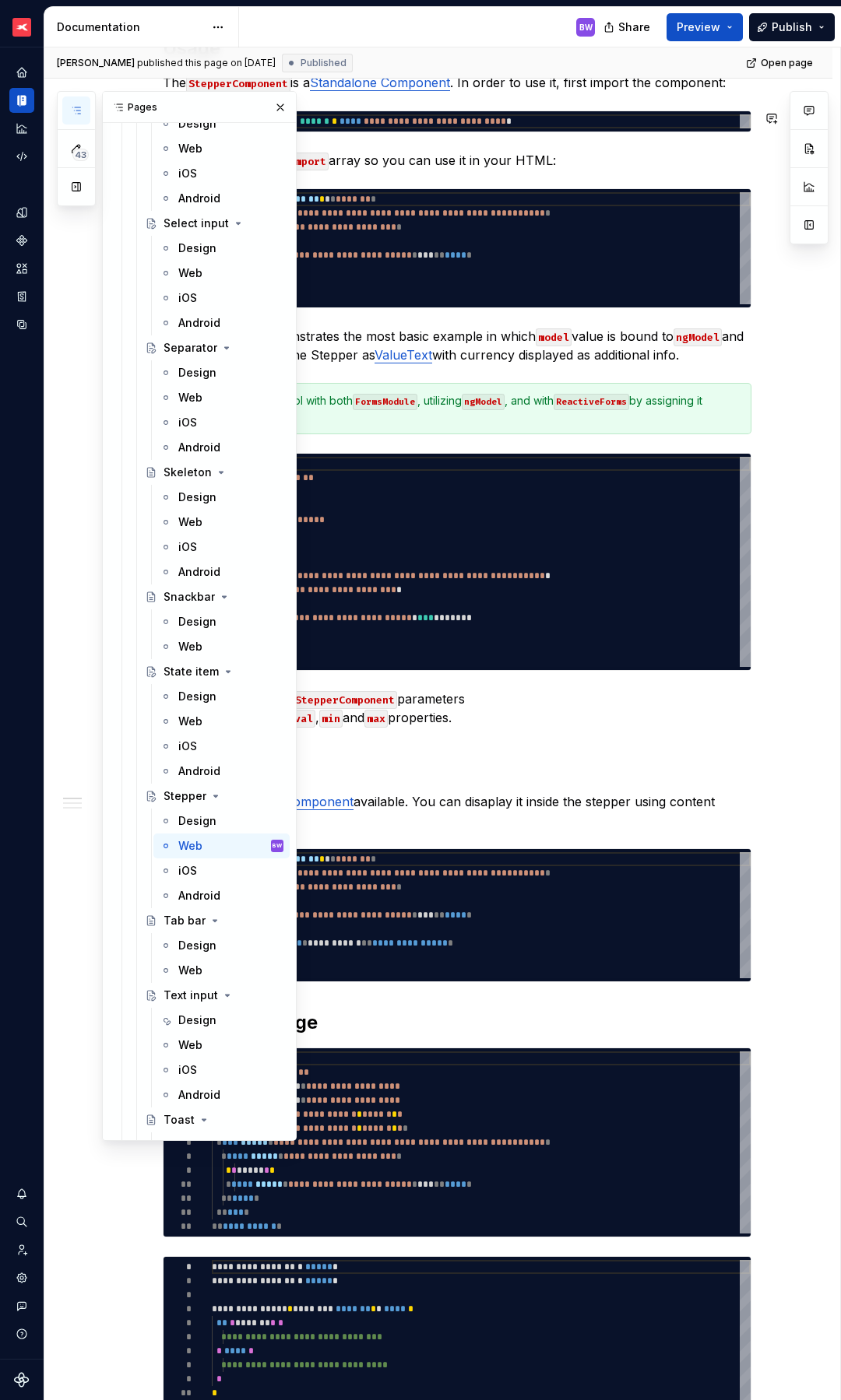
scroll to position [821, 0]
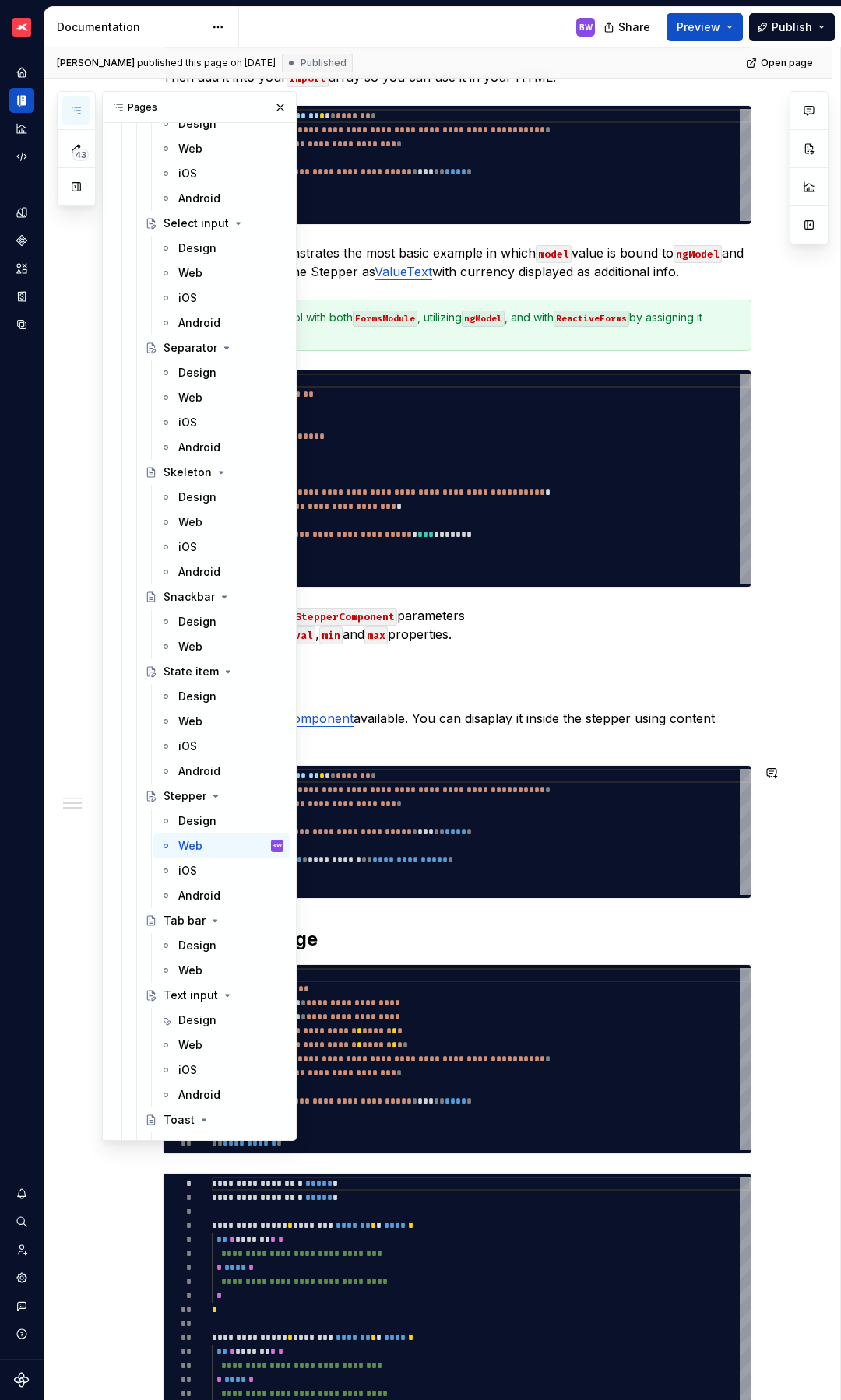
click at [771, 843] on div "**********" at bounding box center [438, 749] width 788 height 2601
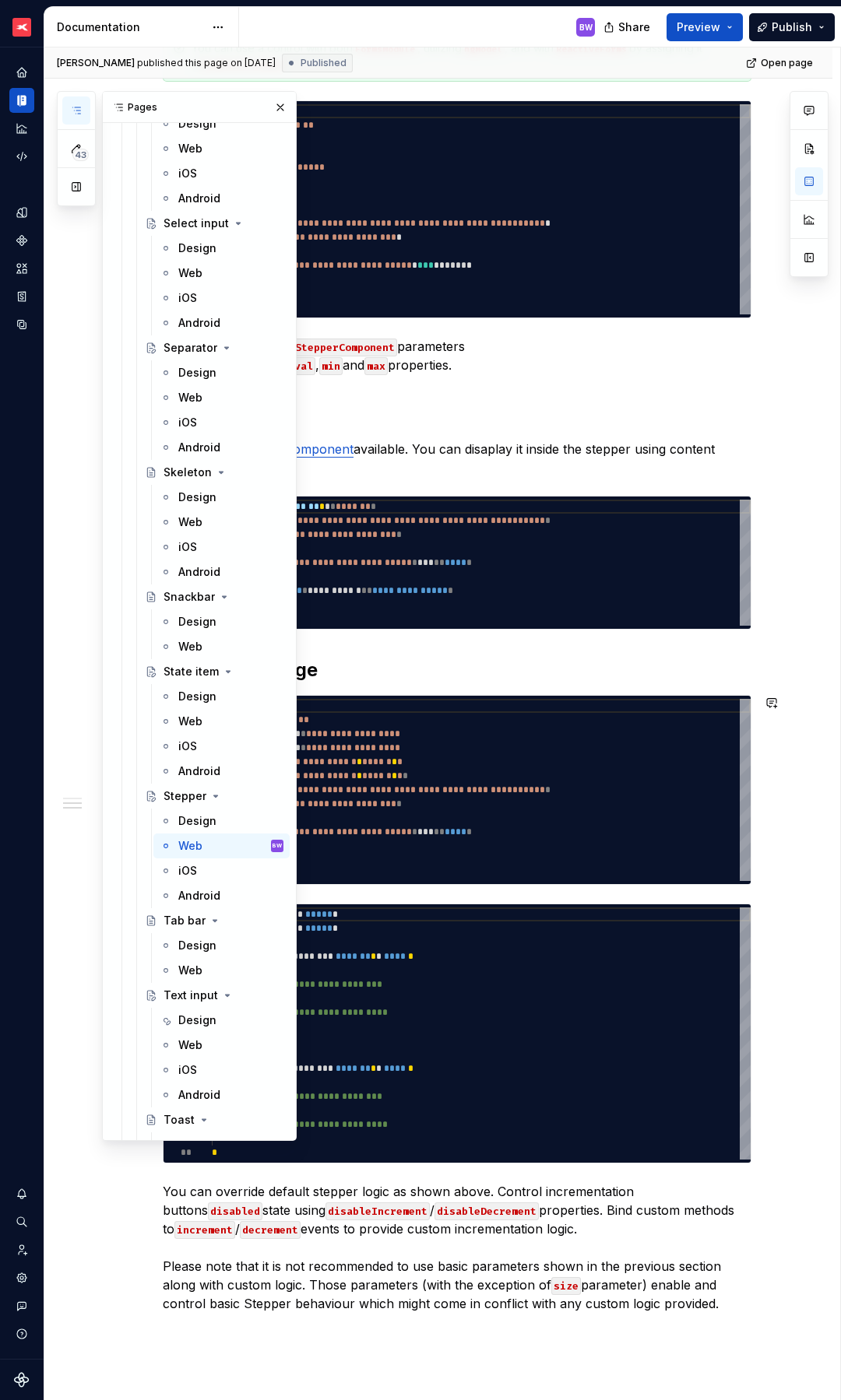
scroll to position [1420, 0]
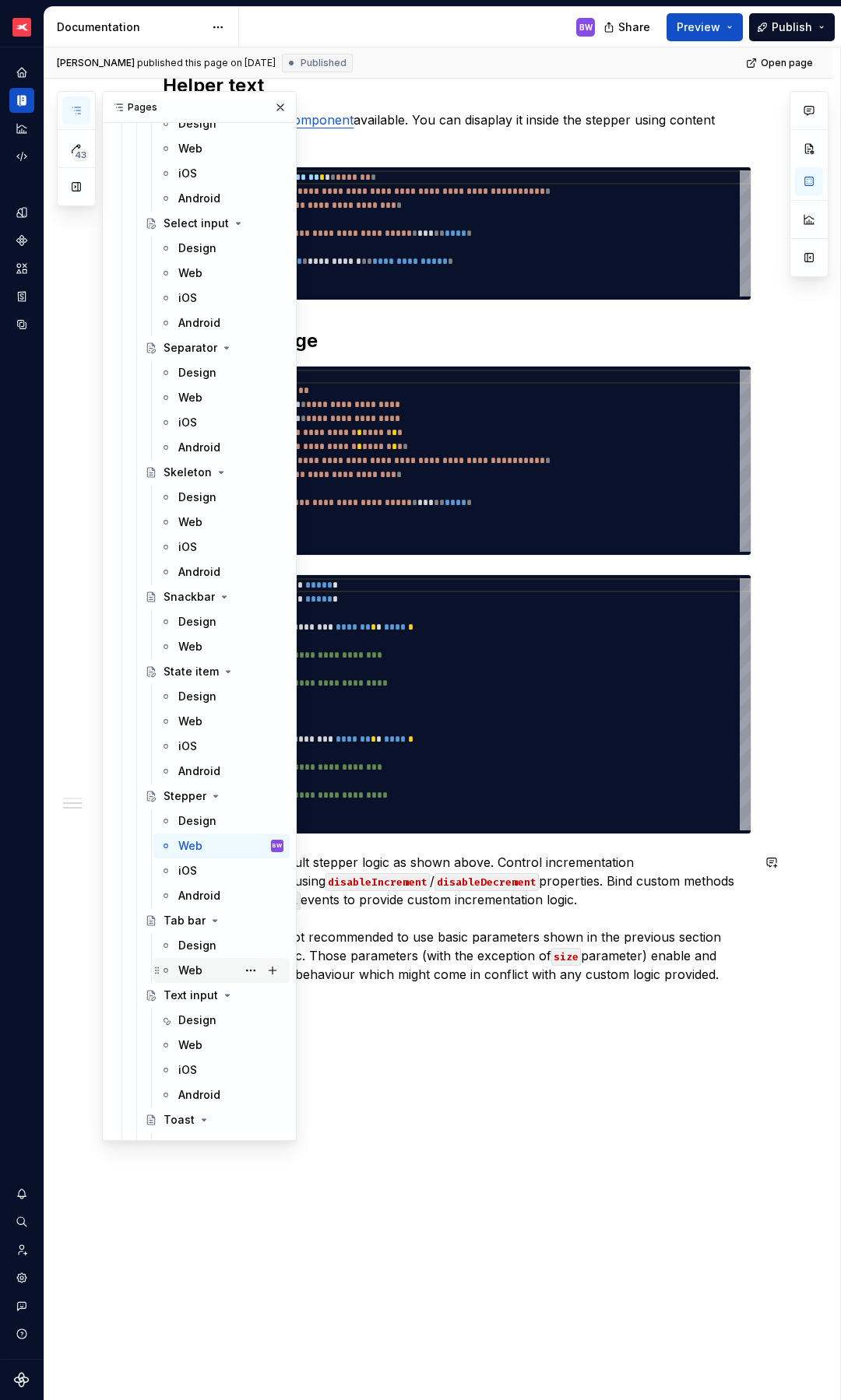
click at [187, 966] on div "Web" at bounding box center [190, 971] width 24 height 16
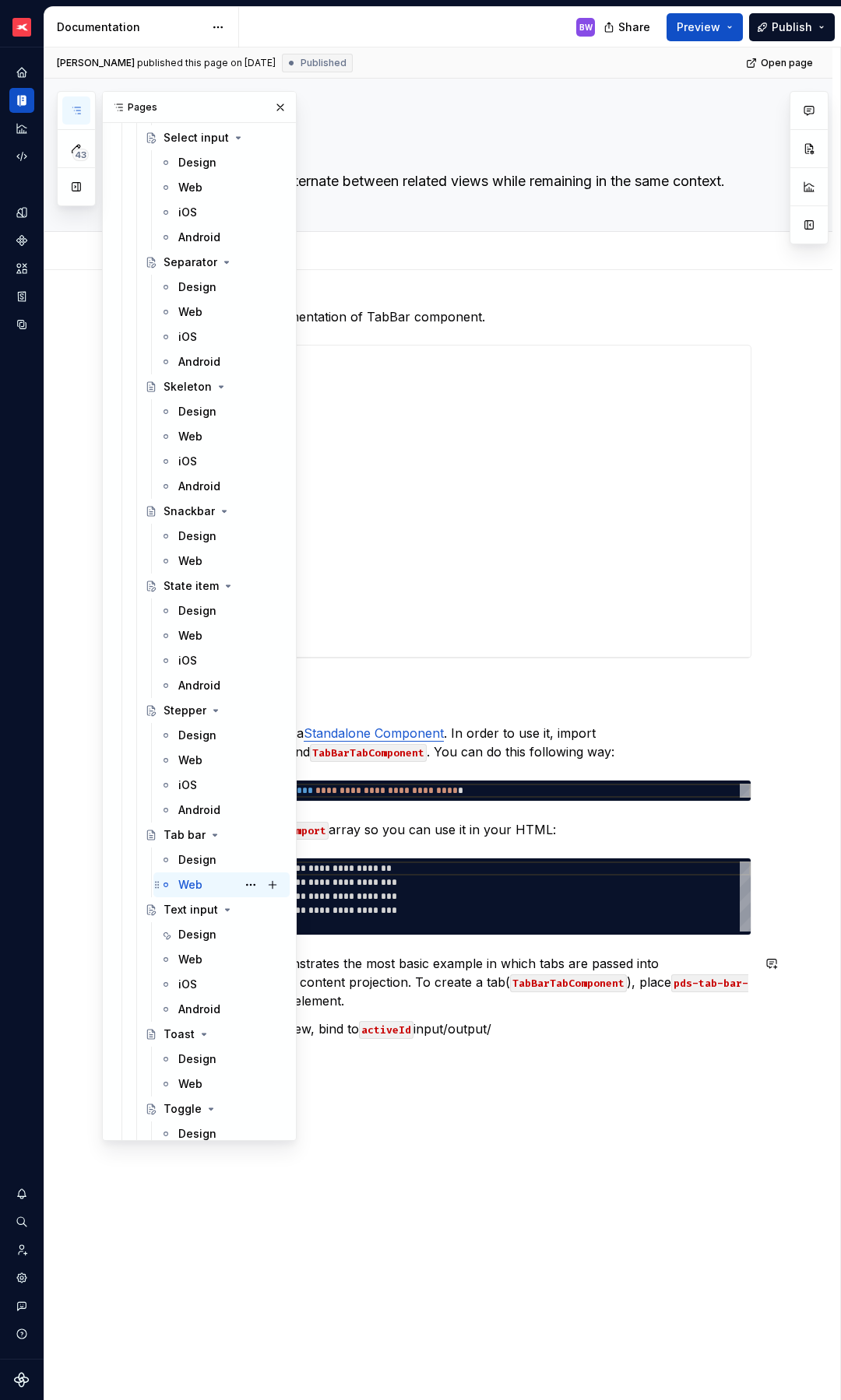
scroll to position [7487, 0]
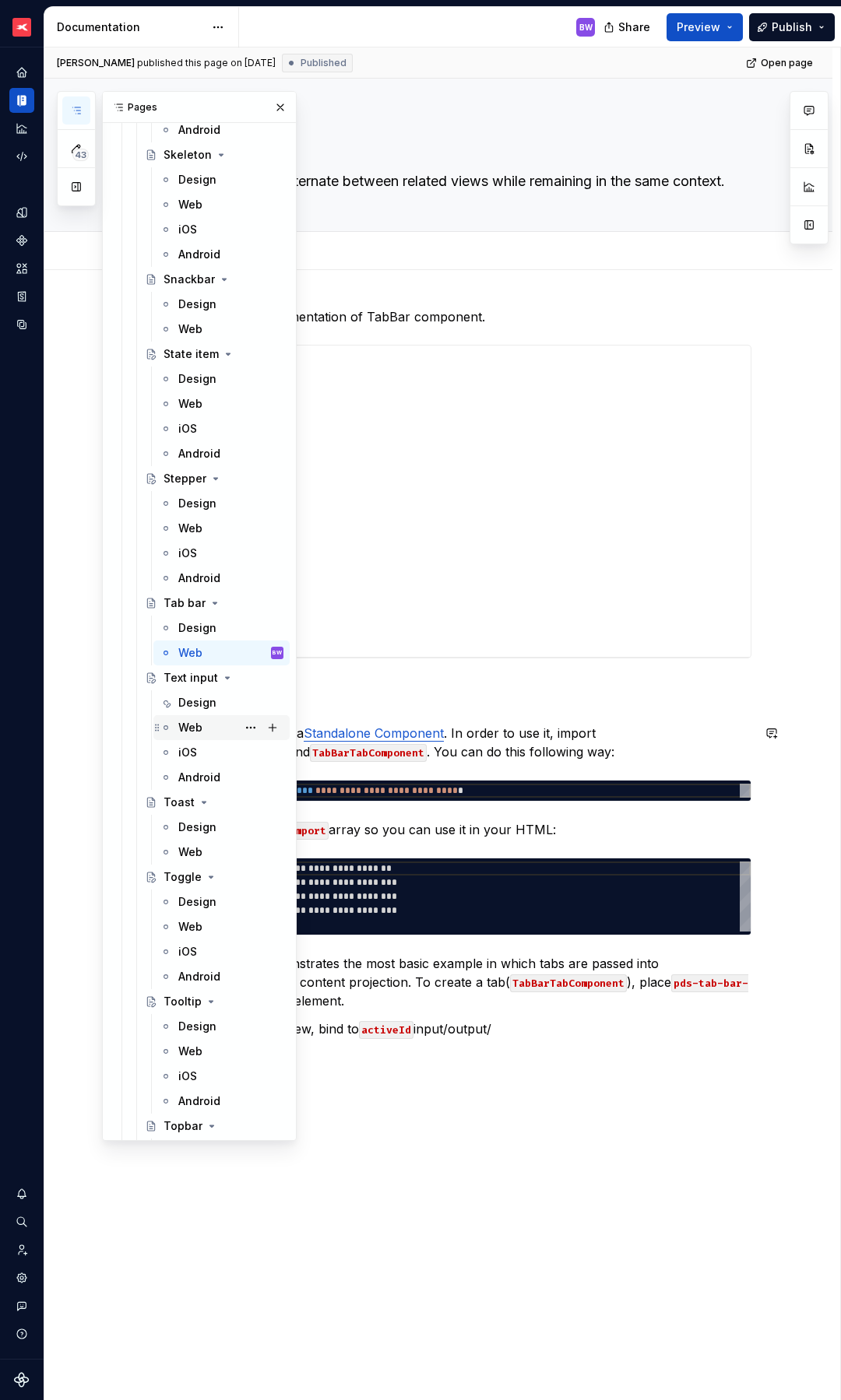
click at [200, 726] on div "Web" at bounding box center [190, 727] width 24 height 16
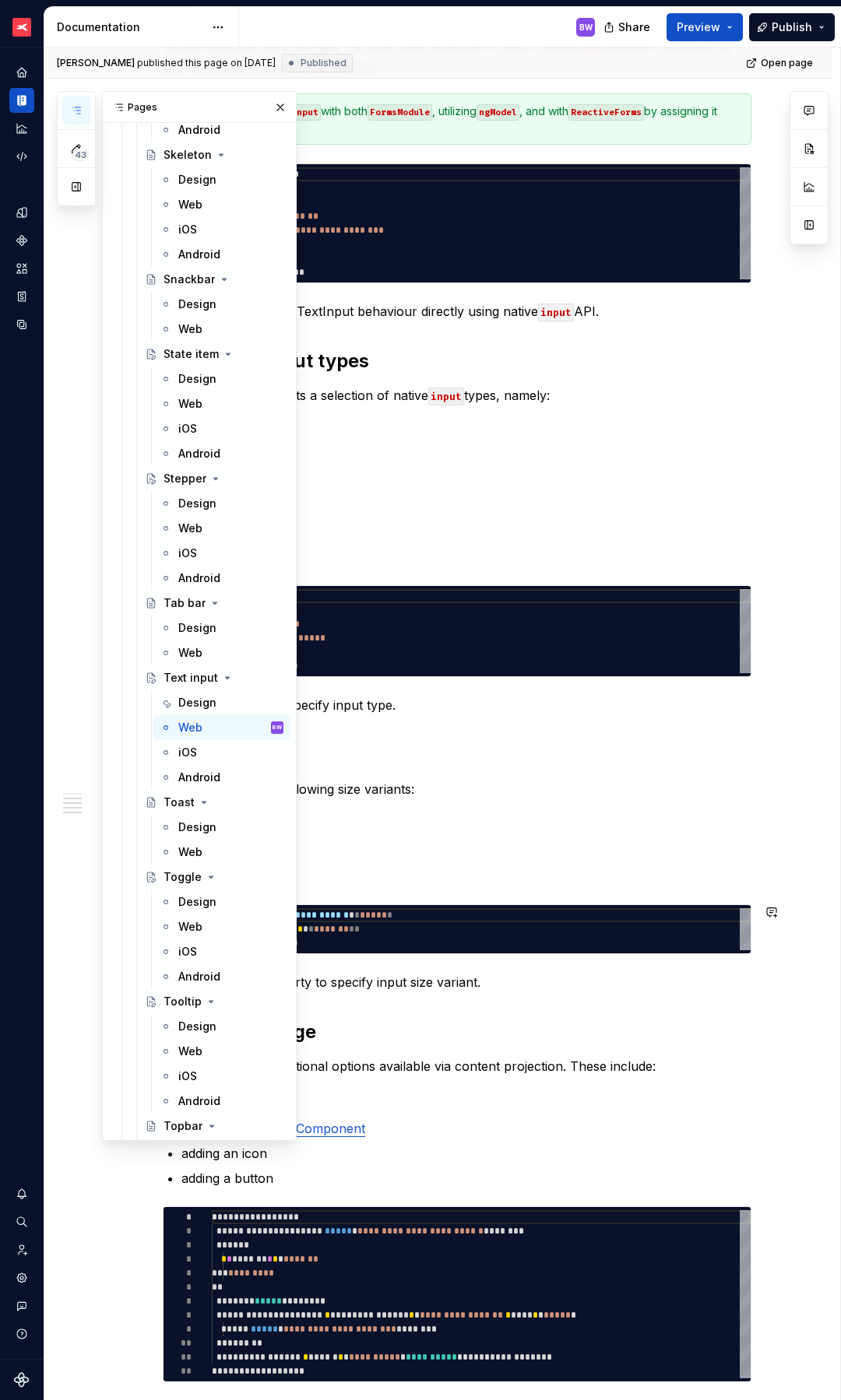
scroll to position [1529, 0]
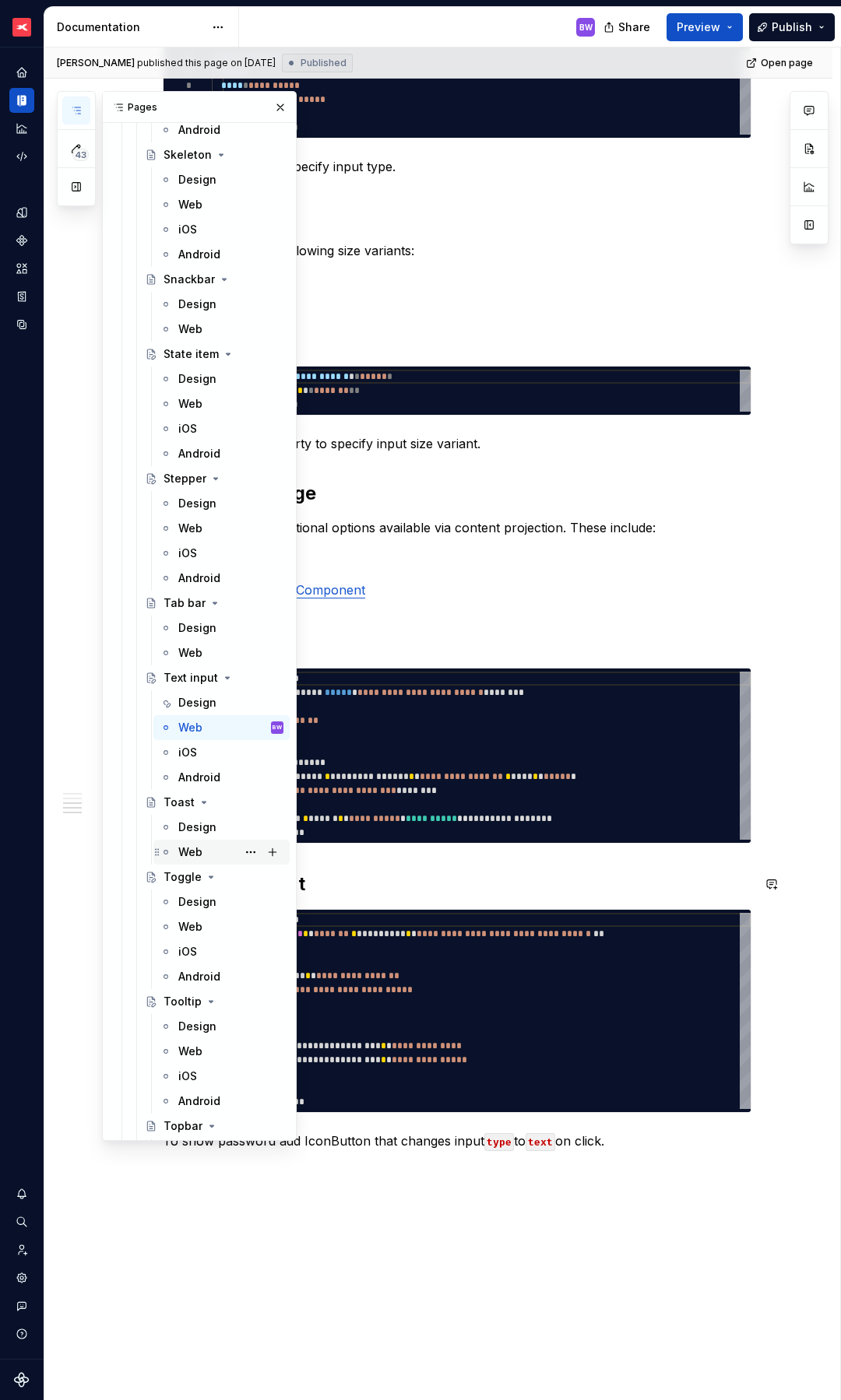
click at [180, 852] on div "Web" at bounding box center [190, 853] width 24 height 16
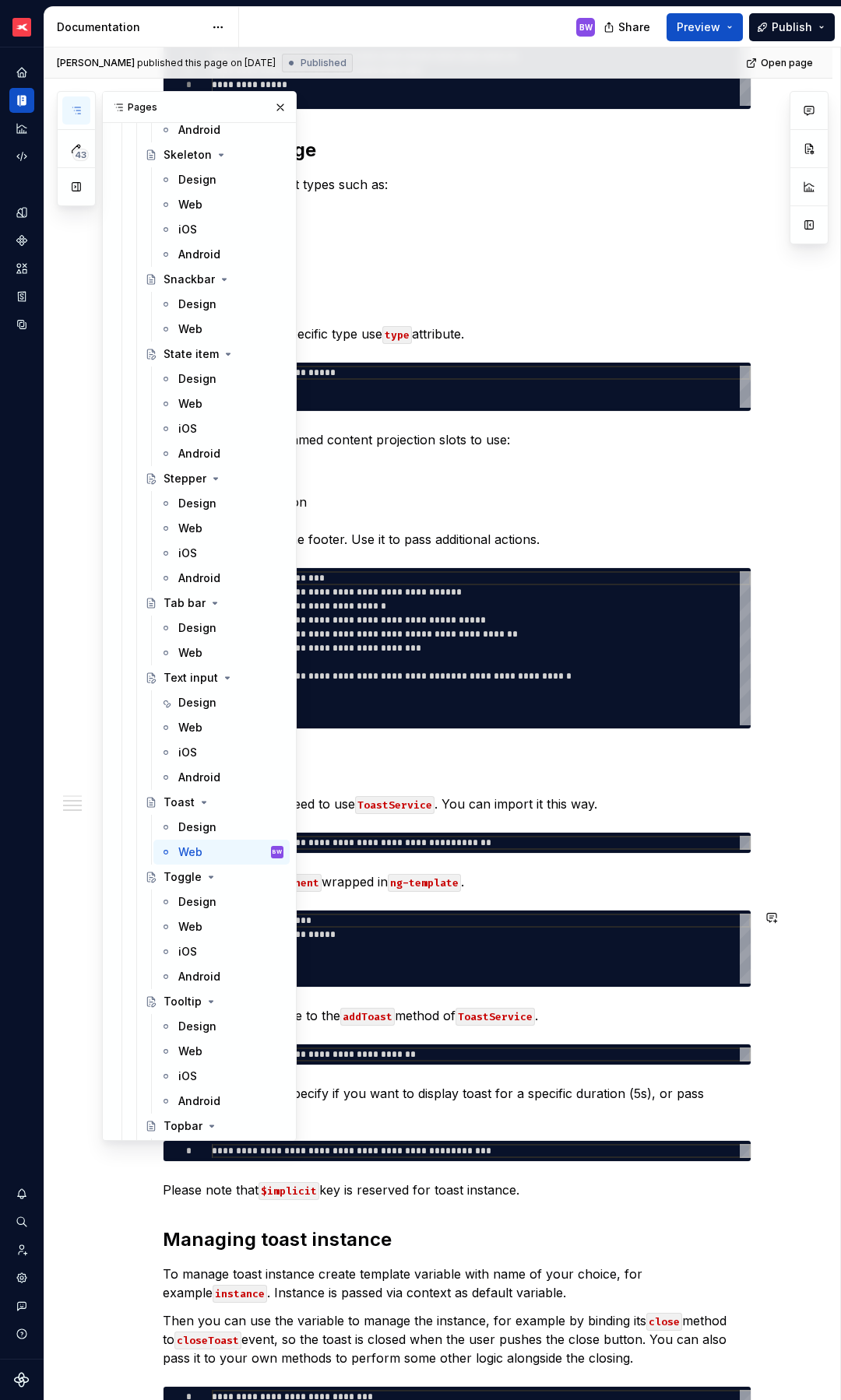
scroll to position [1391, 0]
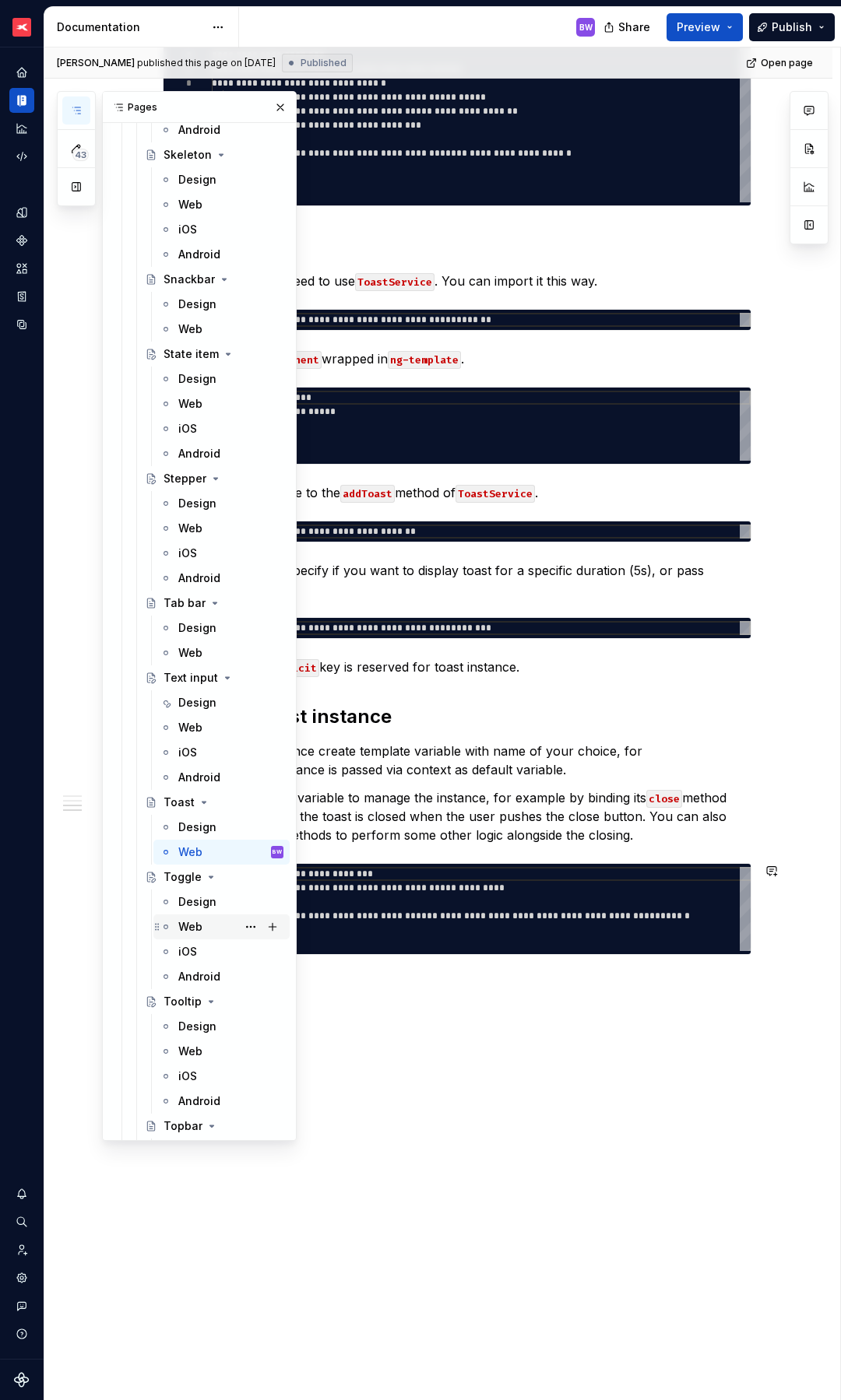
click at [192, 928] on div "Web" at bounding box center [190, 927] width 24 height 16
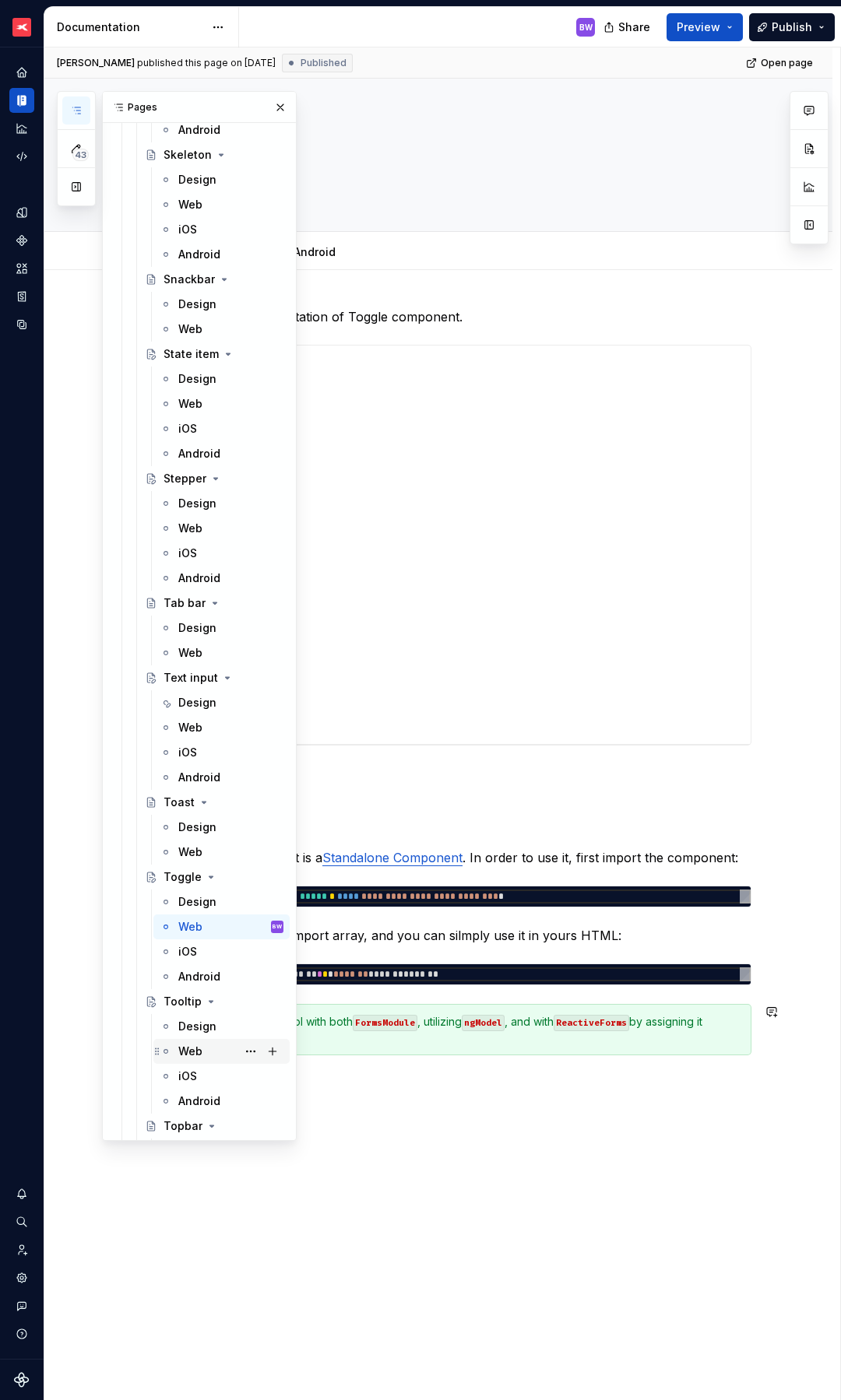
click at [193, 1051] on div "Web" at bounding box center [190, 1052] width 24 height 16
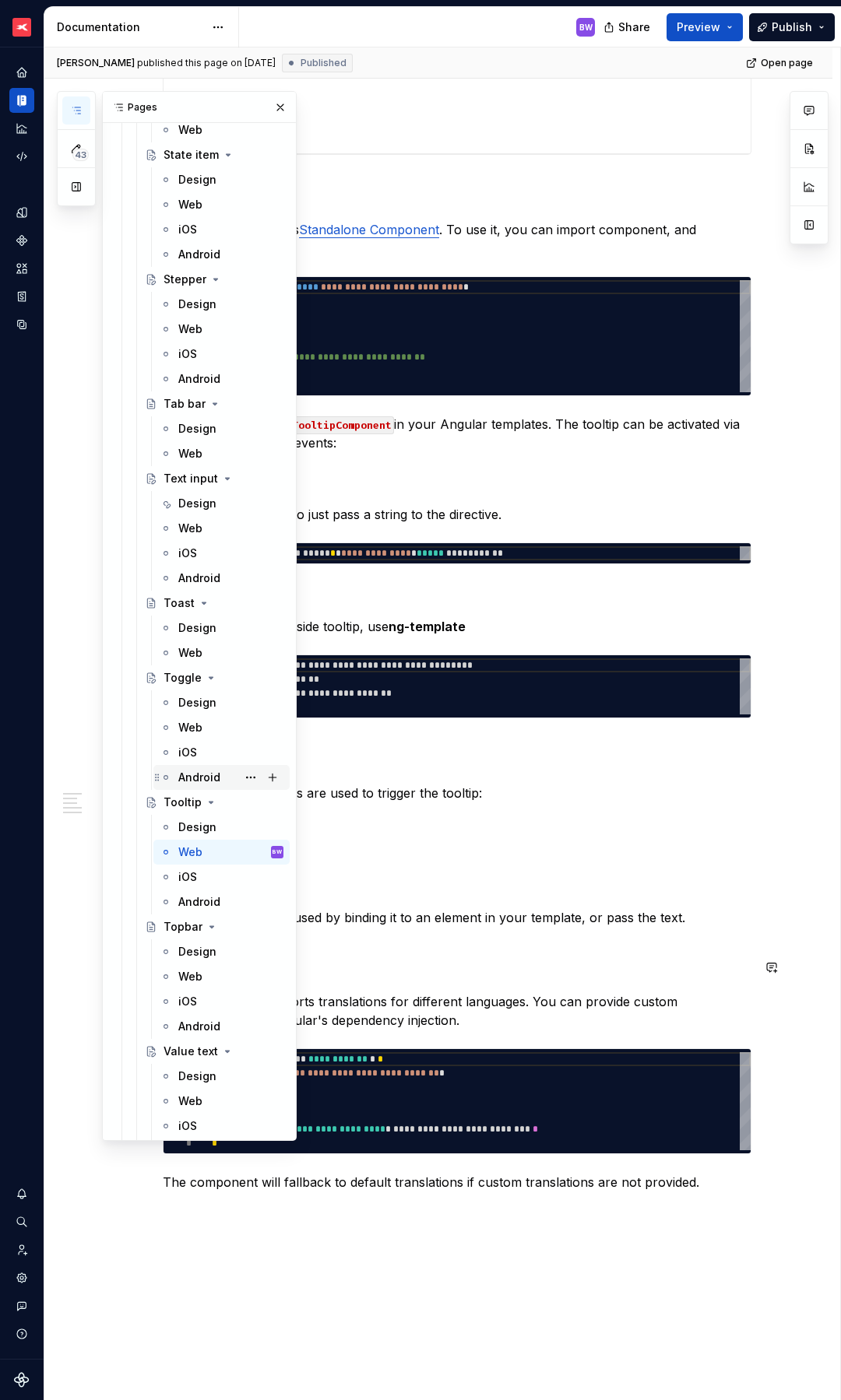
scroll to position [7725, 0]
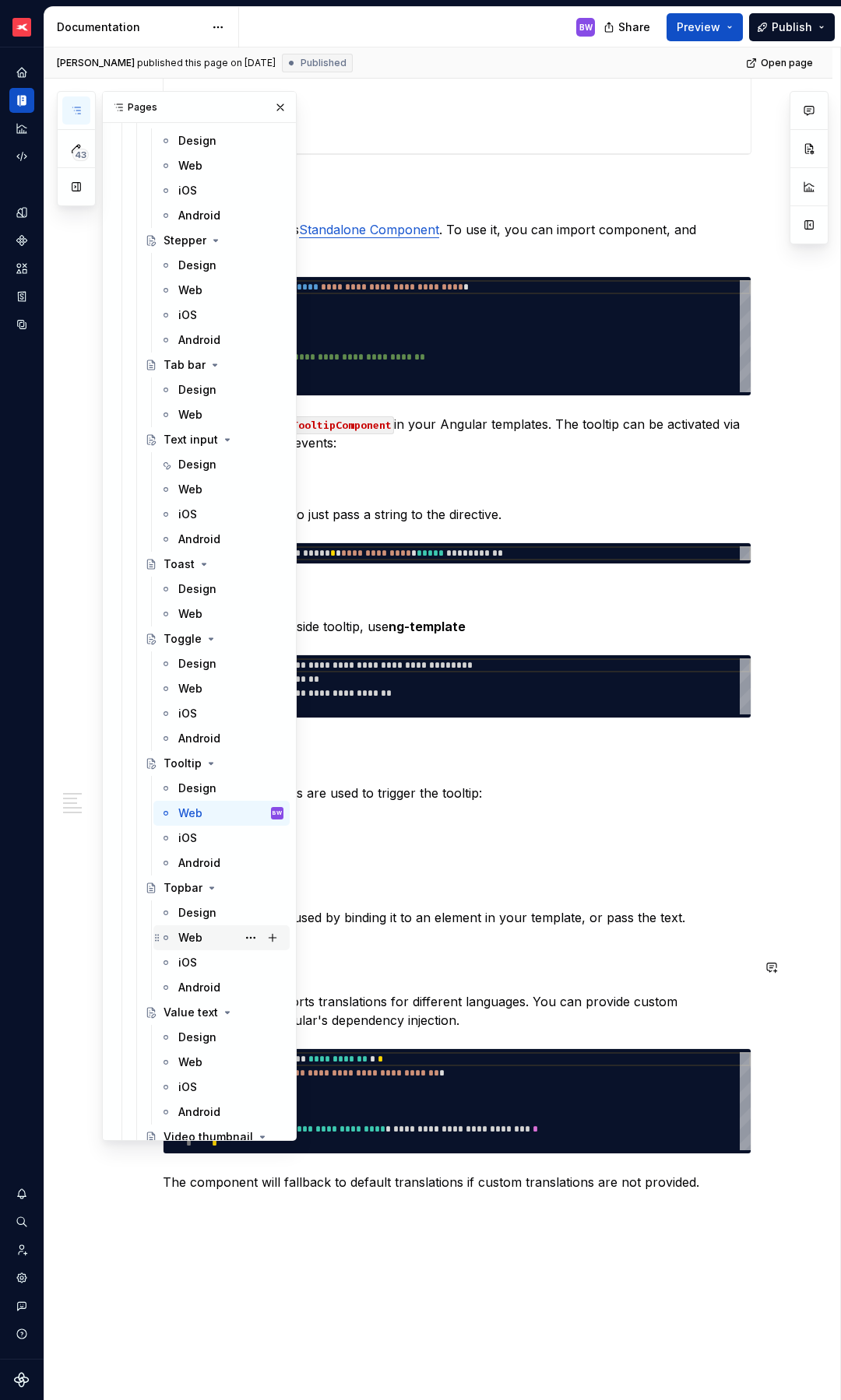
click at [191, 944] on div "Web" at bounding box center [190, 938] width 24 height 16
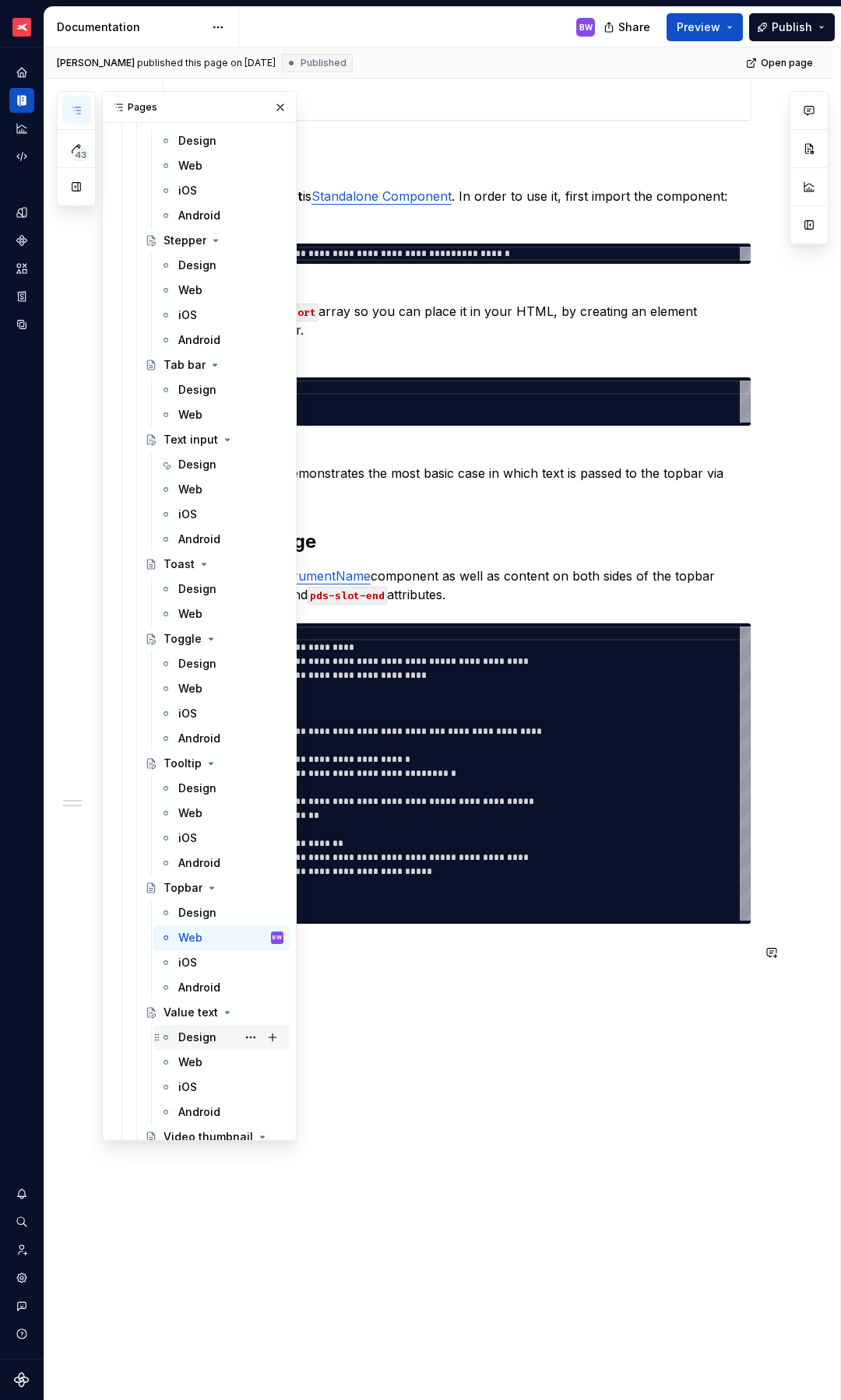
scroll to position [7747, 0]
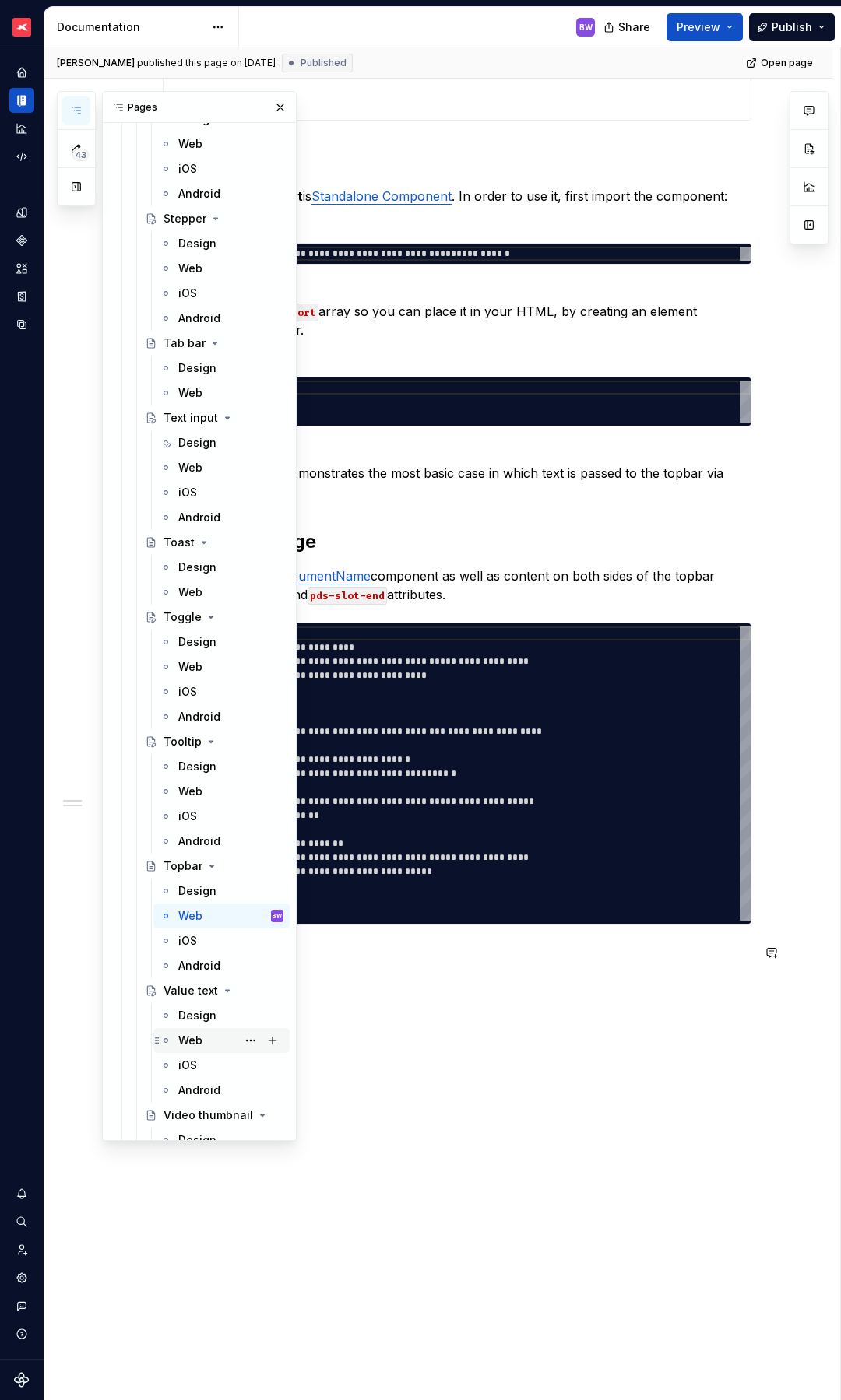
click at [188, 1032] on div "Web" at bounding box center [190, 1040] width 24 height 16
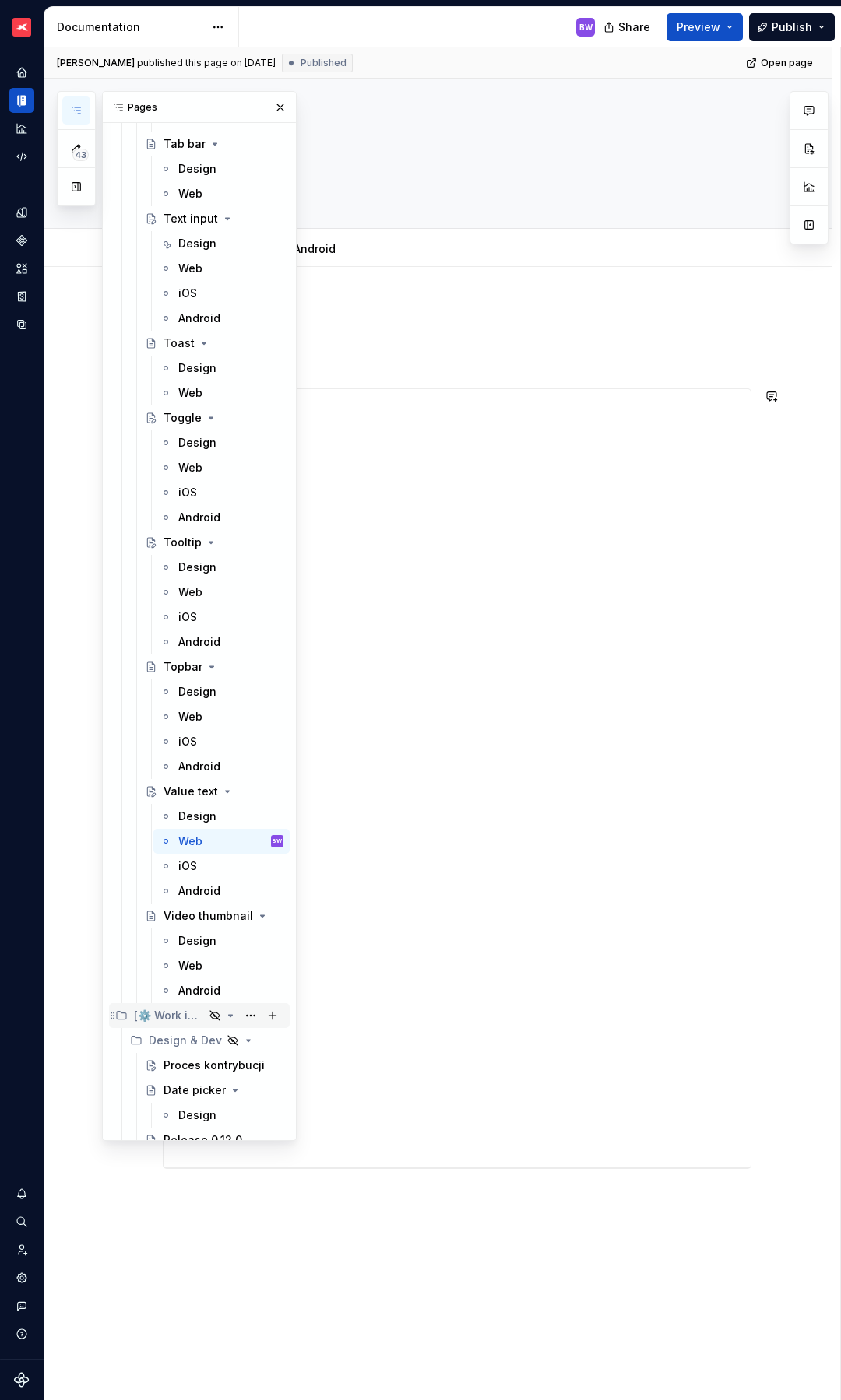
scroll to position [8042, 0]
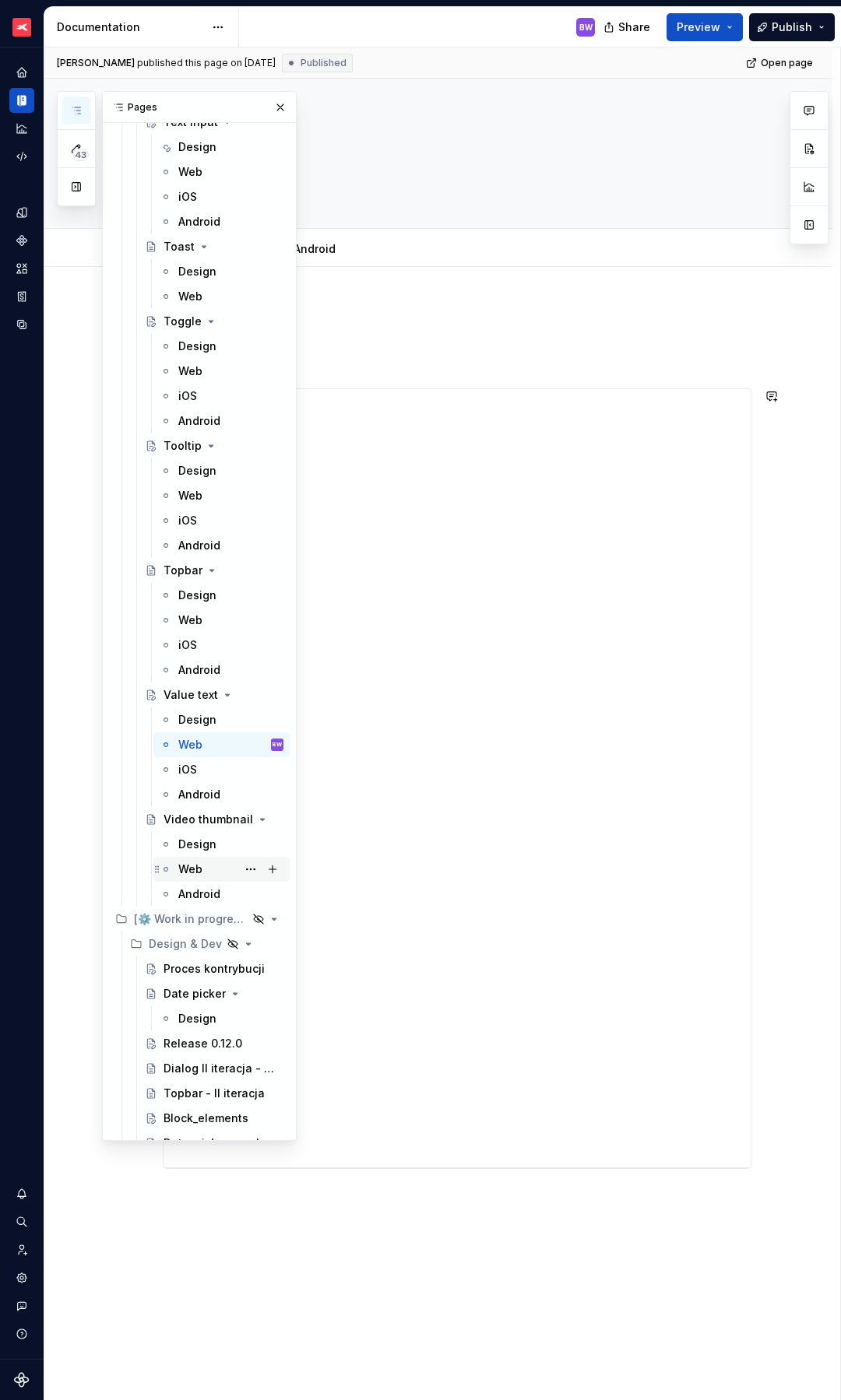
click at [189, 873] on div "Web" at bounding box center [190, 869] width 24 height 16
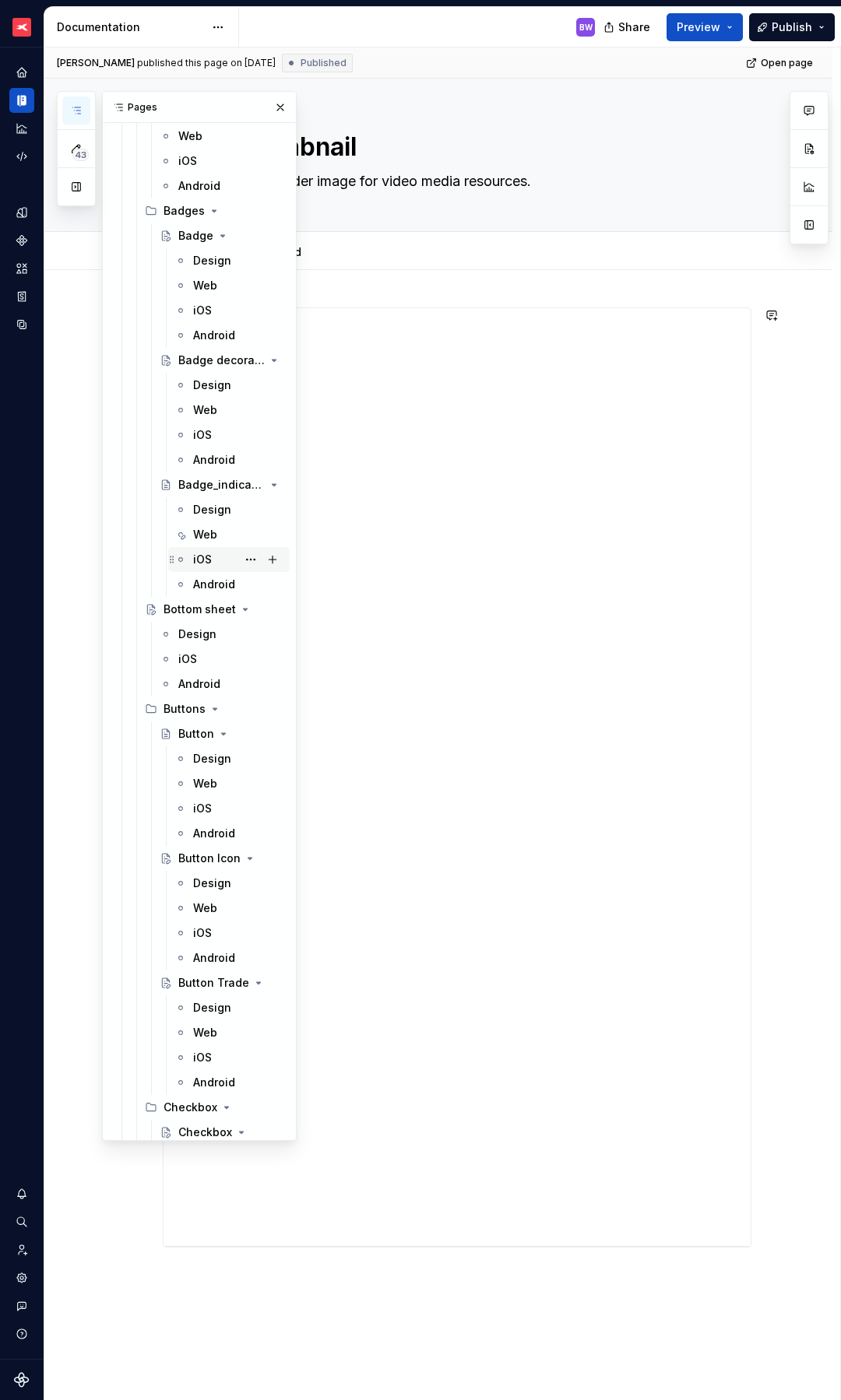
scroll to position [3804, 0]
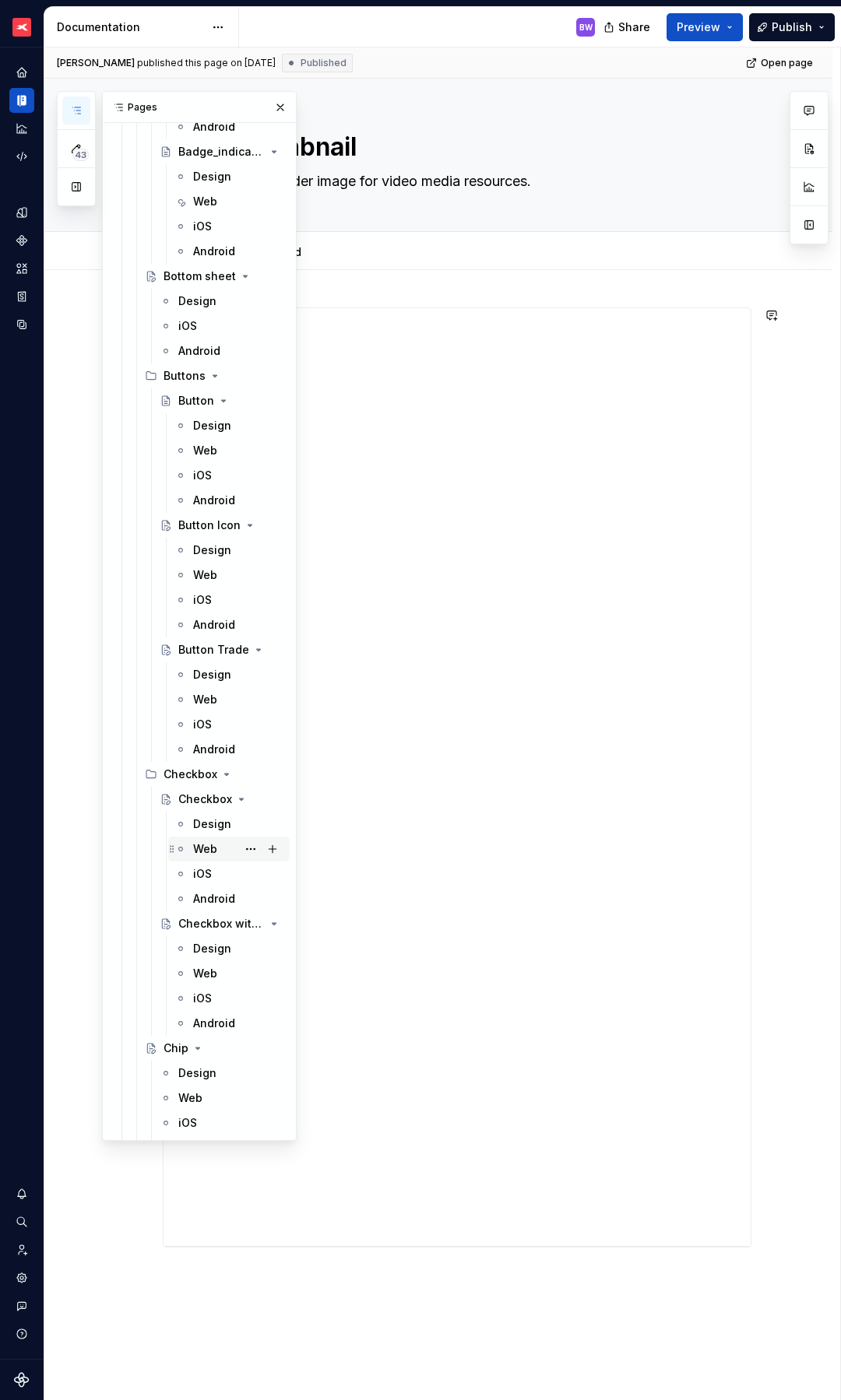
click at [199, 851] on div "Web" at bounding box center [204, 850] width 24 height 16
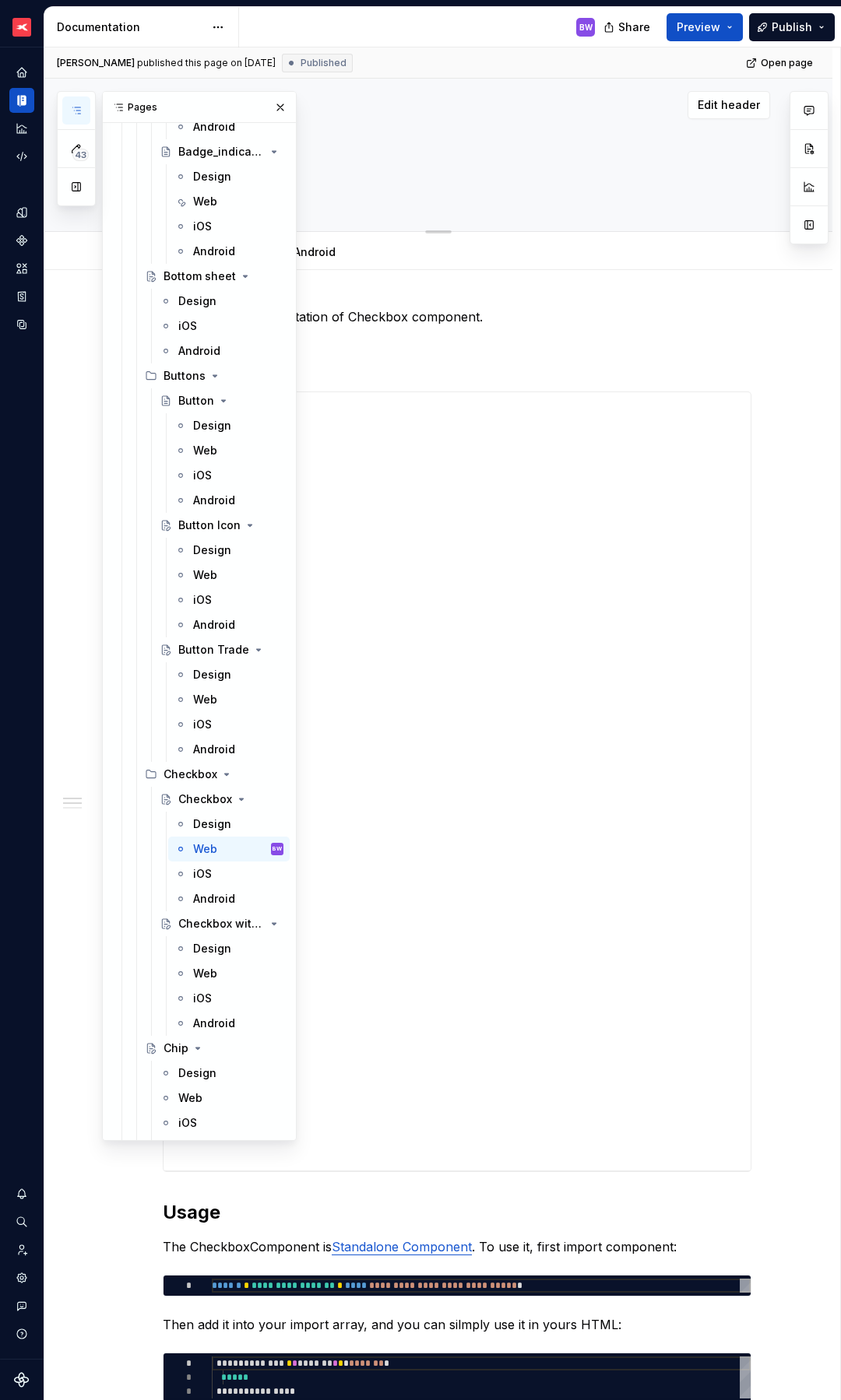
click at [274, 109] on button "button" at bounding box center [280, 108] width 22 height 22
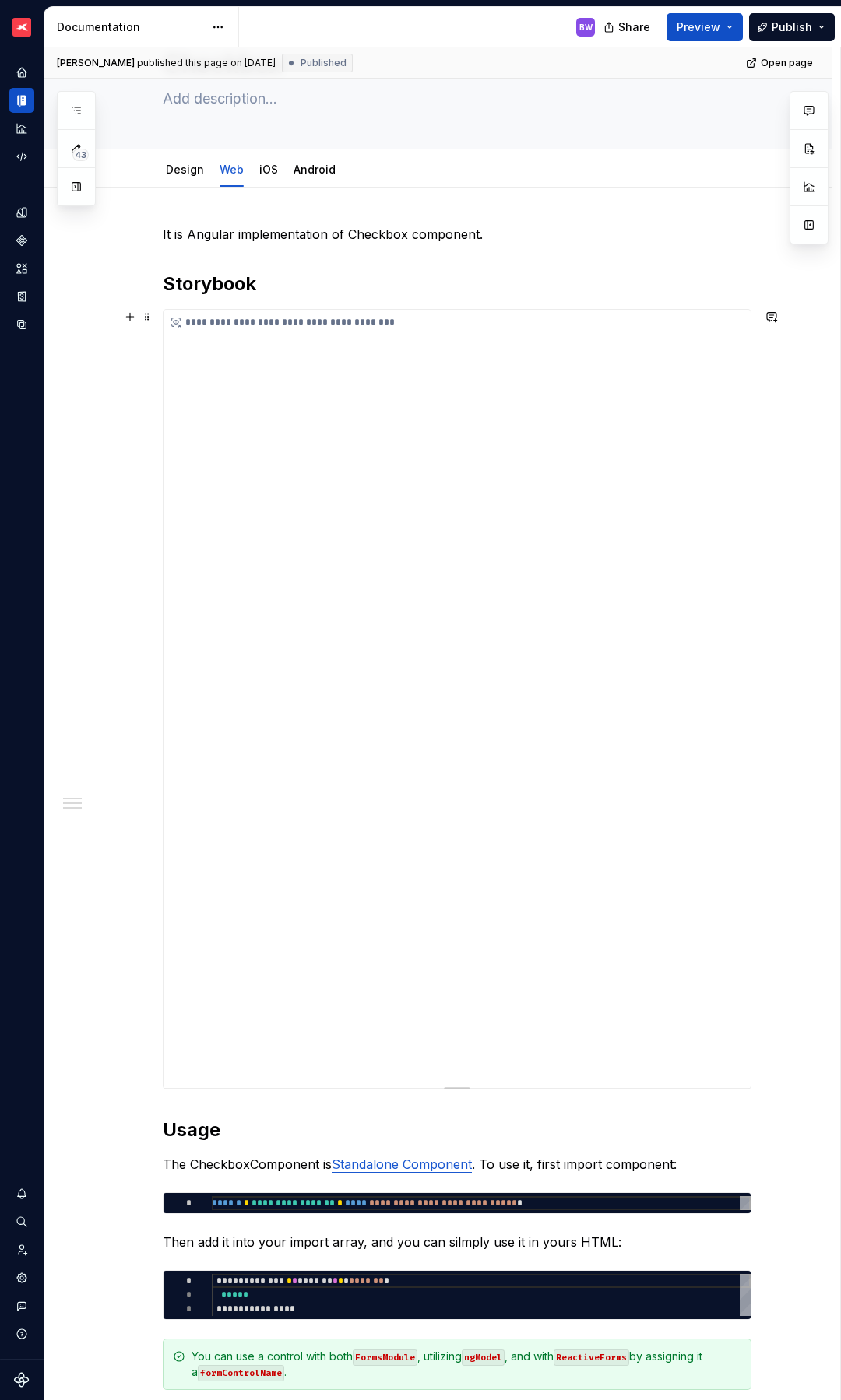
scroll to position [234, 0]
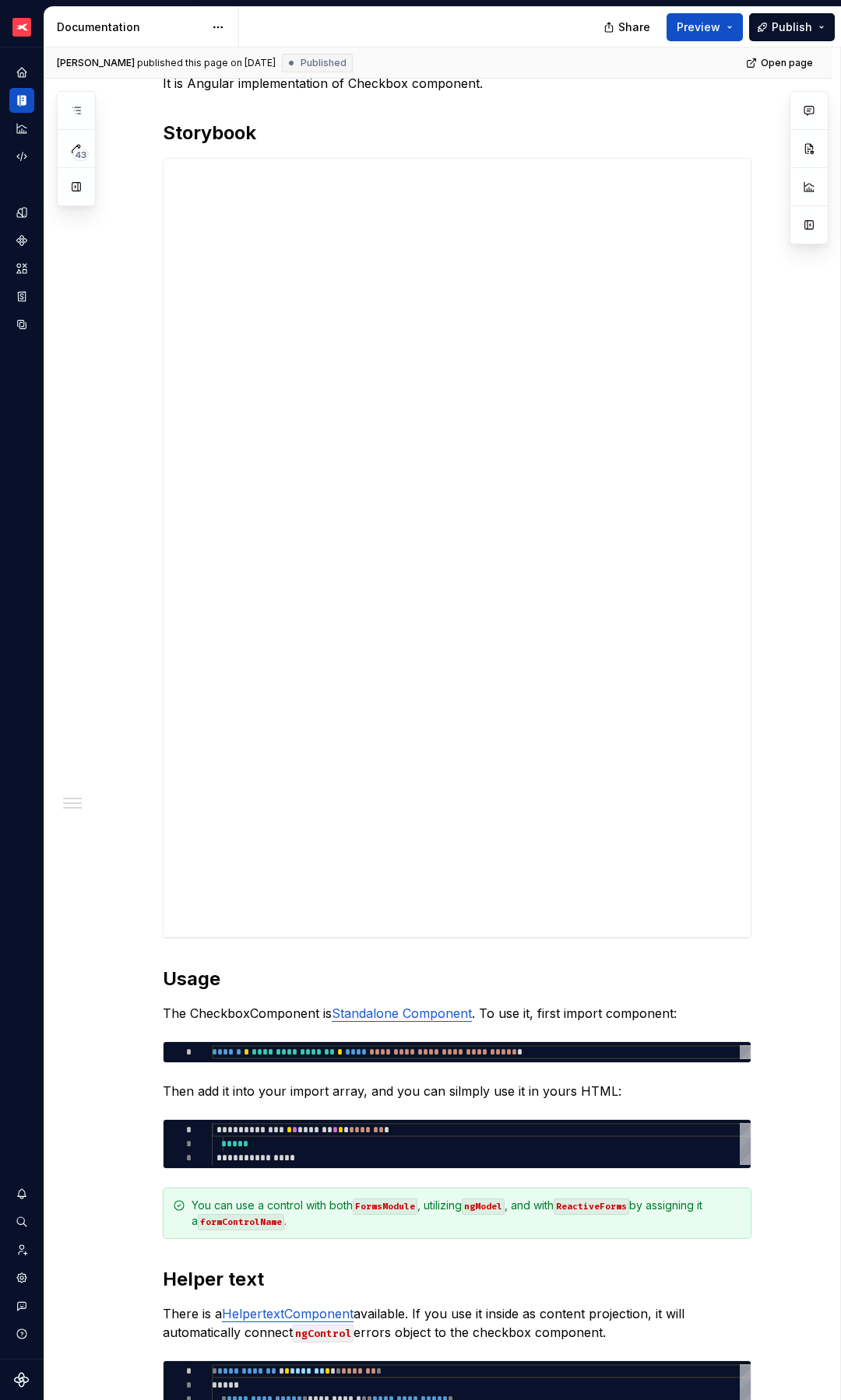
type textarea "*"
